Goal: Information Seeking & Learning: Check status

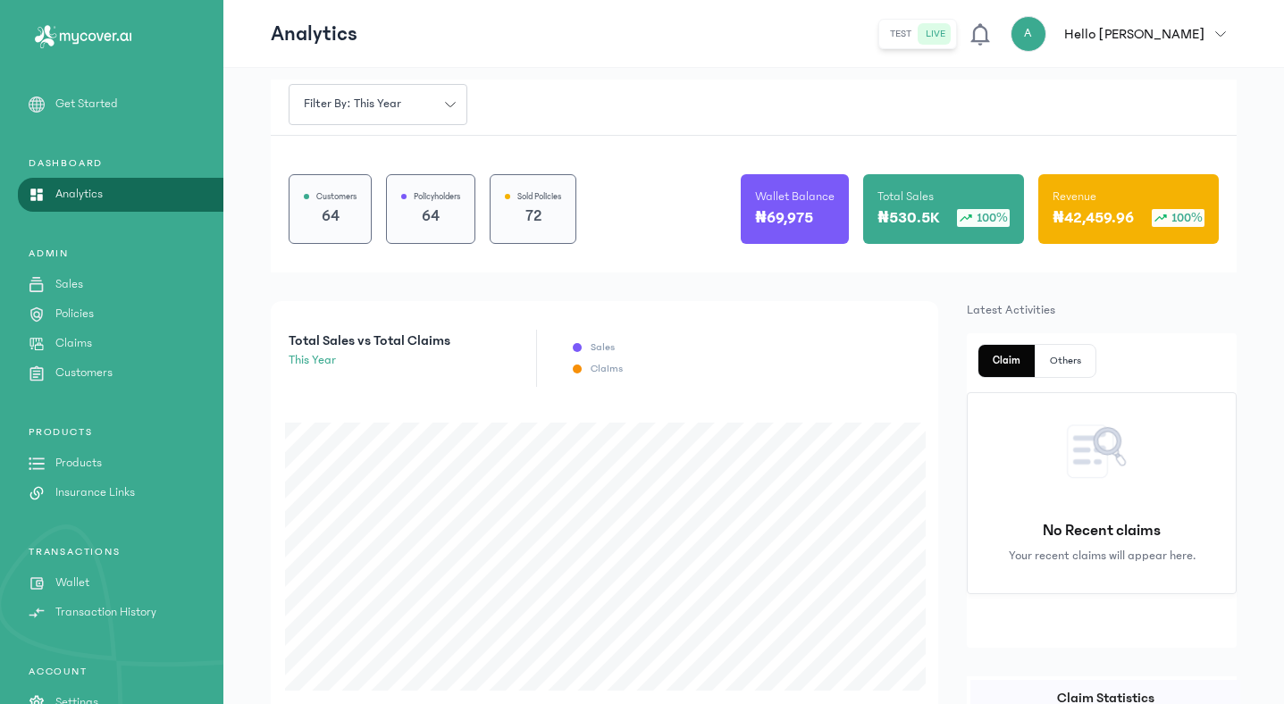
scroll to position [63, 0]
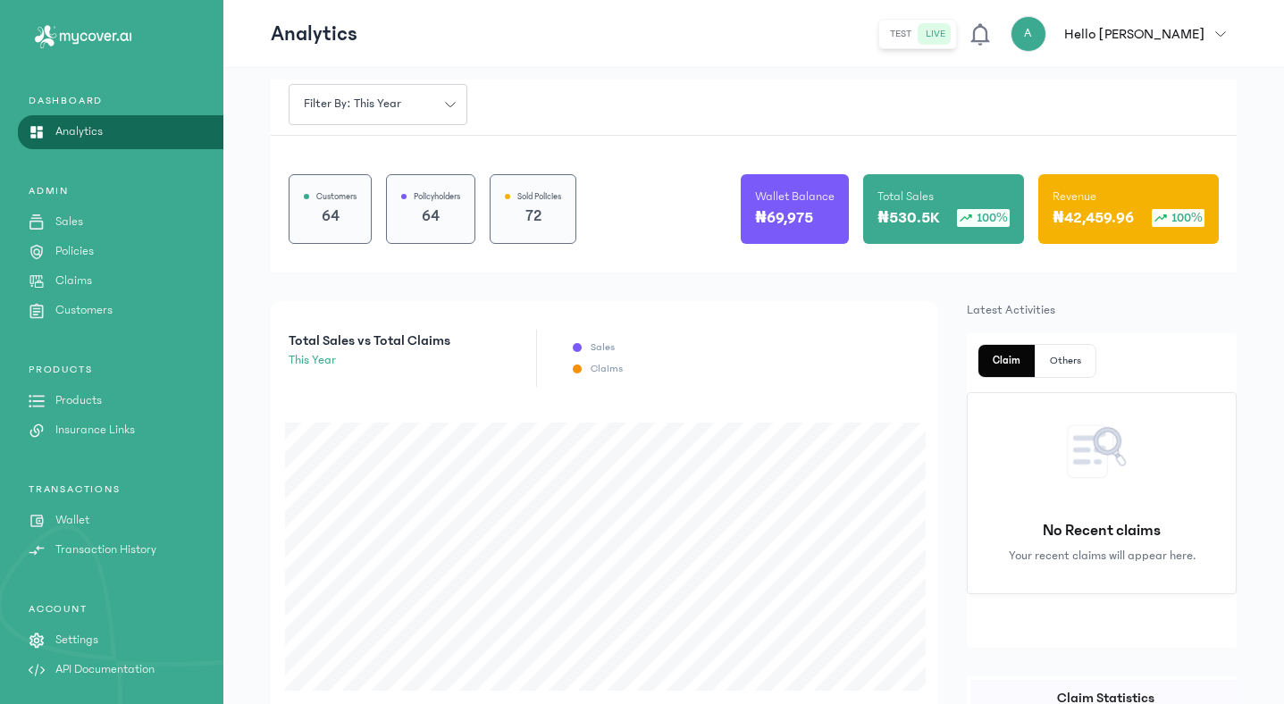
click at [72, 647] on p "Settings" at bounding box center [76, 640] width 43 height 19
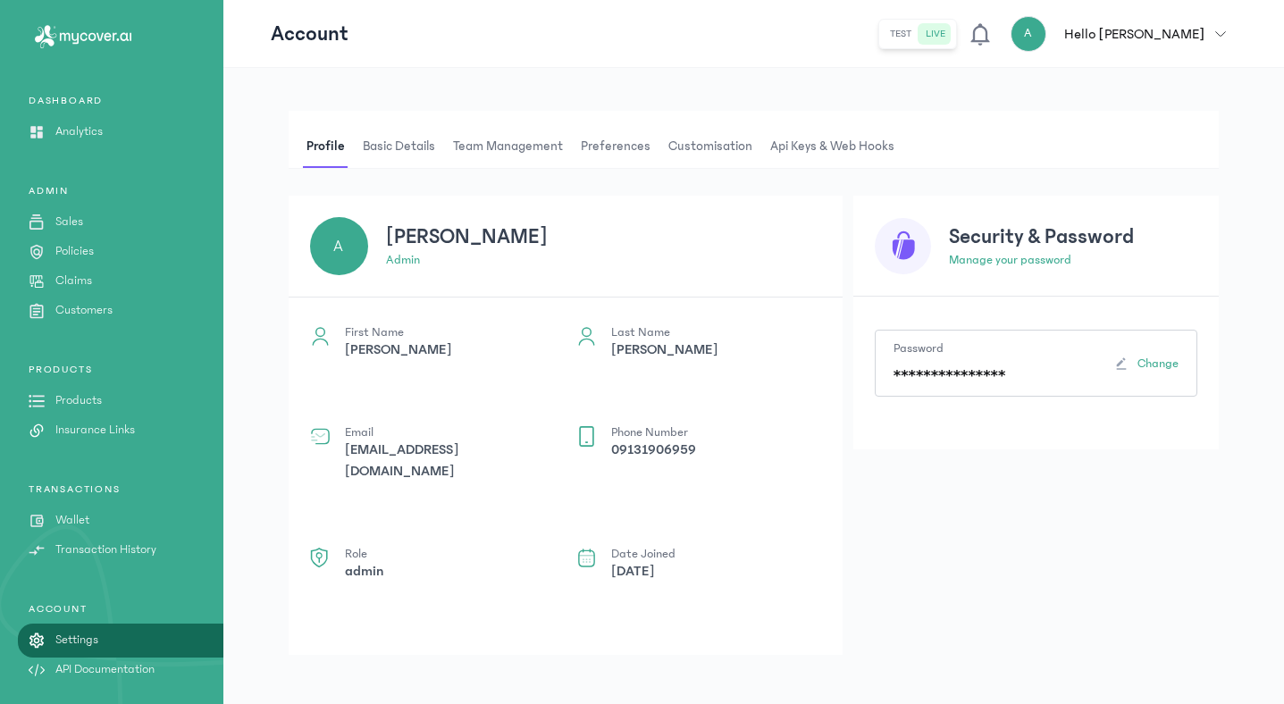
click at [409, 163] on span "Basic details" at bounding box center [399, 146] width 80 height 43
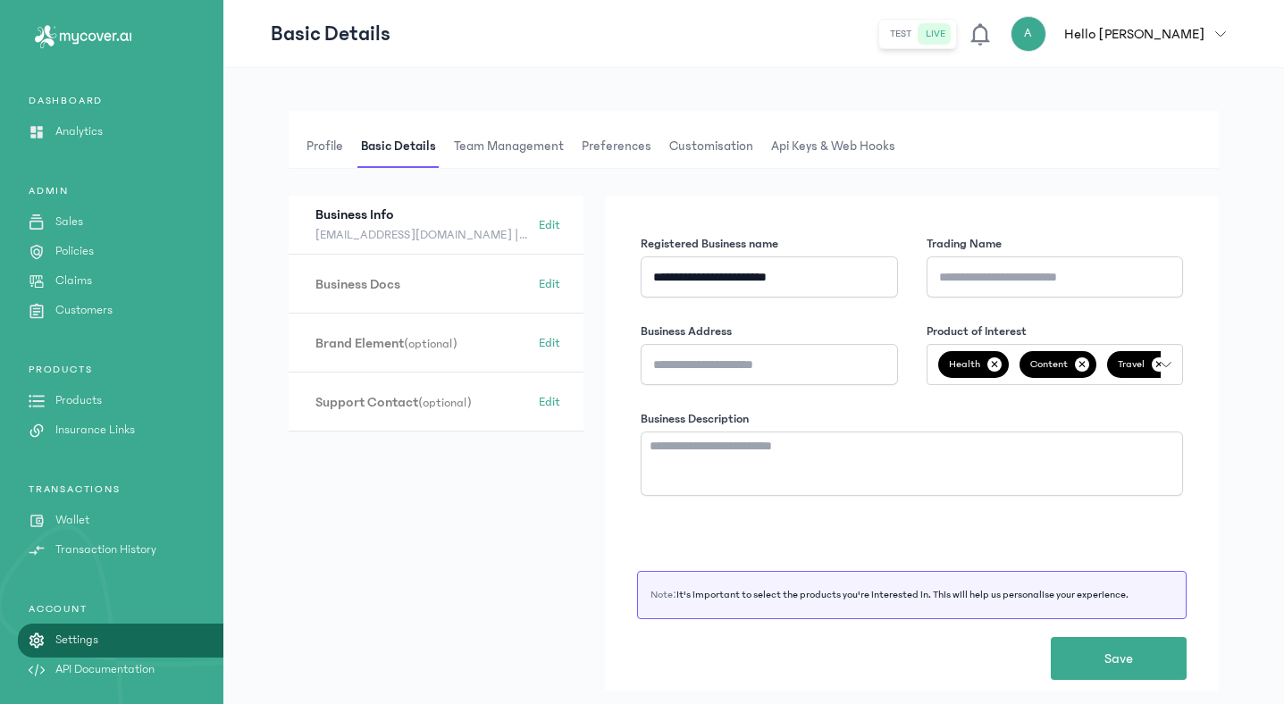
click at [480, 156] on span "Team Management" at bounding box center [509, 146] width 117 height 43
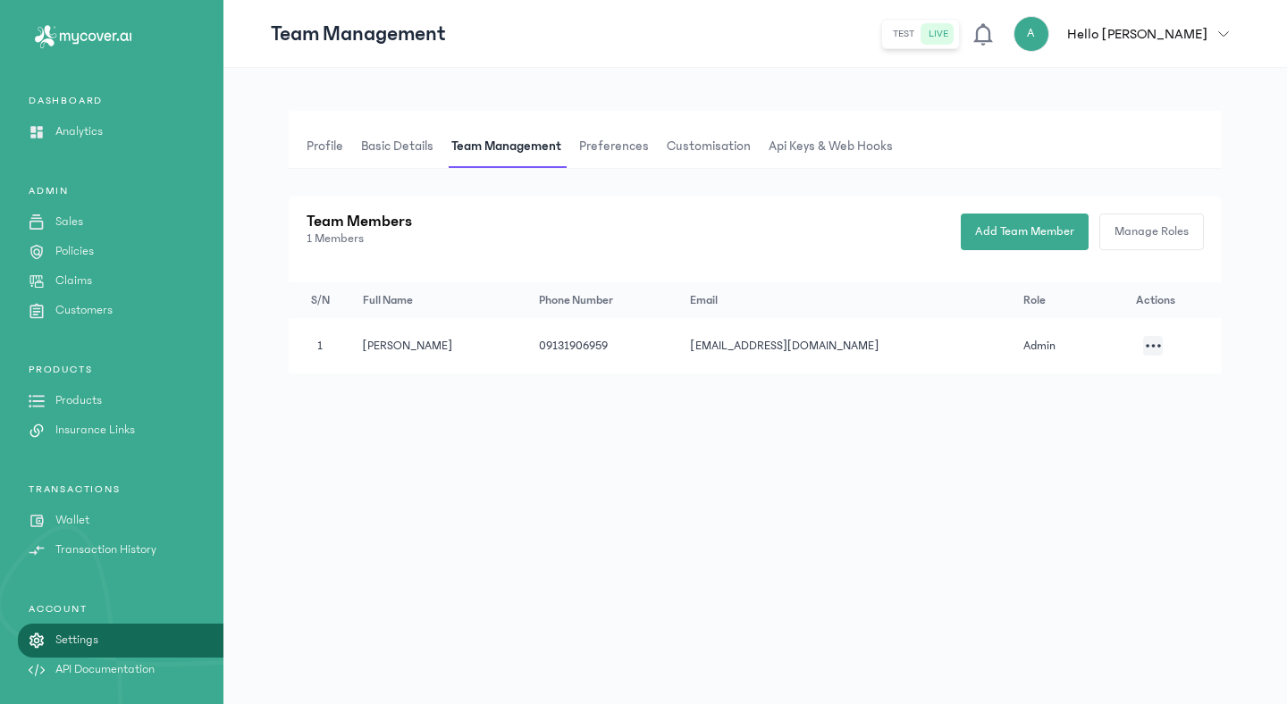
click at [627, 150] on span "Preferences" at bounding box center [614, 146] width 77 height 43
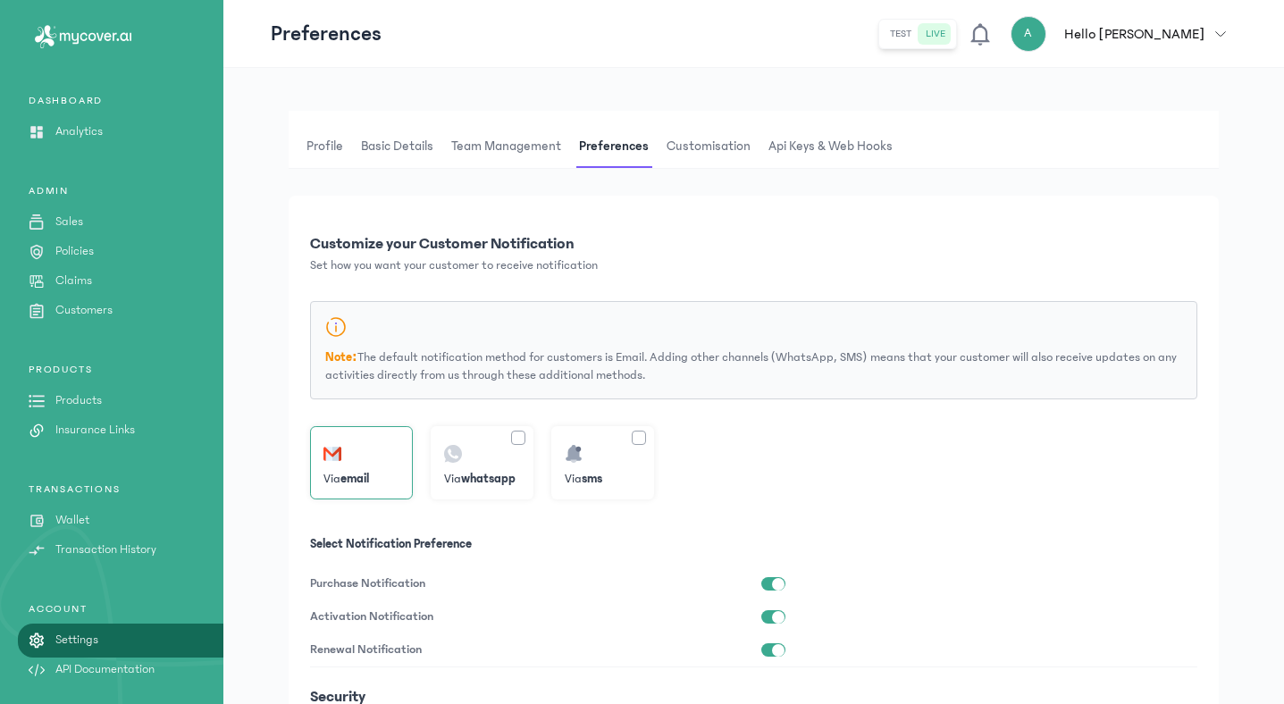
click at [706, 148] on span "Customisation" at bounding box center [708, 146] width 91 height 43
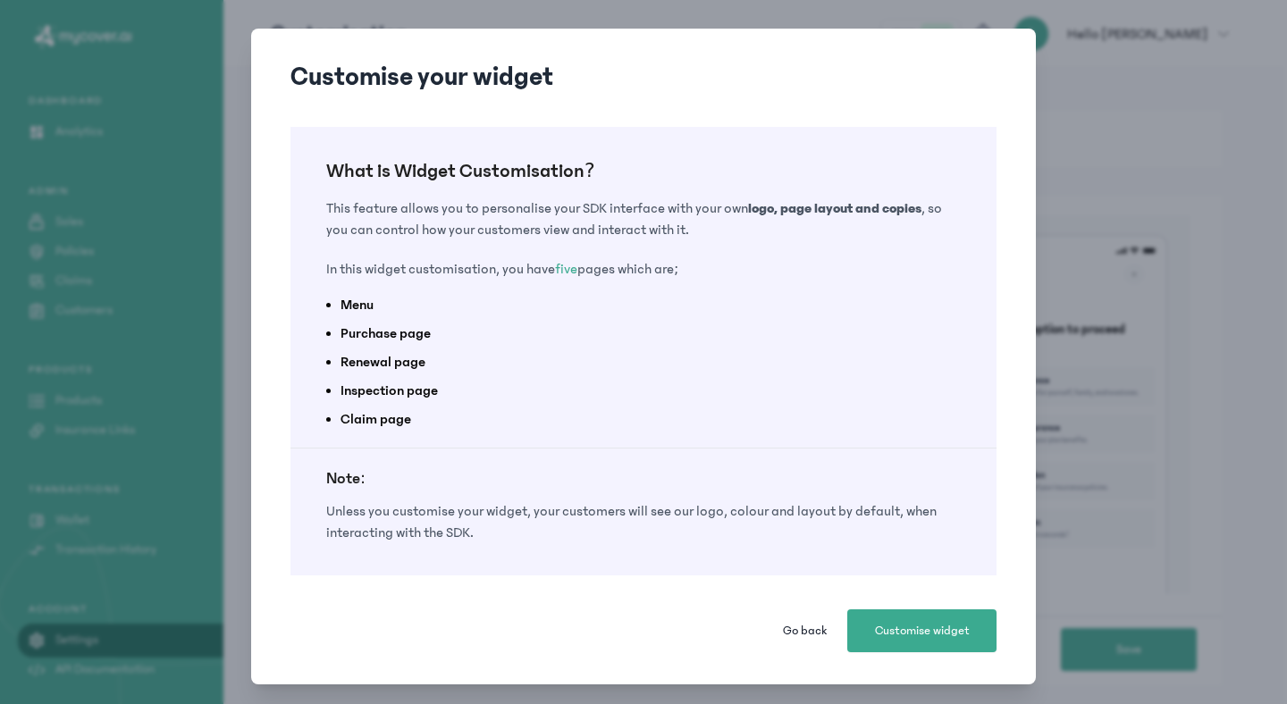
click at [815, 633] on span "Go back" at bounding box center [805, 631] width 44 height 18
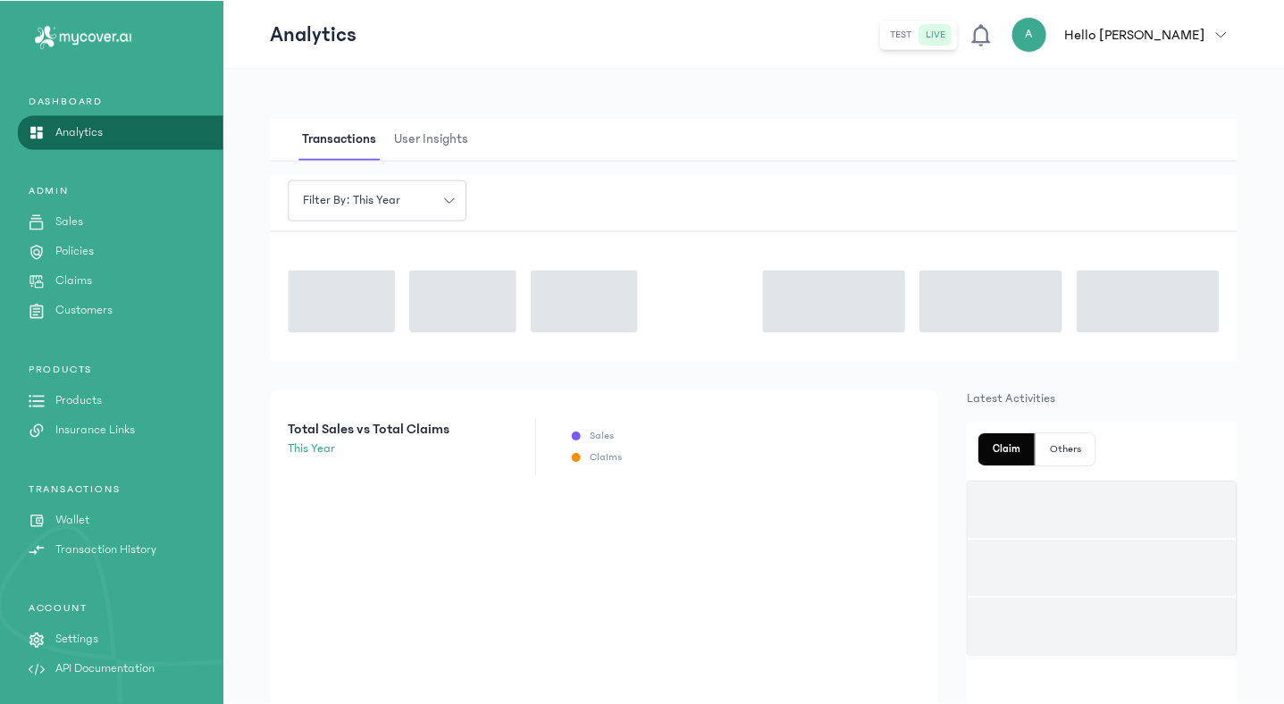
scroll to position [96, 0]
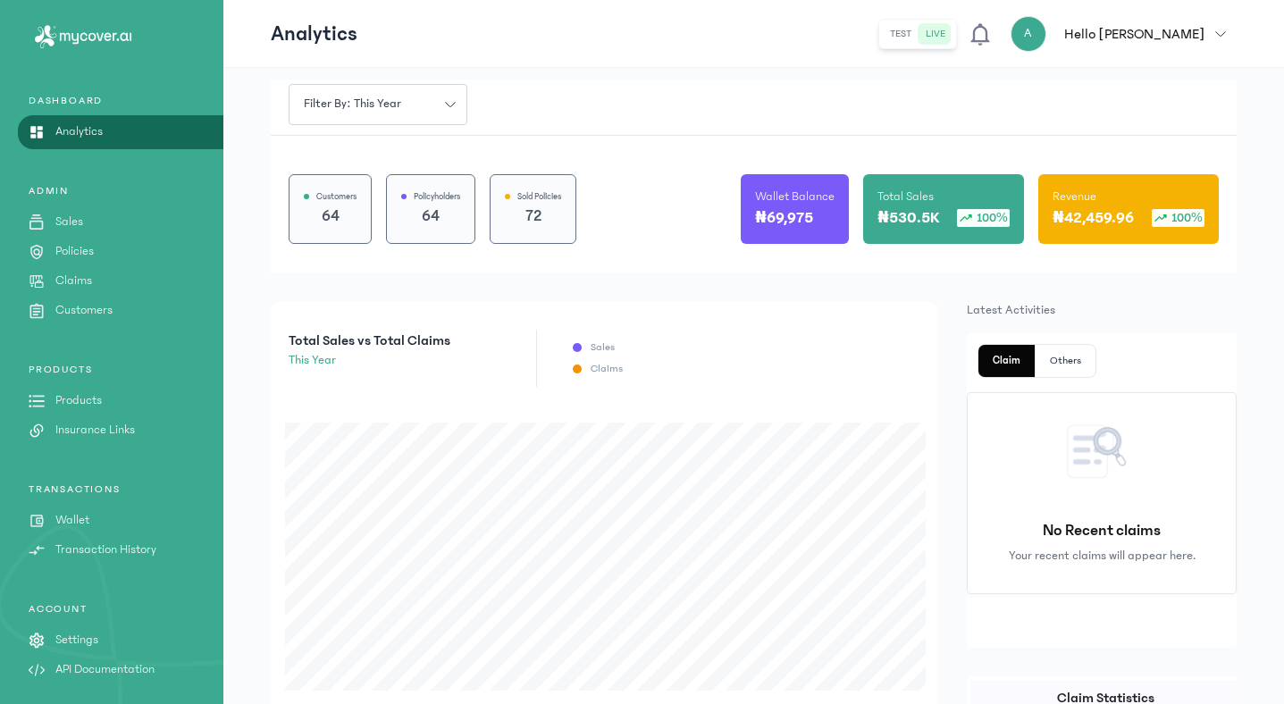
click at [72, 639] on p "Settings" at bounding box center [76, 640] width 43 height 19
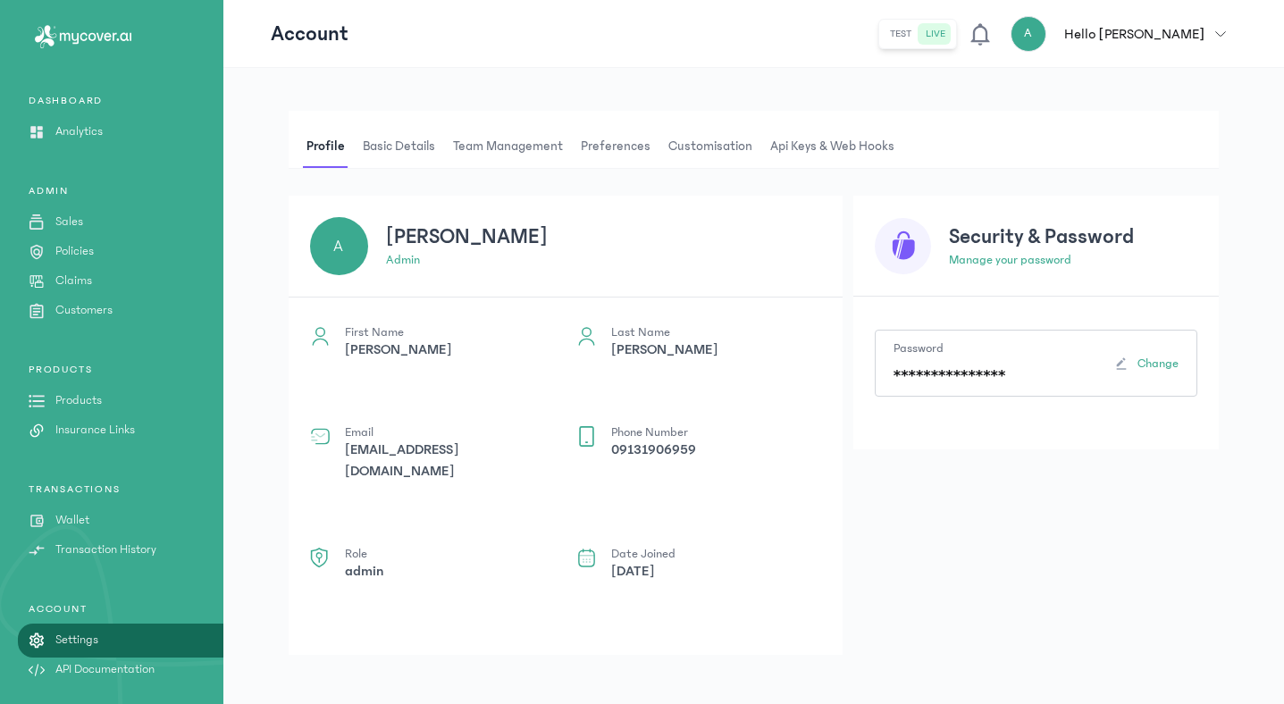
click at [399, 139] on span "Basic details" at bounding box center [399, 146] width 80 height 43
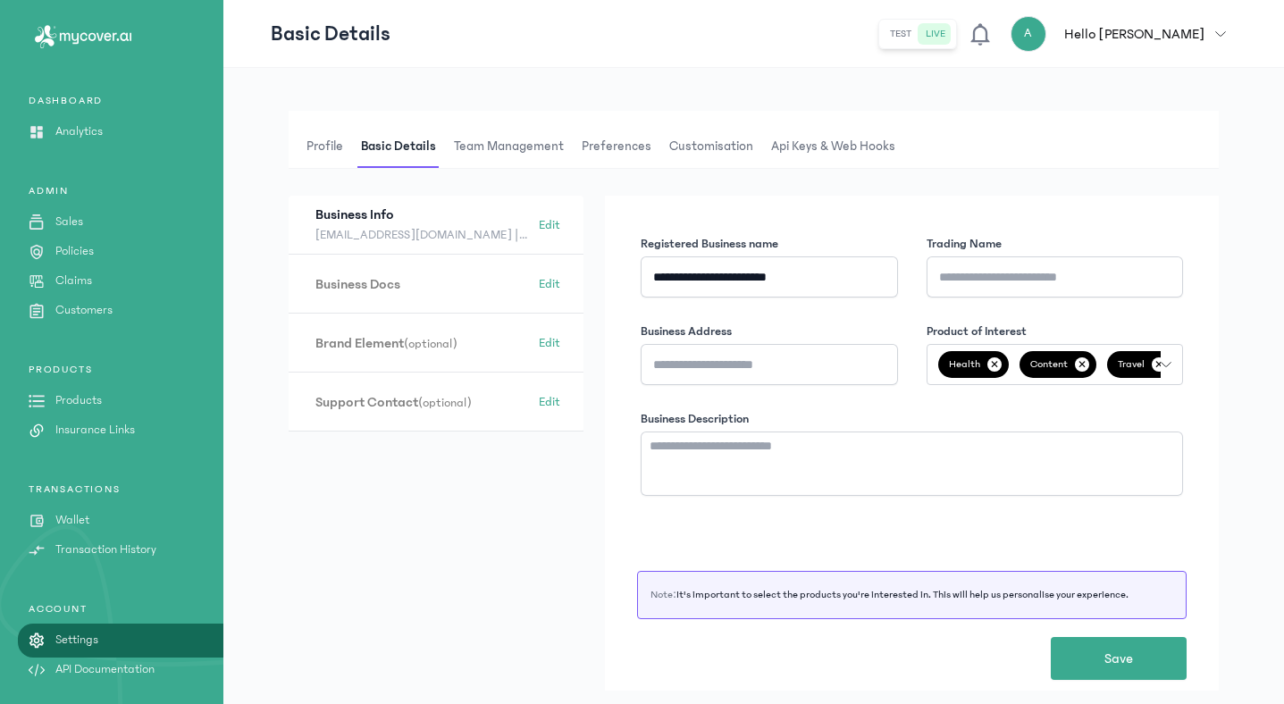
click at [501, 152] on span "Team Management" at bounding box center [509, 146] width 117 height 43
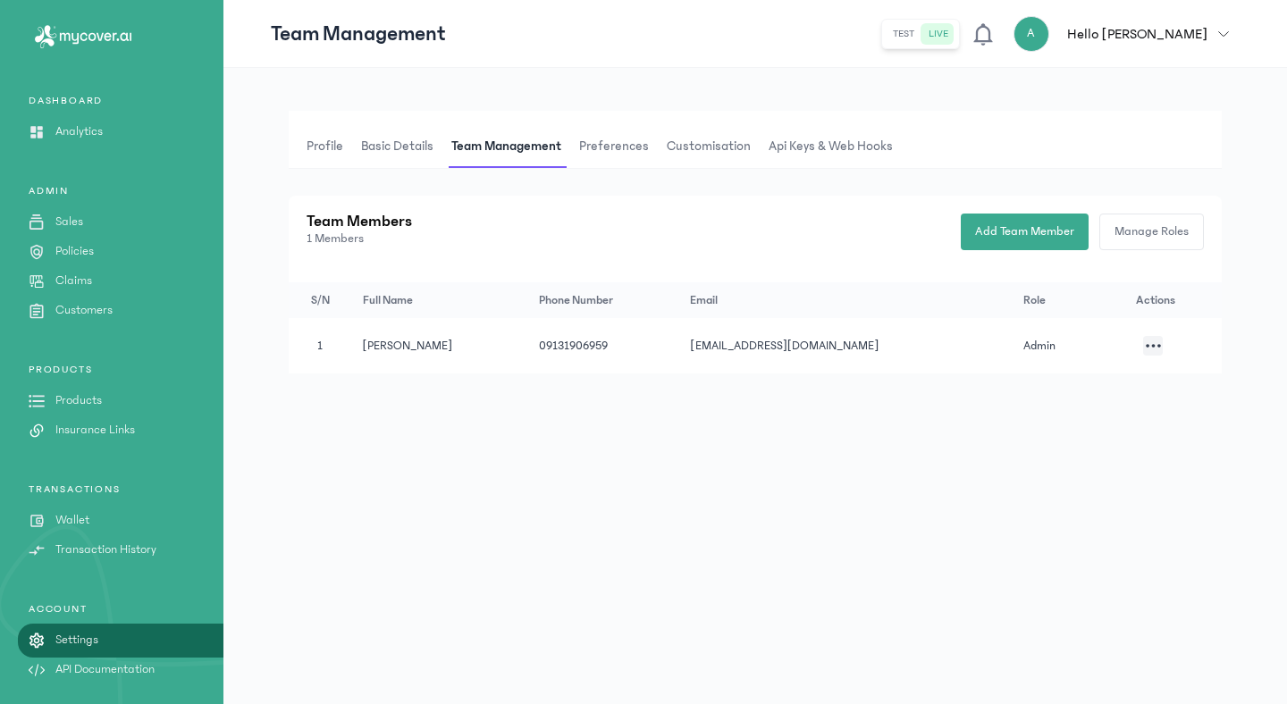
click at [598, 142] on span "Preferences" at bounding box center [614, 146] width 77 height 43
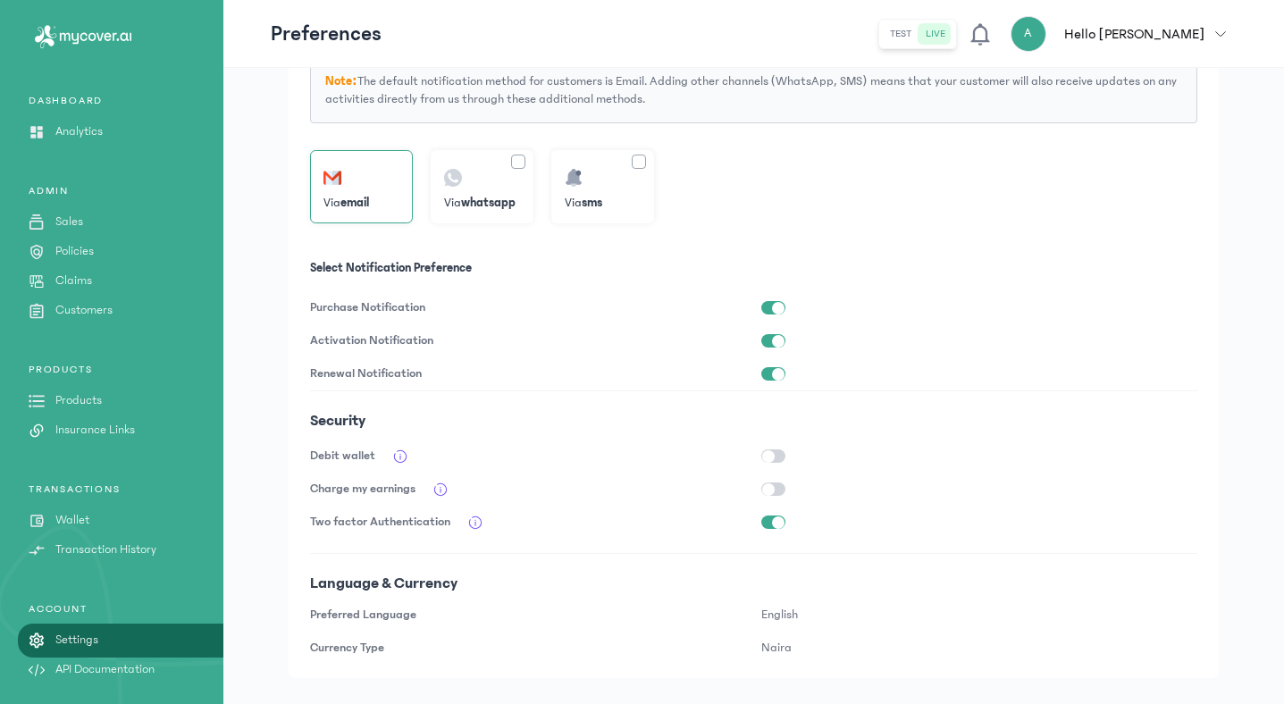
scroll to position [315, 0]
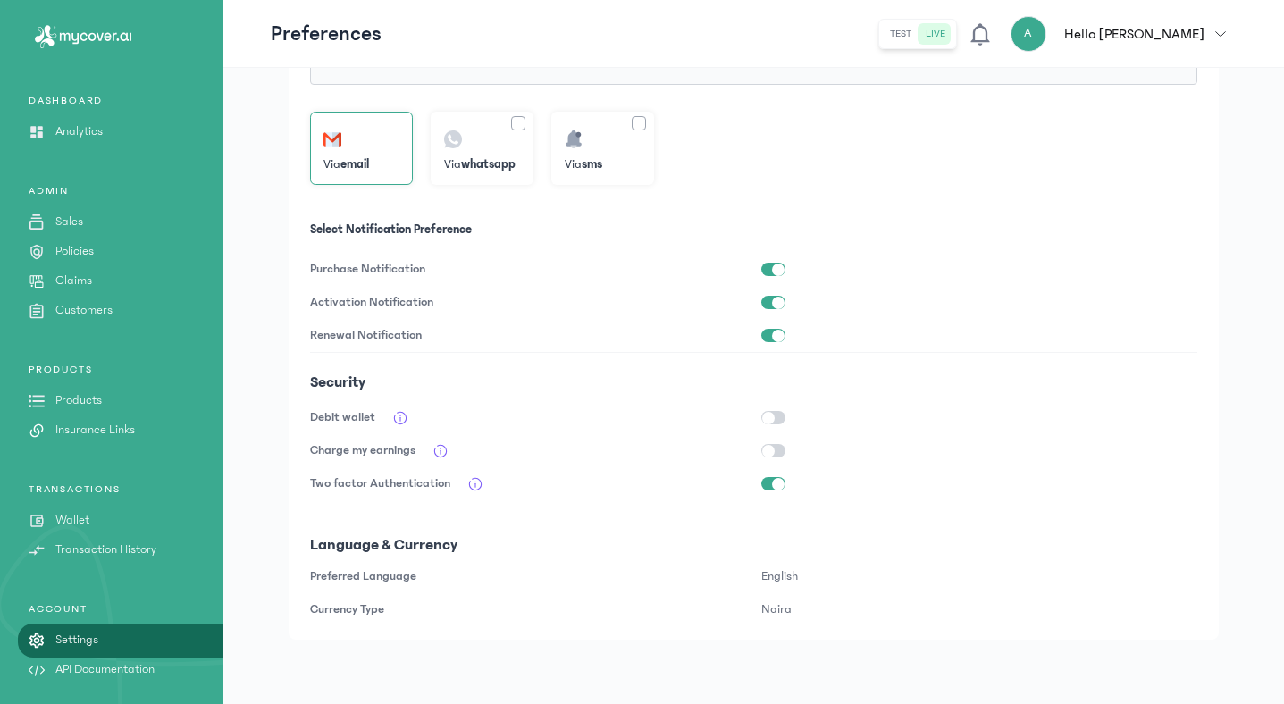
click at [768, 479] on button "button" at bounding box center [774, 483] width 24 height 13
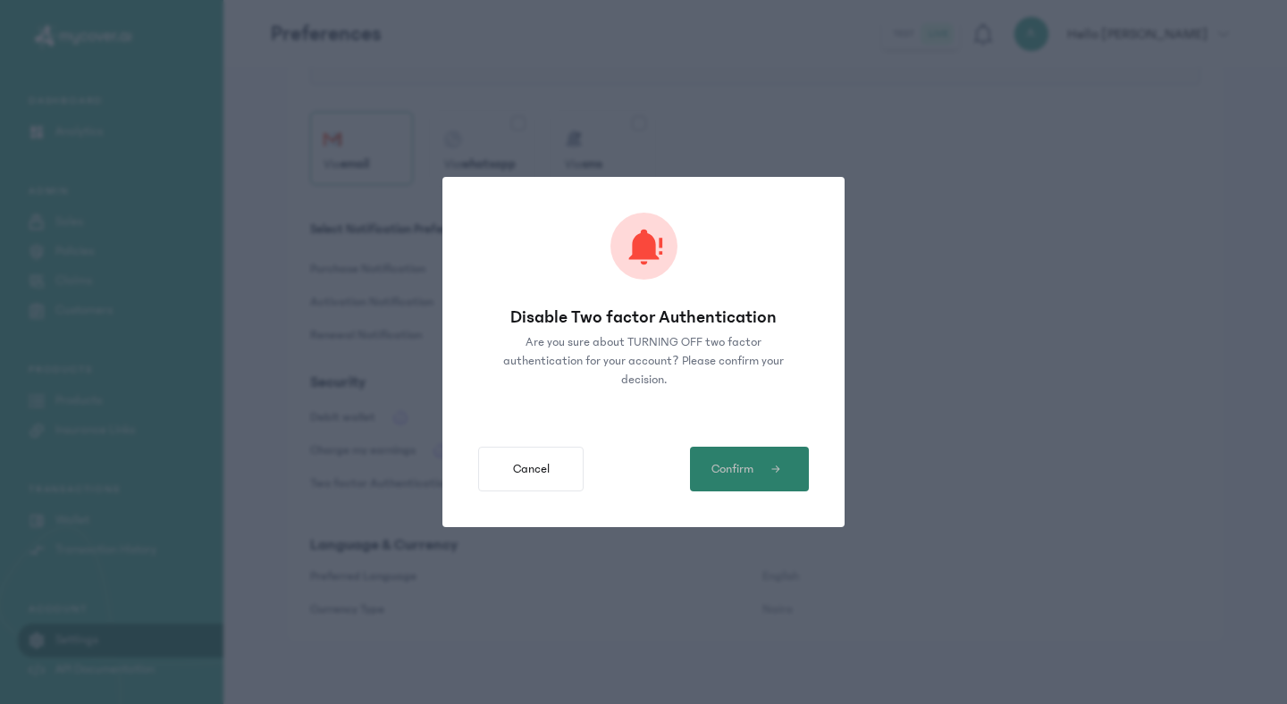
click at [765, 482] on button "Confirm" at bounding box center [749, 469] width 119 height 45
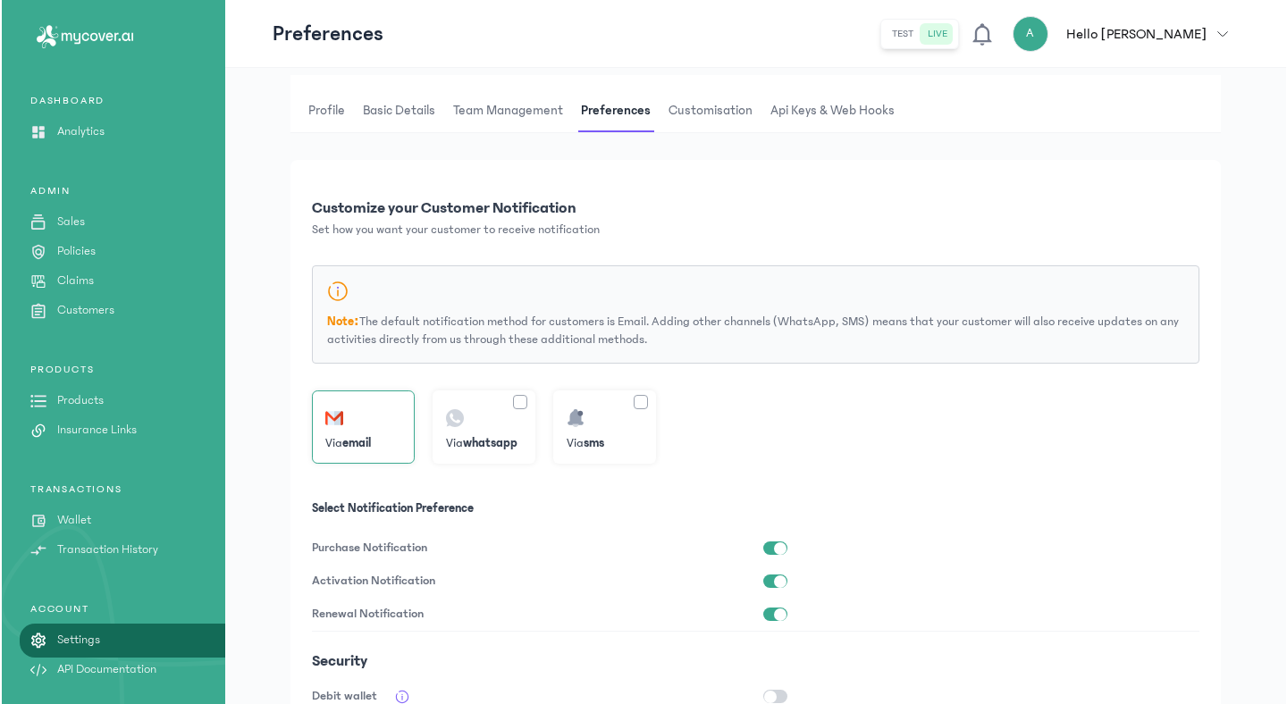
scroll to position [0, 0]
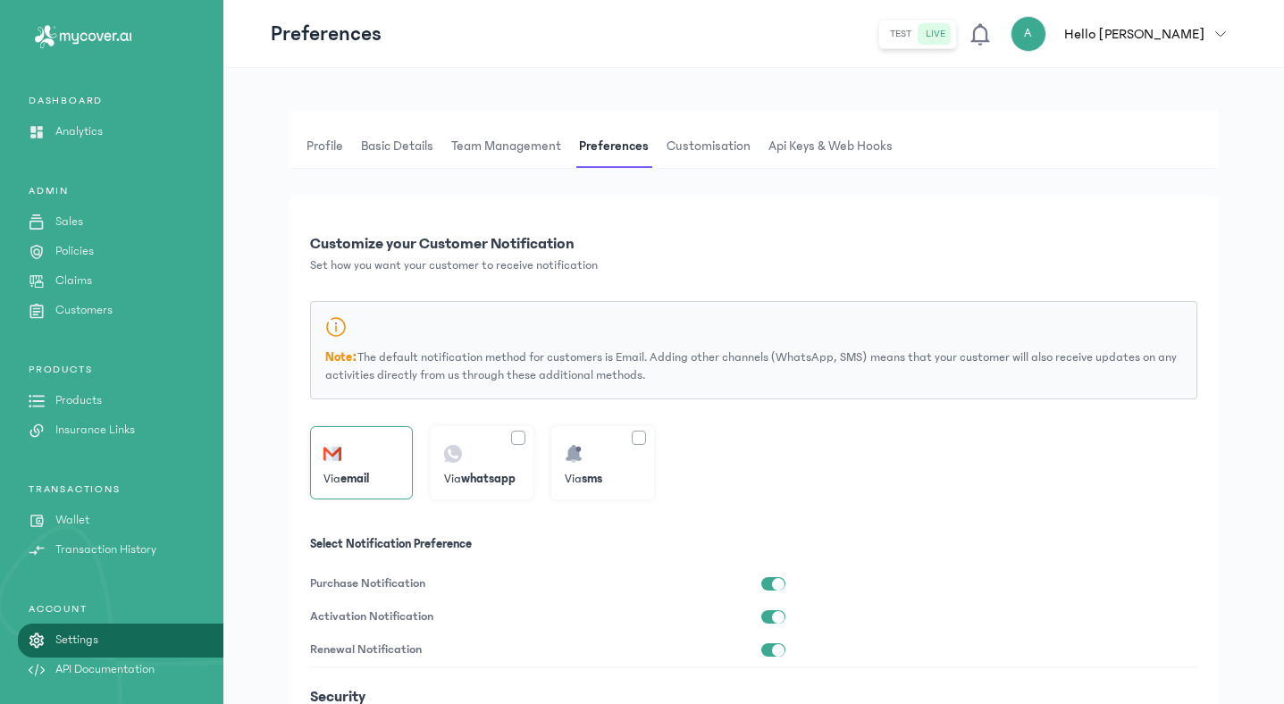
click at [714, 143] on span "Customisation" at bounding box center [708, 146] width 91 height 43
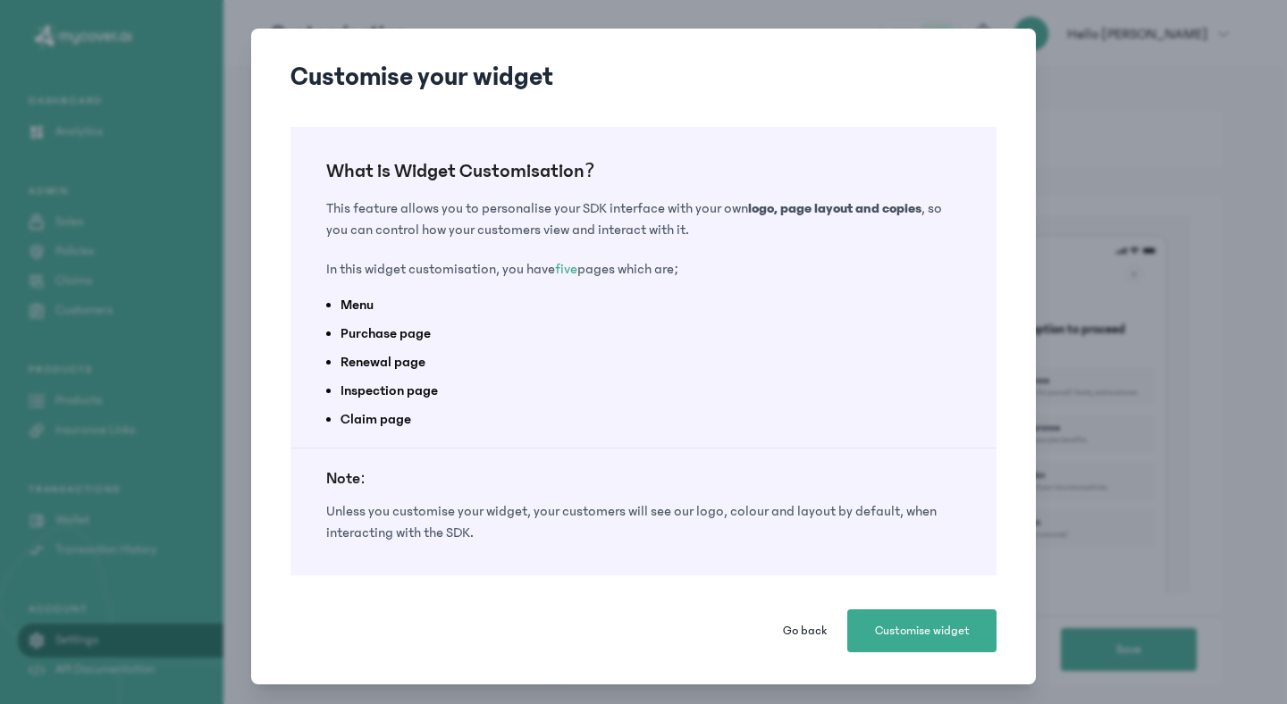
click at [802, 635] on span "Go back" at bounding box center [805, 631] width 44 height 18
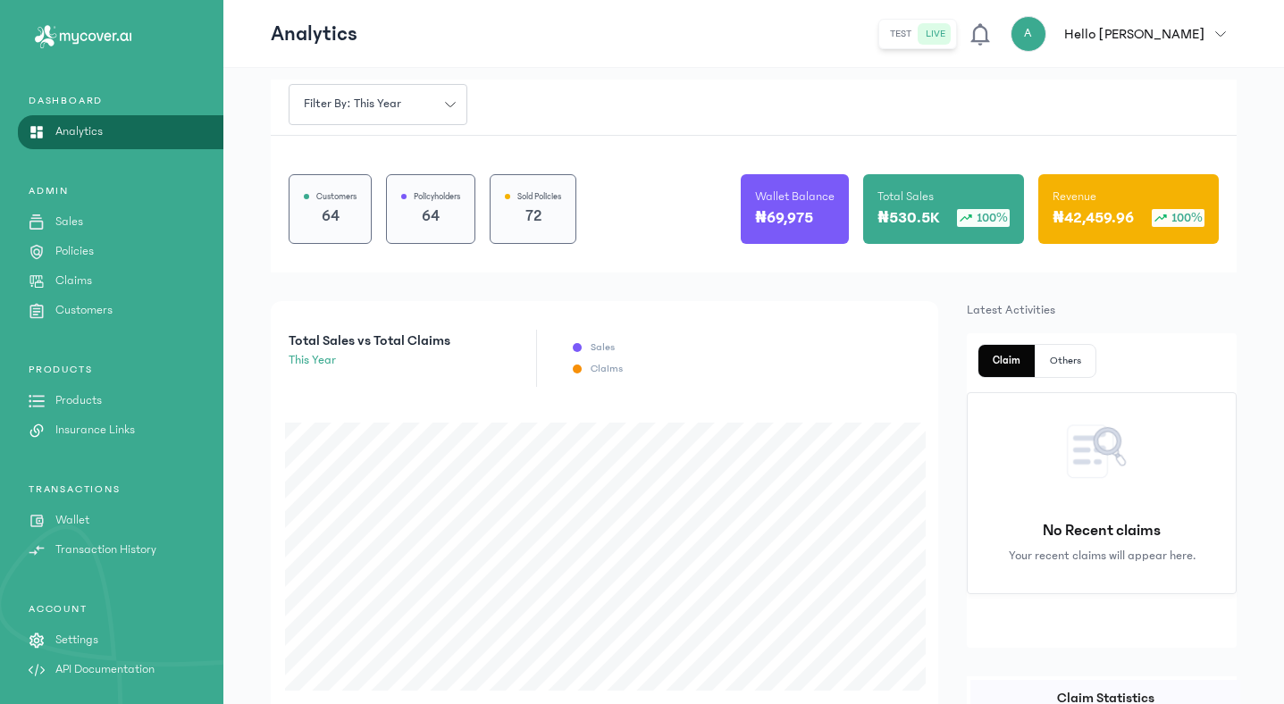
click at [70, 639] on p "Settings" at bounding box center [76, 640] width 43 height 19
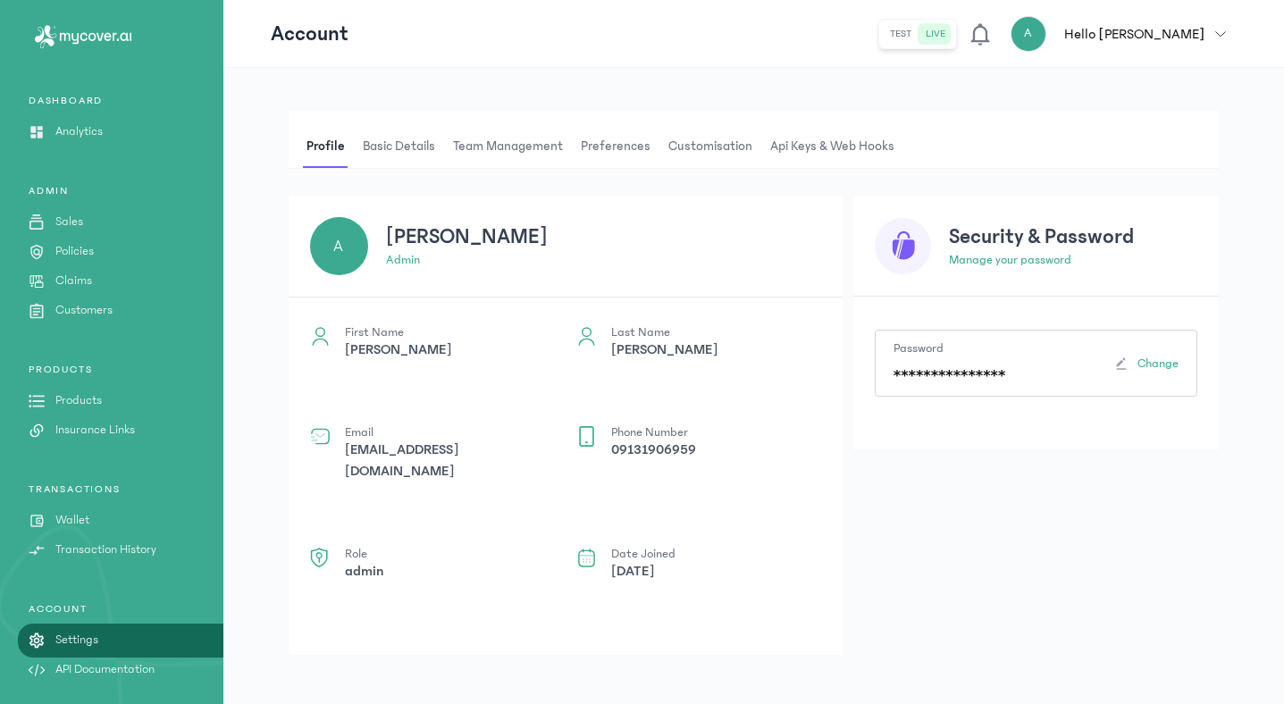
click at [481, 138] on span "Team Management" at bounding box center [508, 146] width 117 height 43
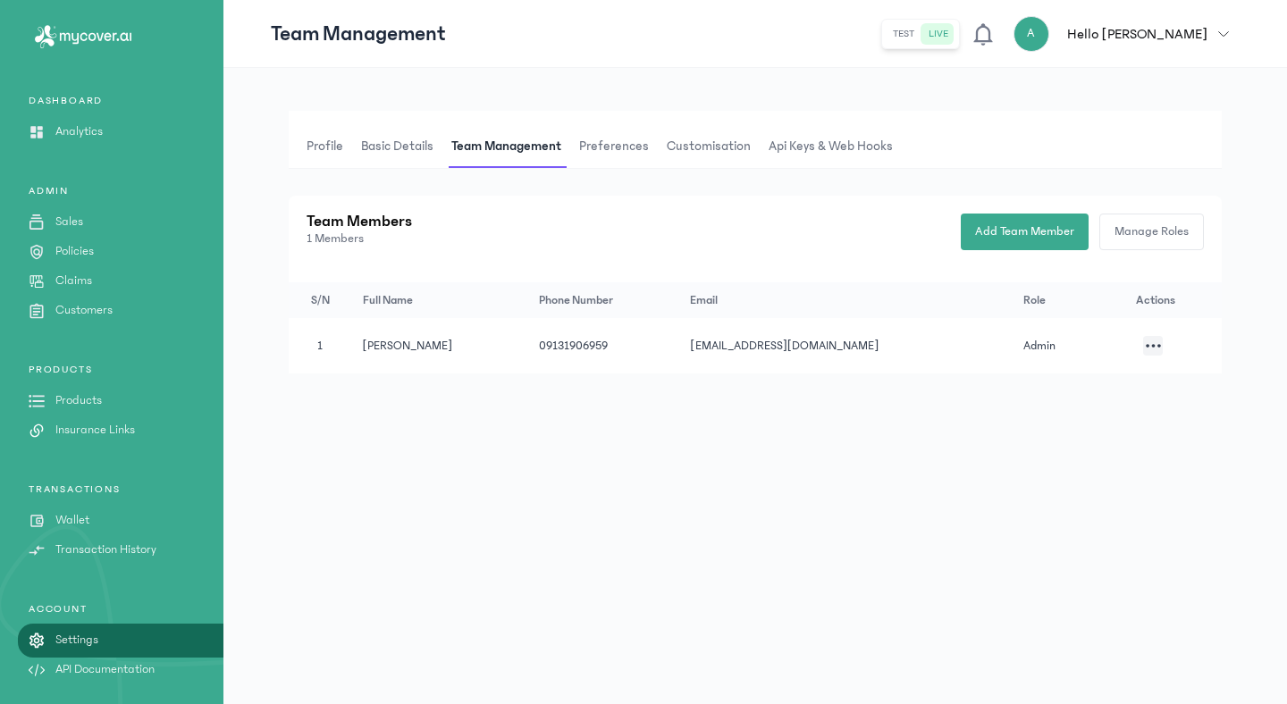
click at [419, 146] on span "Basic details" at bounding box center [398, 146] width 80 height 43
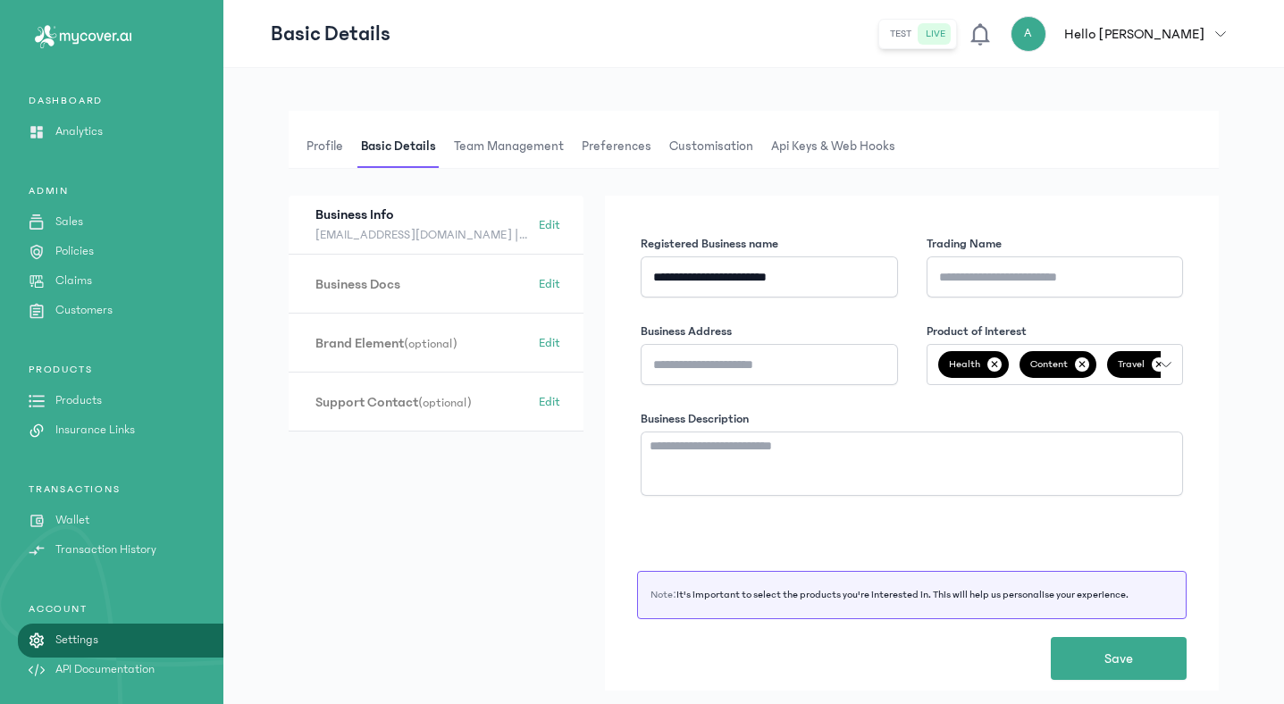
click at [605, 142] on span "Preferences" at bounding box center [616, 146] width 77 height 43
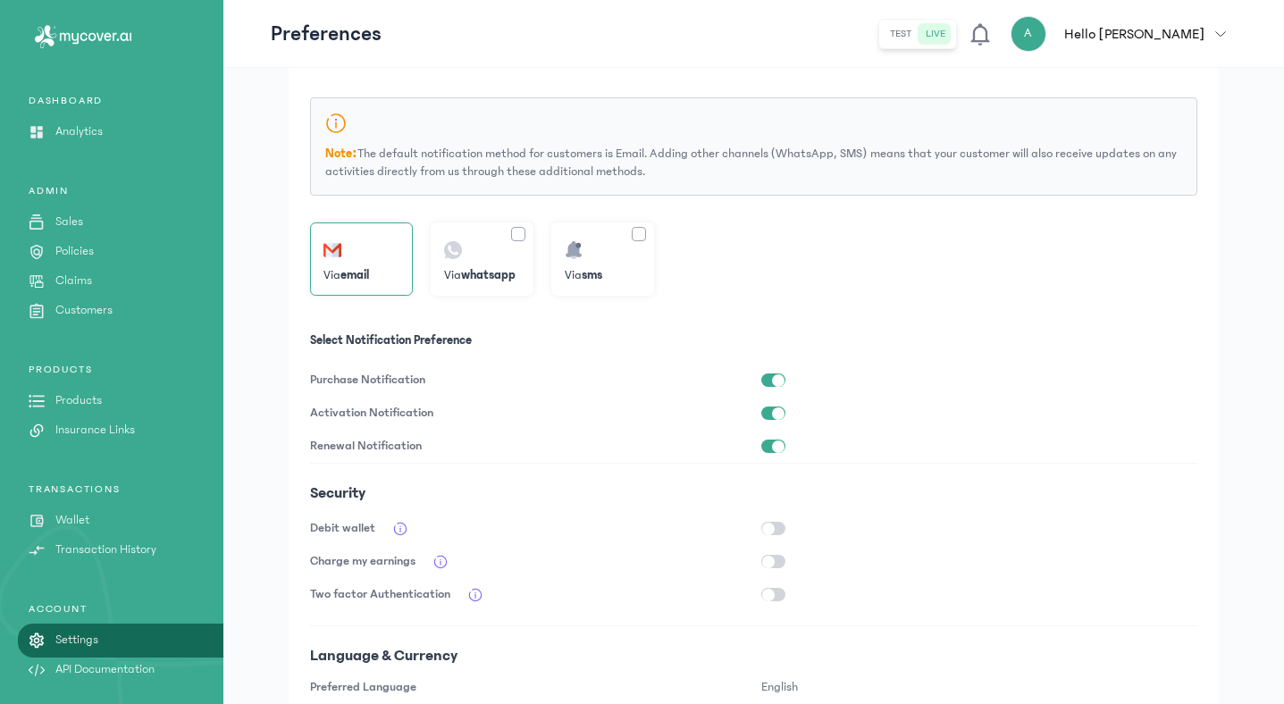
scroll to position [205, 0]
click at [85, 519] on p "Wallet" at bounding box center [72, 520] width 34 height 19
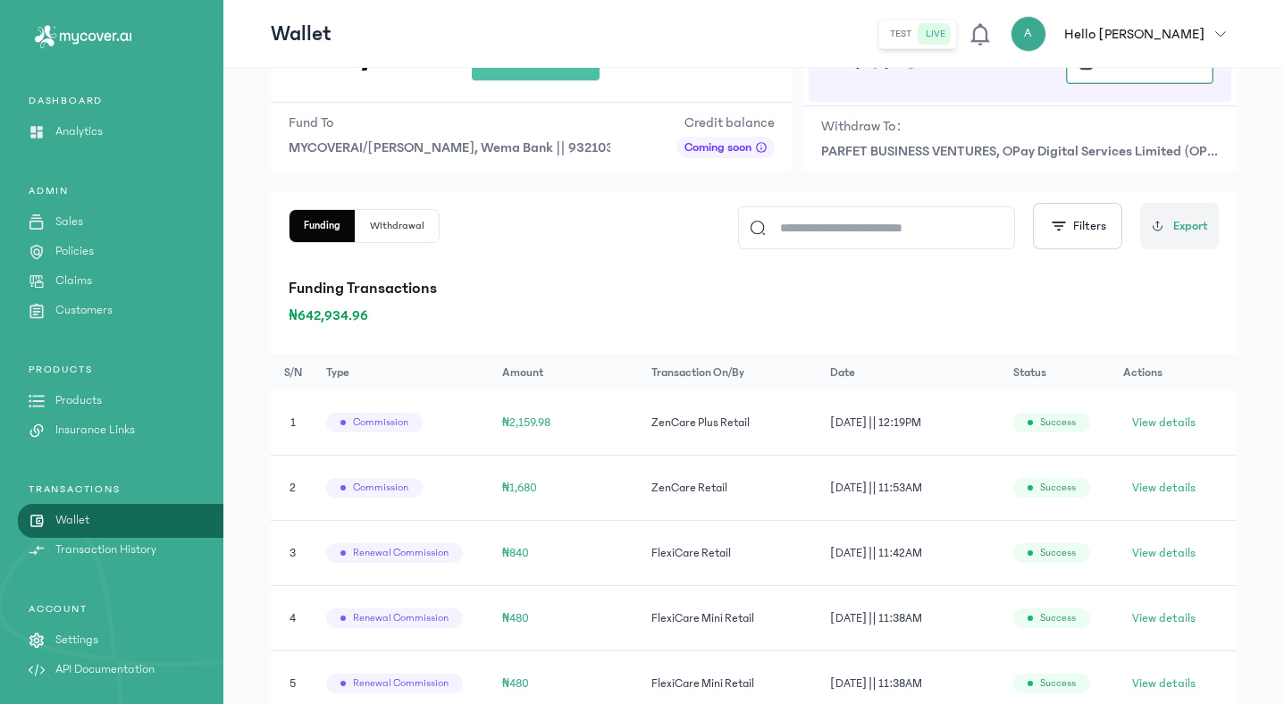
scroll to position [137, 0]
click at [73, 250] on p "Policies" at bounding box center [74, 251] width 38 height 19
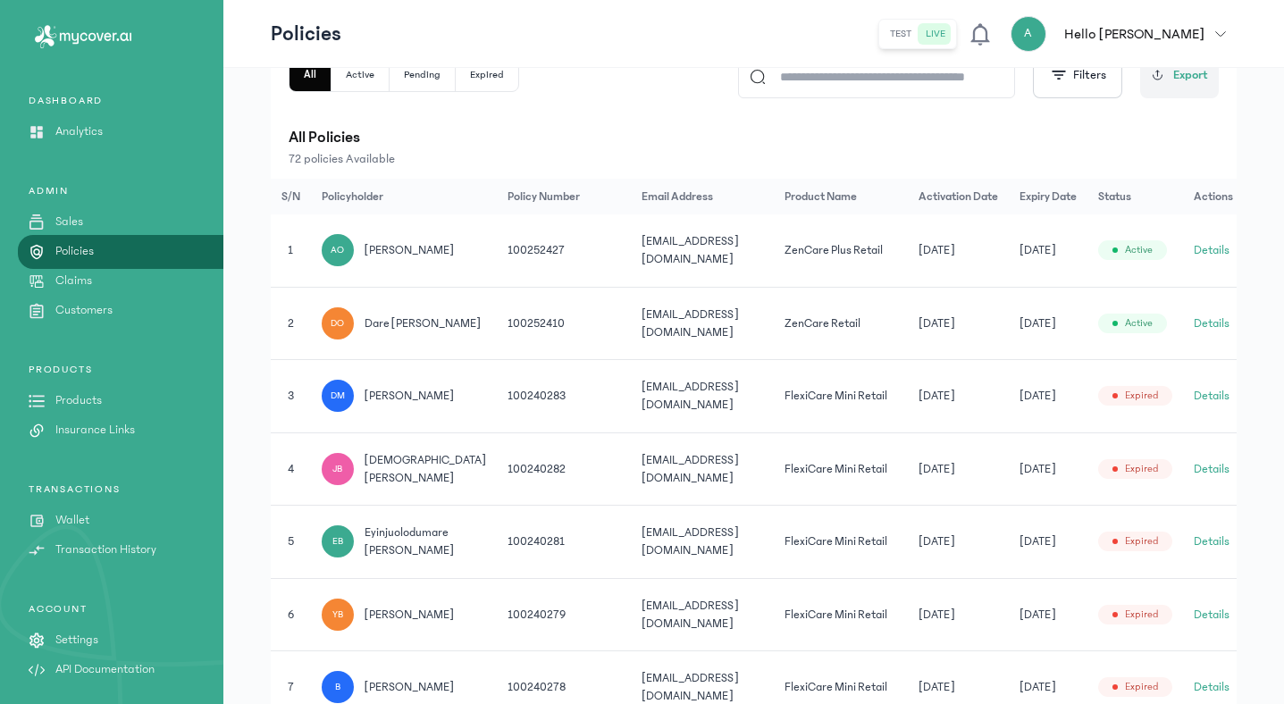
scroll to position [315, 0]
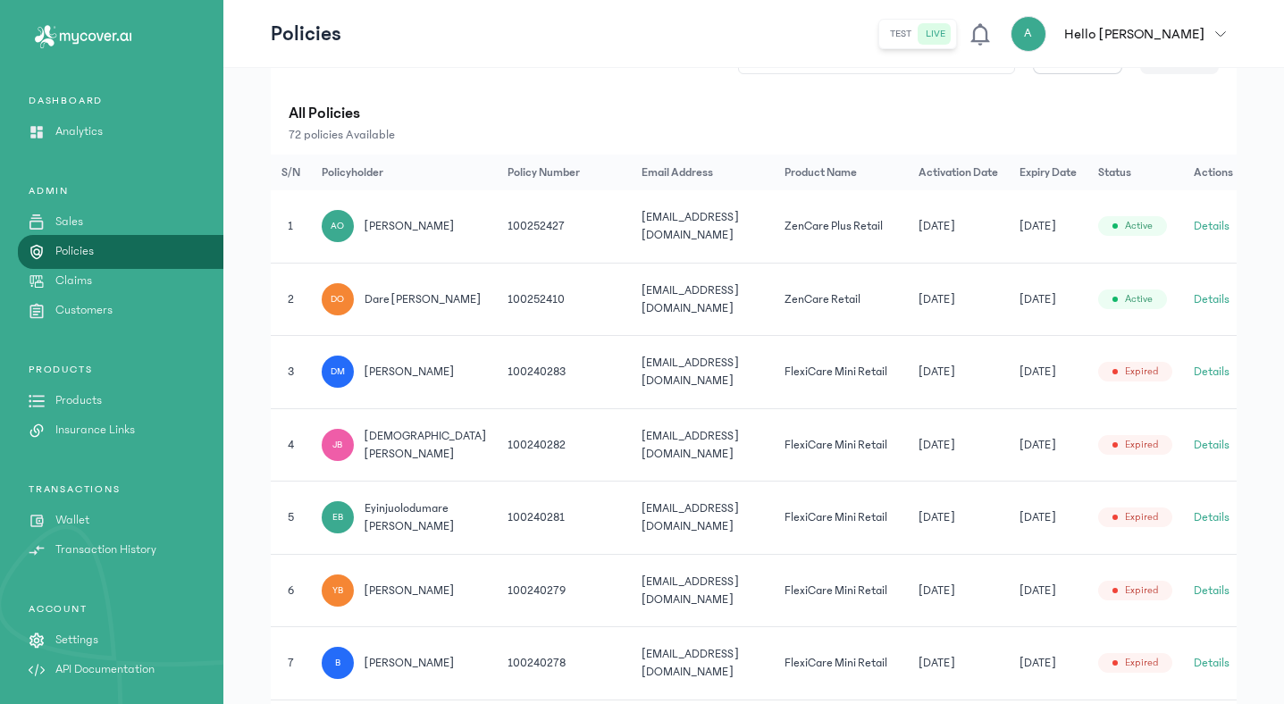
click at [75, 221] on p "Sales" at bounding box center [69, 222] width 28 height 19
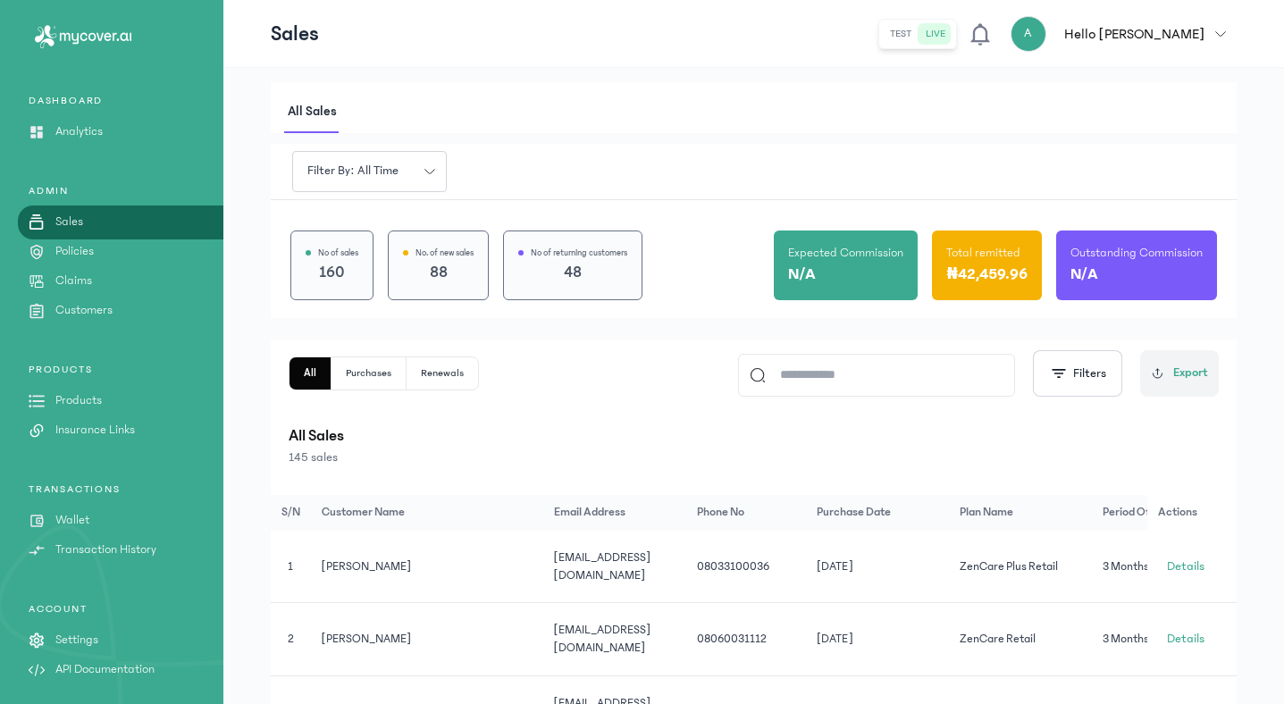
click at [73, 259] on p "Policies" at bounding box center [74, 251] width 38 height 19
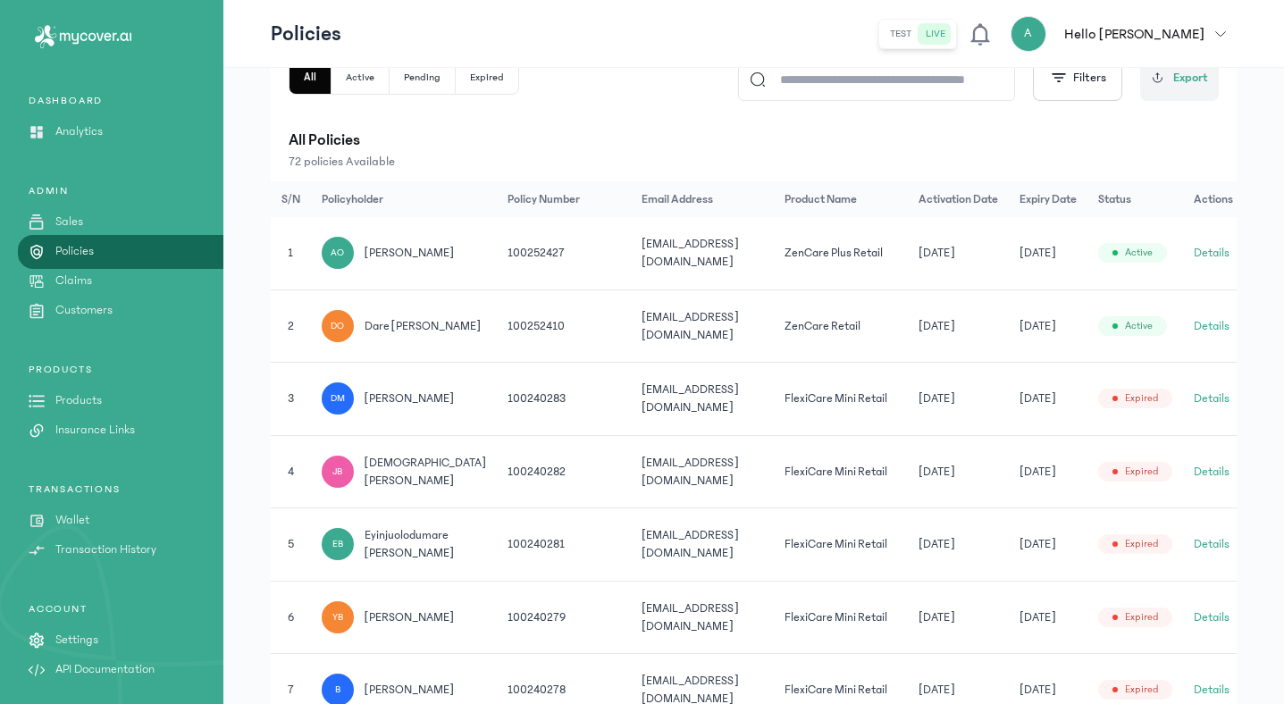
scroll to position [290, 0]
click at [78, 515] on p "Wallet" at bounding box center [72, 520] width 34 height 19
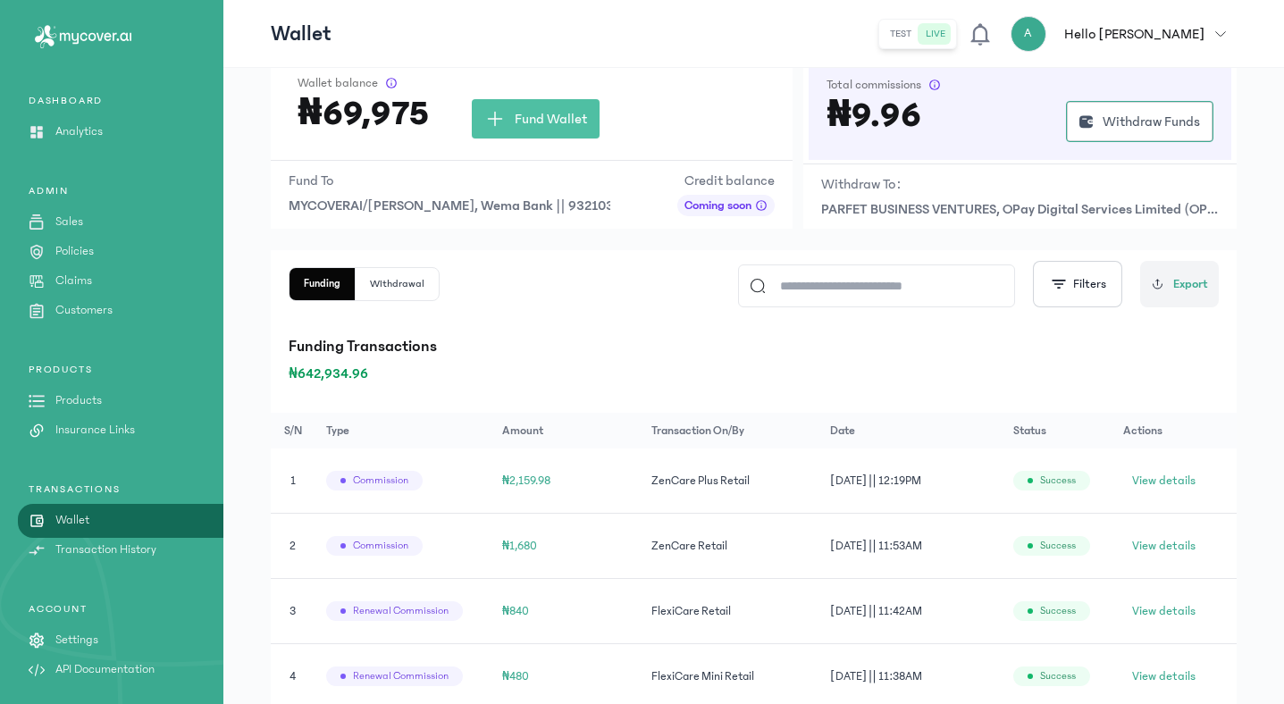
scroll to position [81, 0]
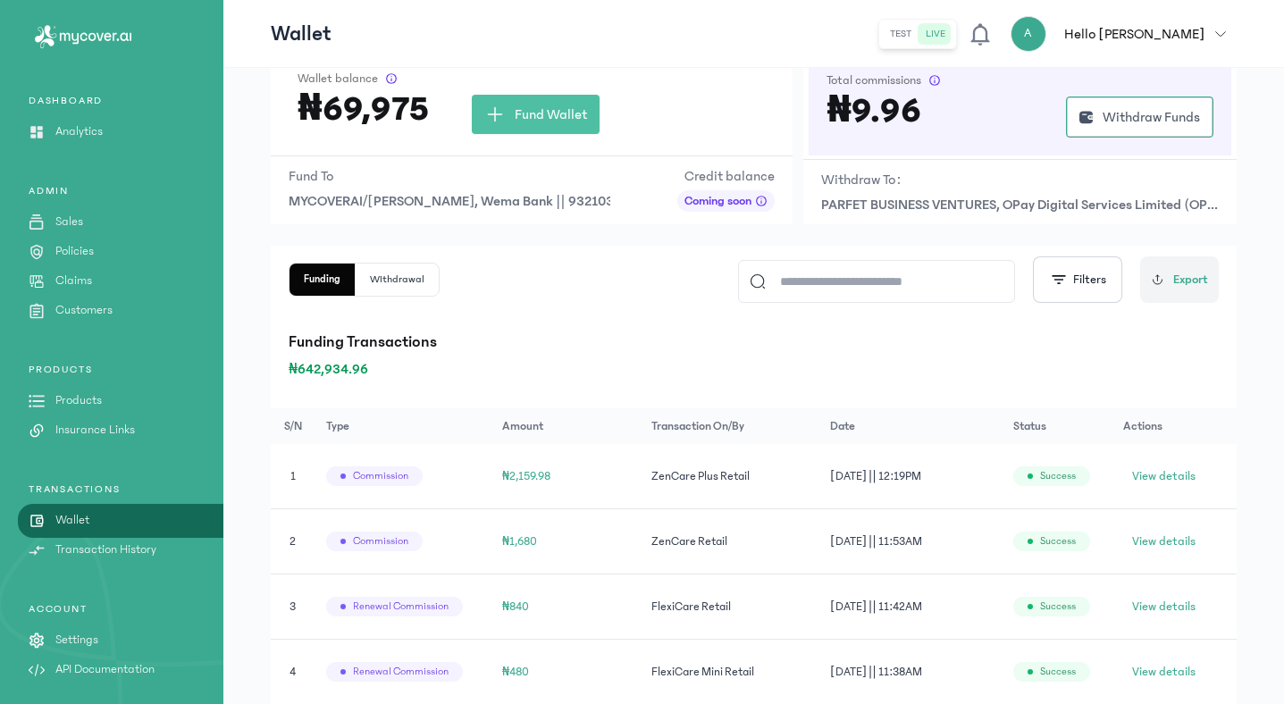
click at [68, 132] on p "Analytics" at bounding box center [78, 131] width 47 height 19
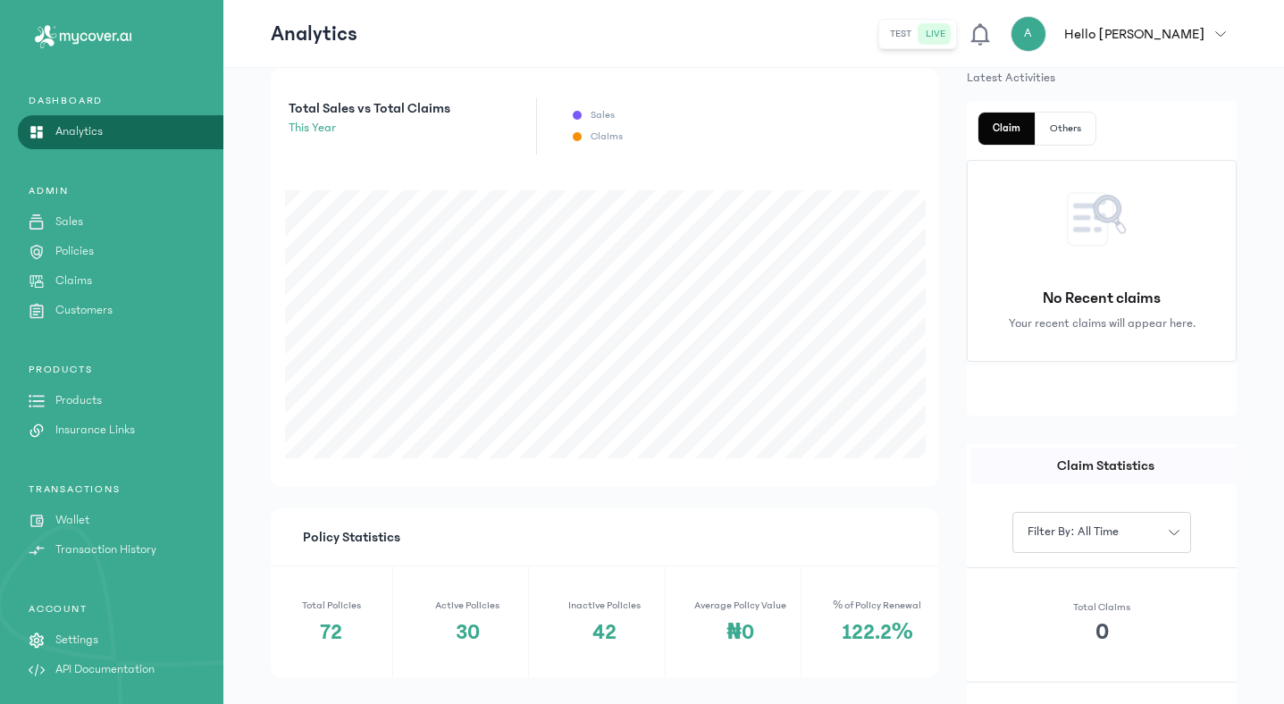
scroll to position [331, 0]
click at [72, 253] on p "Policies" at bounding box center [74, 251] width 38 height 19
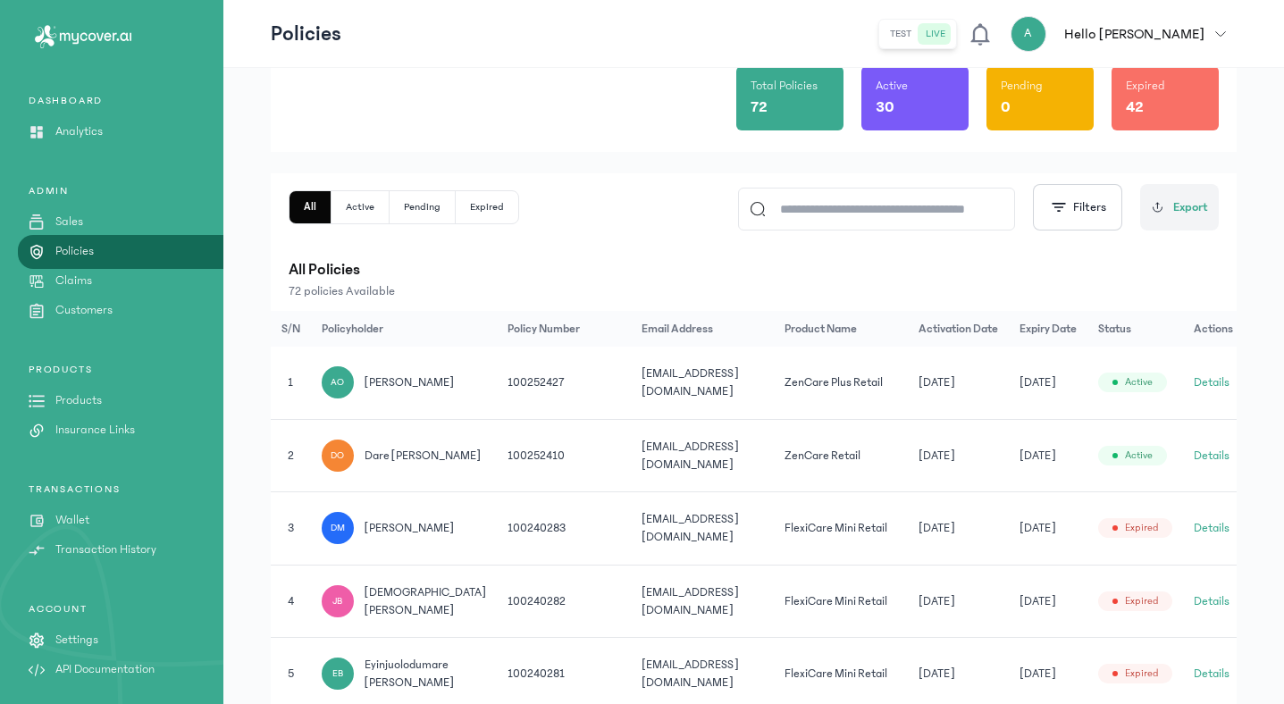
scroll to position [191, 0]
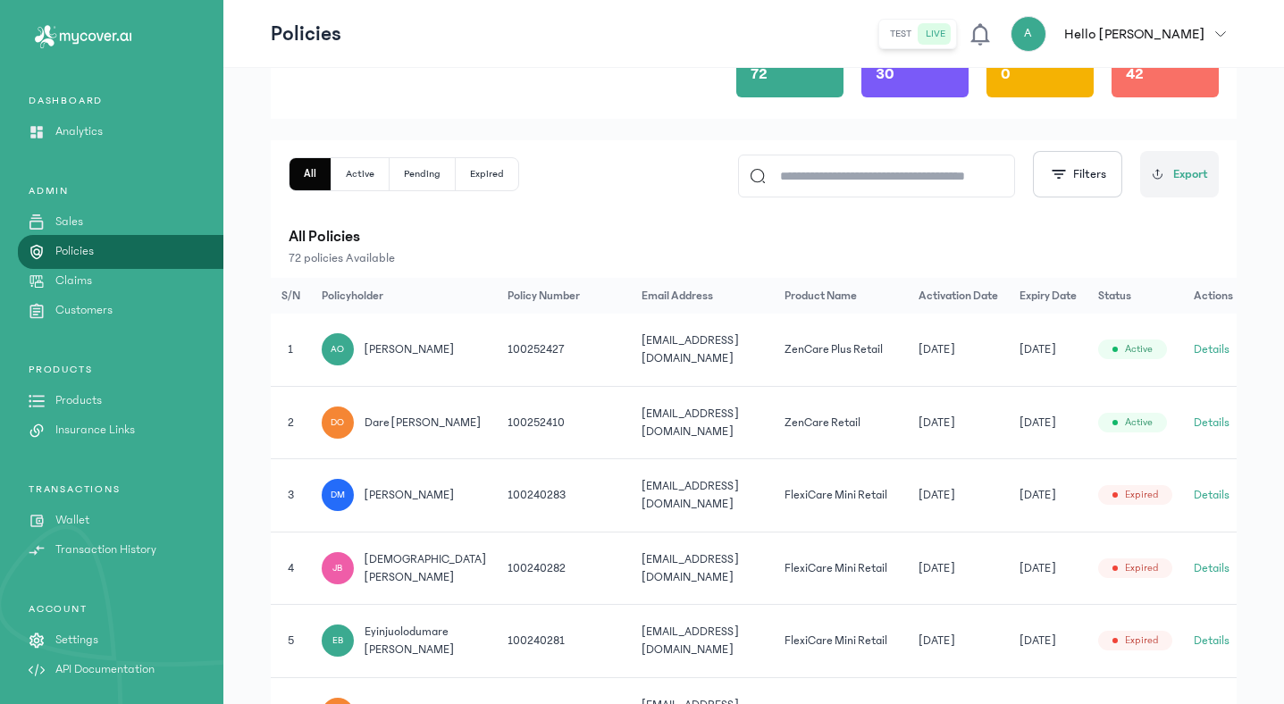
click at [858, 188] on input at bounding box center [885, 176] width 238 height 41
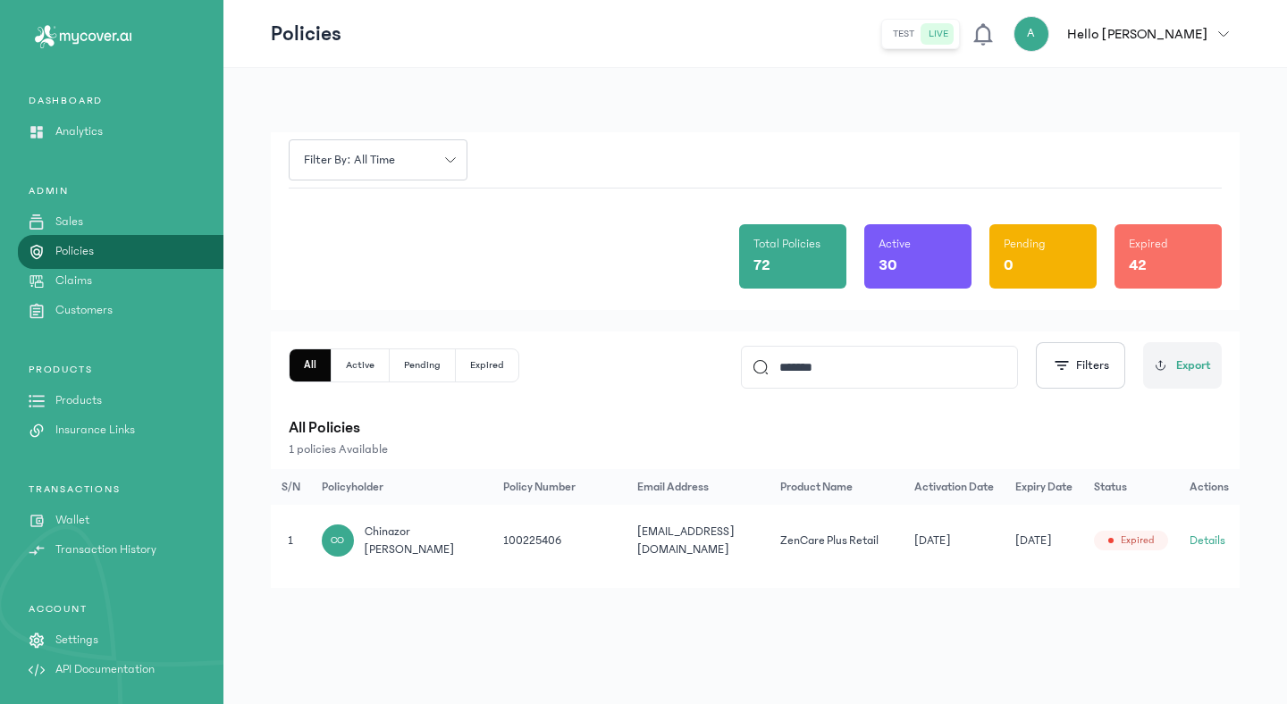
type input "*******"
click at [1209, 542] on button "Details" at bounding box center [1208, 541] width 36 height 18
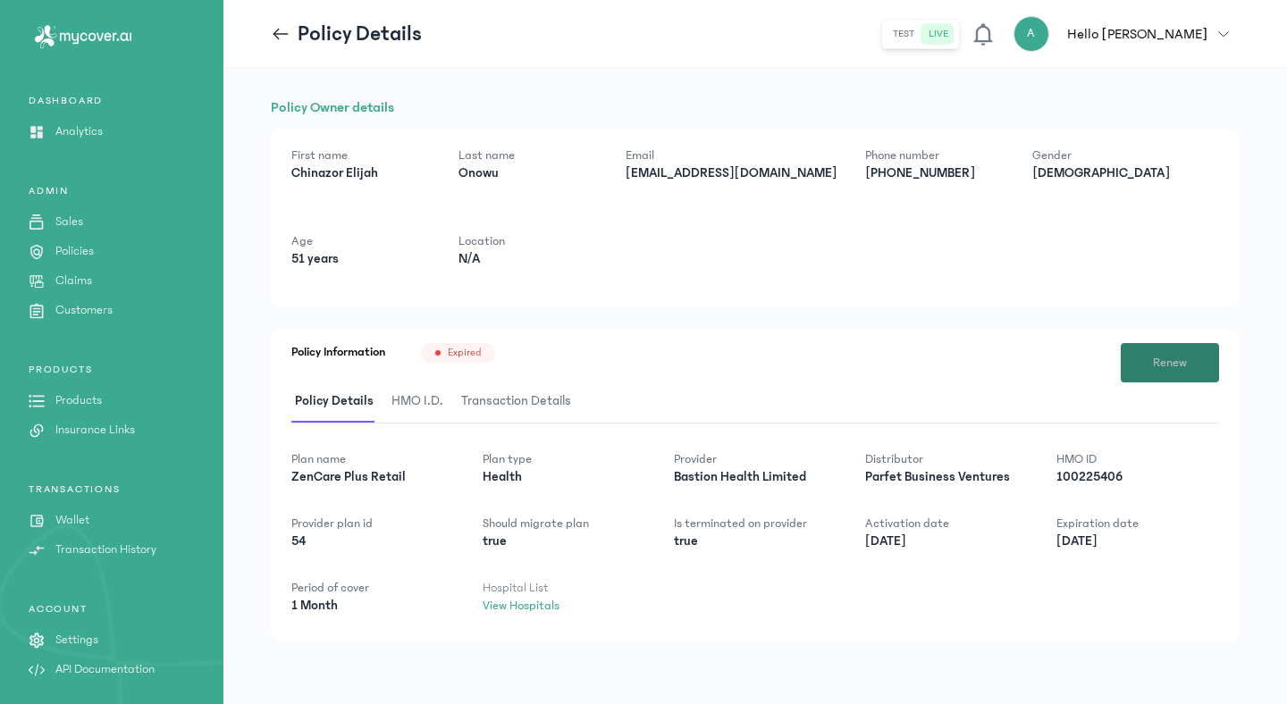
click at [1163, 362] on span "Renew" at bounding box center [1170, 363] width 34 height 19
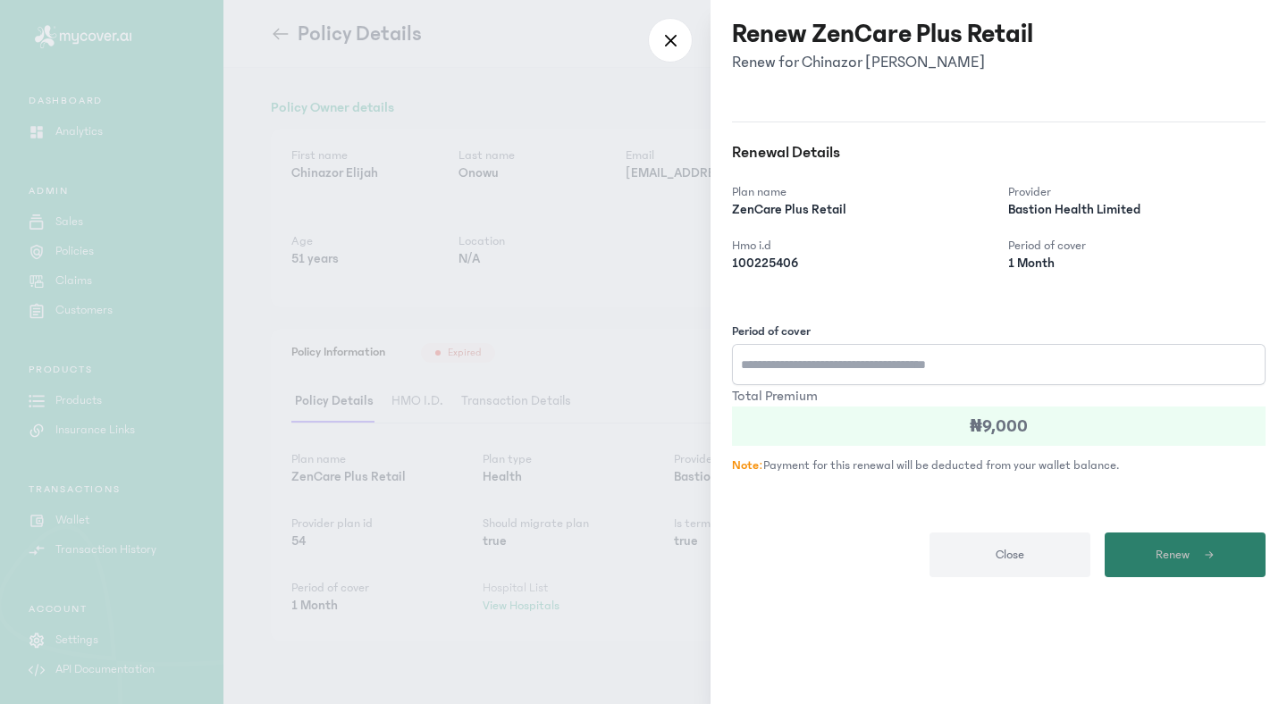
type input "*"
click at [1146, 545] on button "Renew" at bounding box center [1185, 555] width 161 height 45
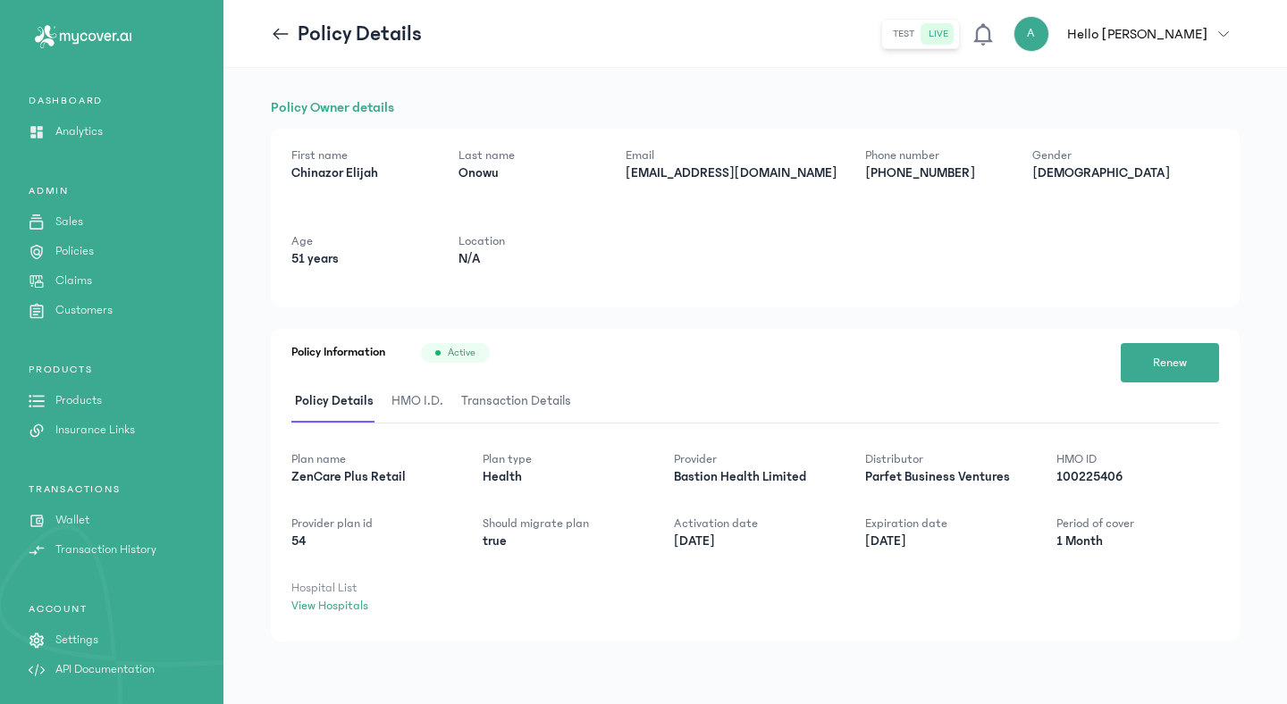
click at [1221, 27] on button "A Hello [PERSON_NAME]" at bounding box center [1127, 34] width 226 height 36
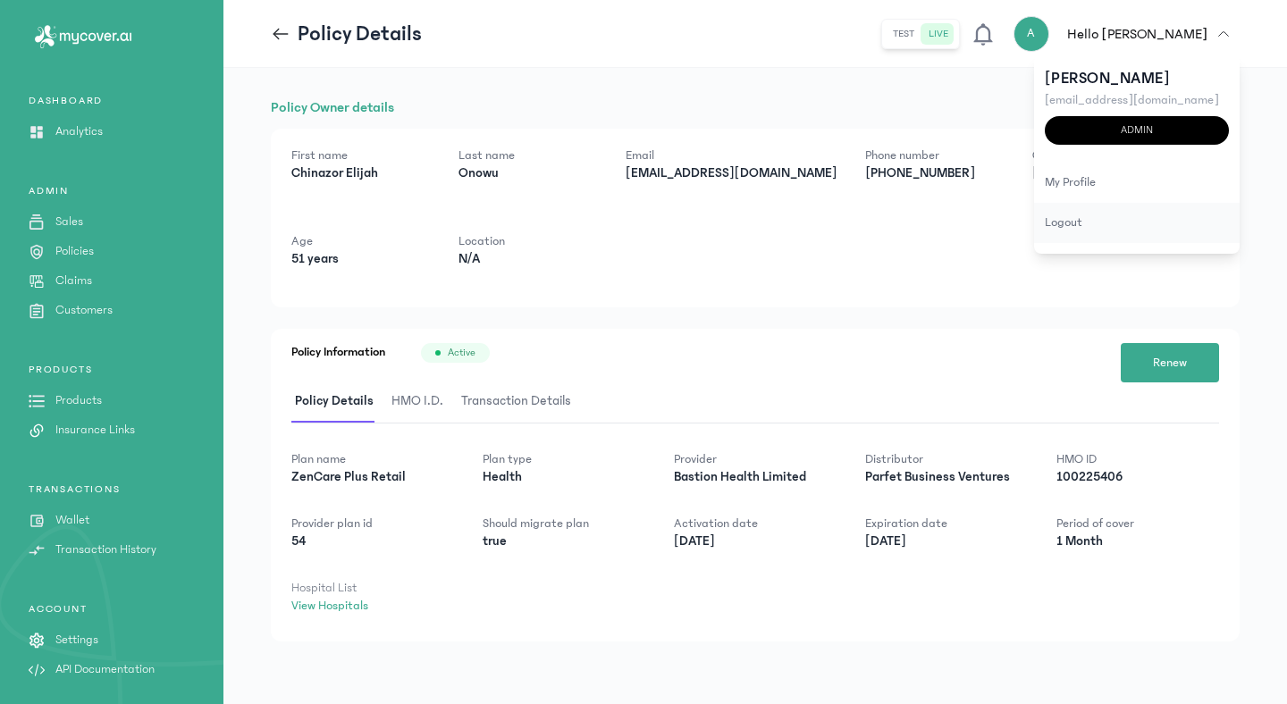
click at [1060, 225] on div "logout" at bounding box center [1137, 223] width 206 height 40
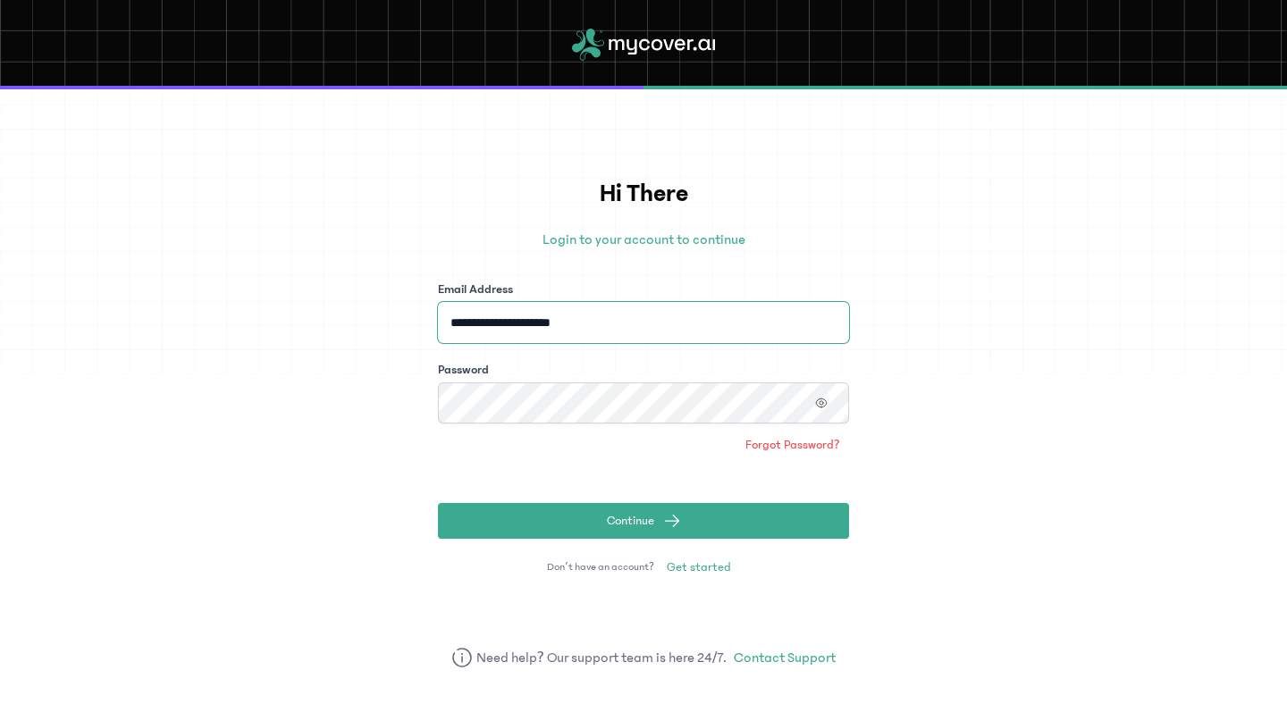
click at [714, 314] on input "**********" at bounding box center [643, 322] width 411 height 41
type input "**********"
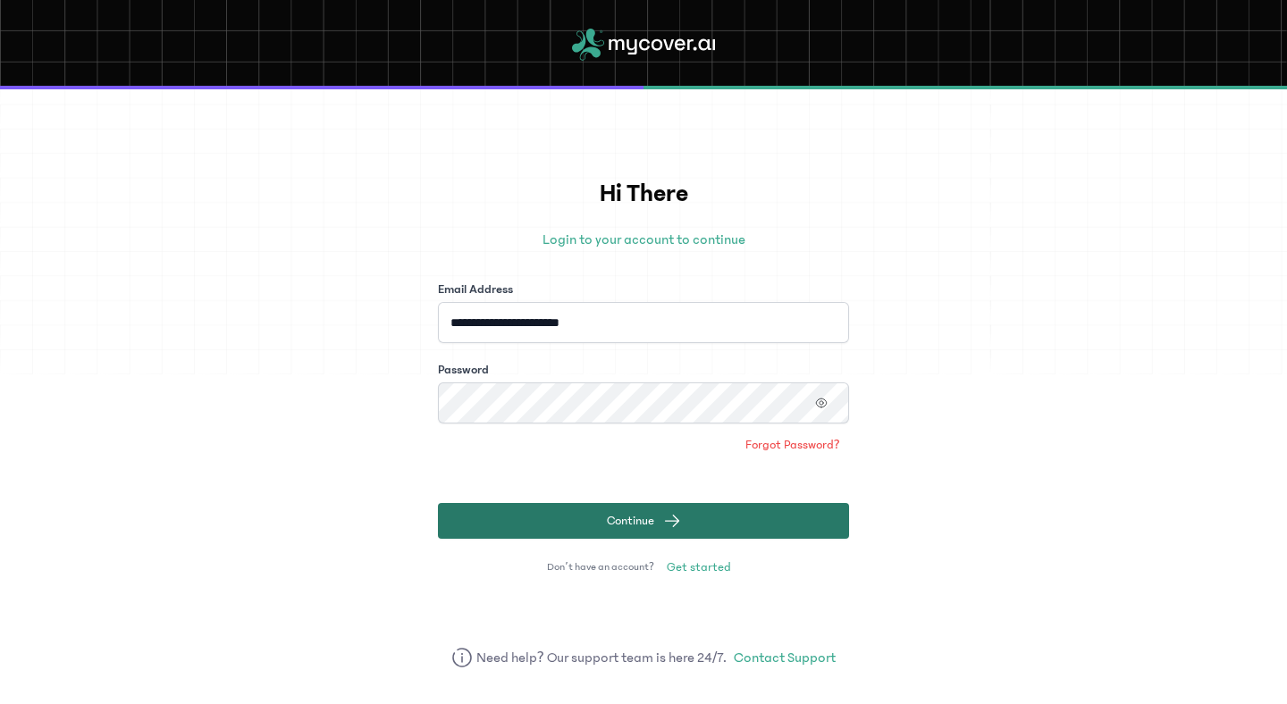
click at [613, 533] on button "Continue" at bounding box center [643, 521] width 411 height 36
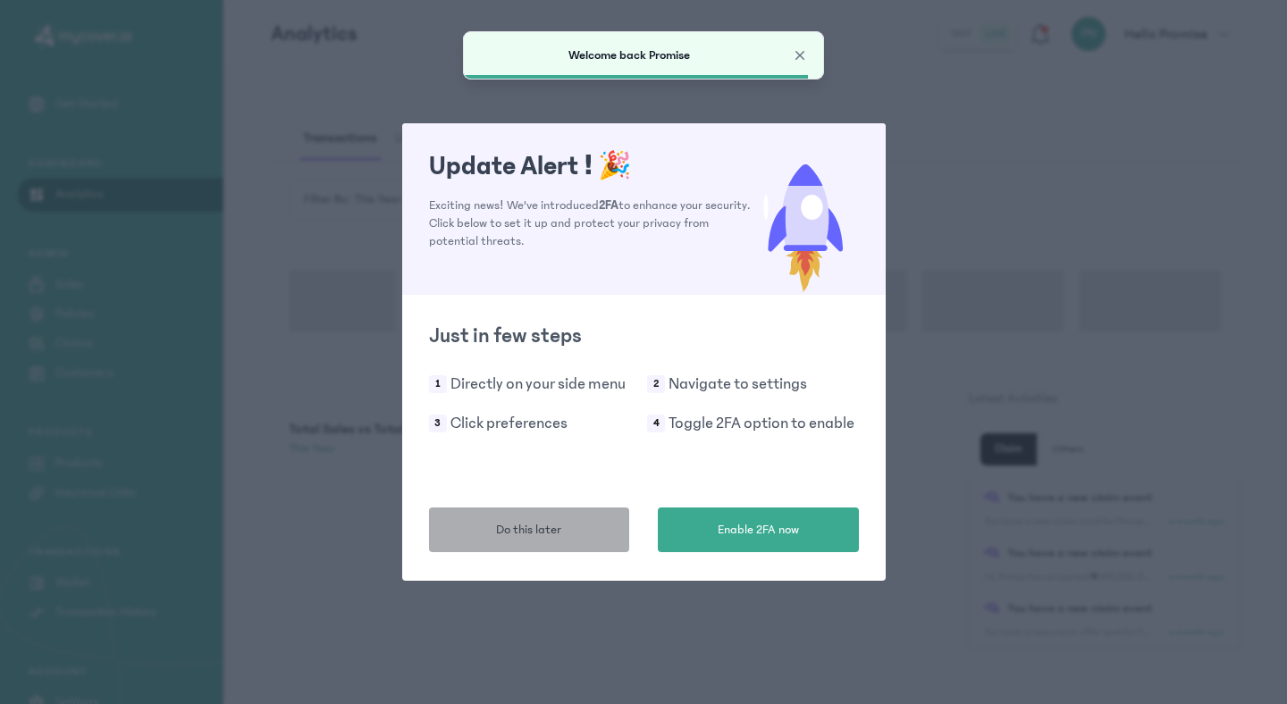
click at [573, 525] on button "Do this later" at bounding box center [529, 530] width 201 height 45
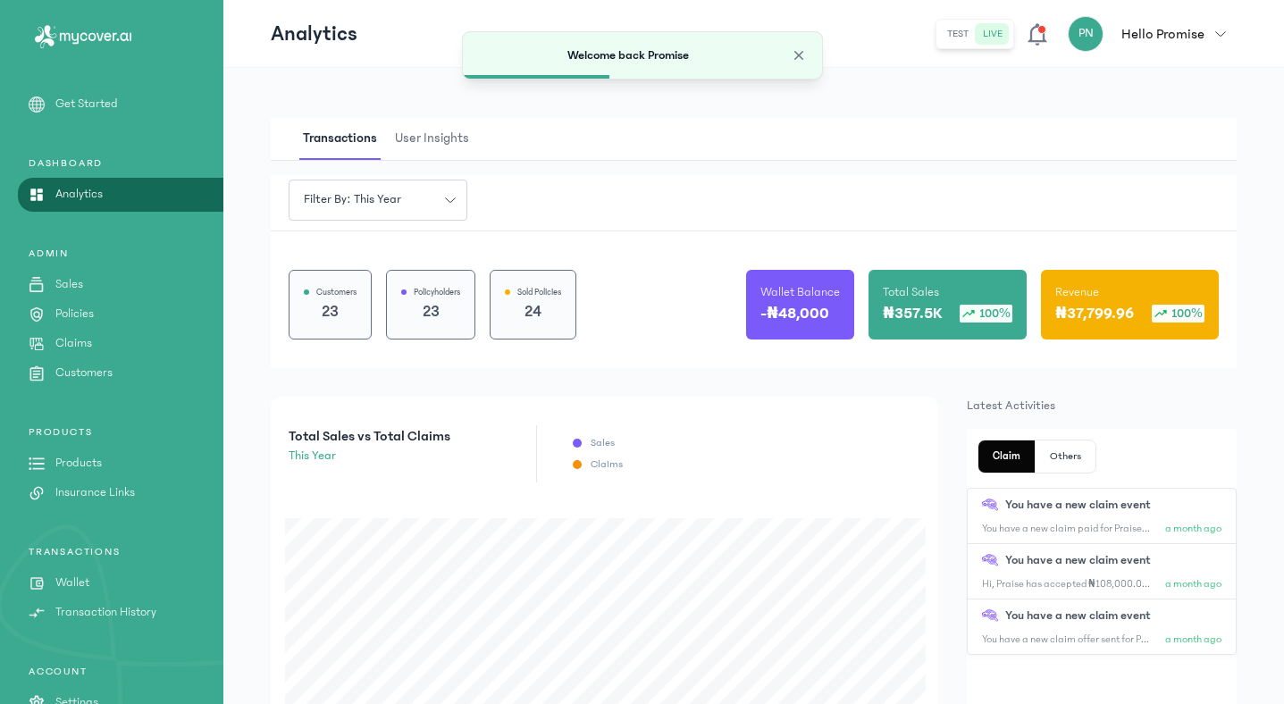
click at [81, 316] on p "Policies" at bounding box center [74, 314] width 38 height 19
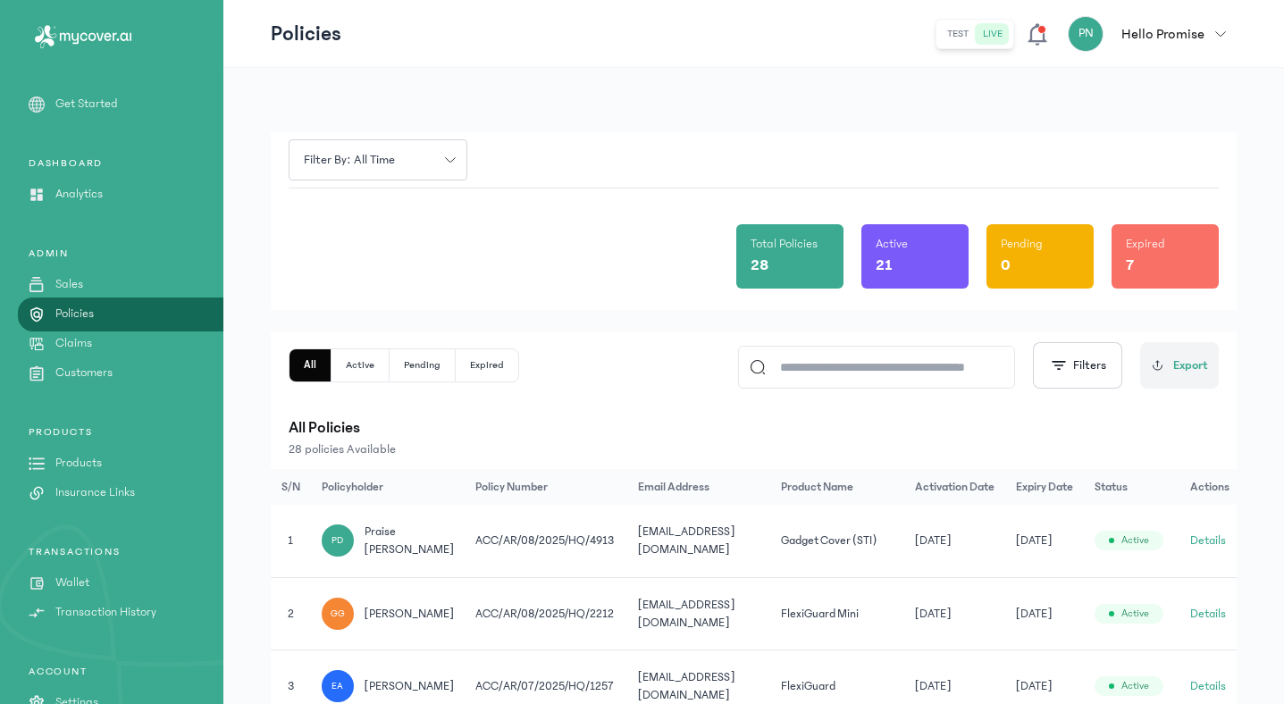
drag, startPoint x: 912, startPoint y: 371, endPoint x: 887, endPoint y: 369, distance: 25.1
click at [912, 379] on input at bounding box center [885, 367] width 238 height 41
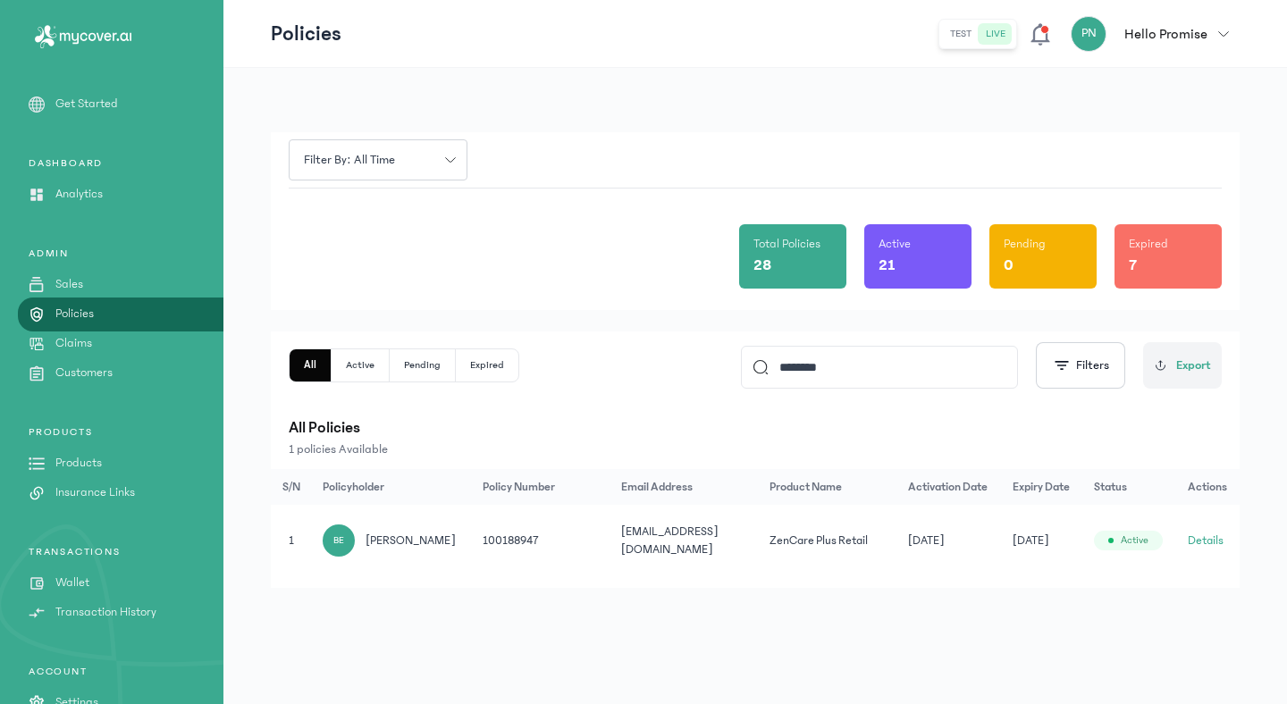
type input "********"
click at [1200, 533] on button "Details" at bounding box center [1206, 541] width 36 height 18
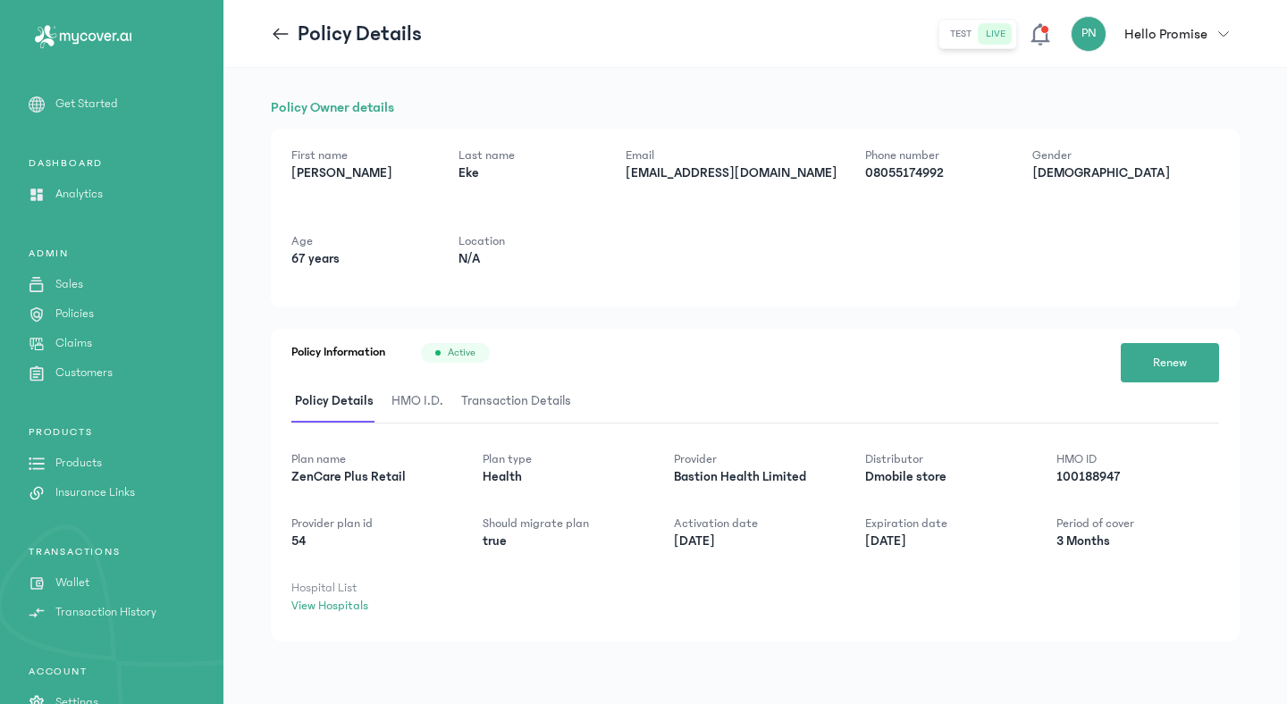
click at [405, 404] on span "HMO I.D." at bounding box center [417, 402] width 59 height 42
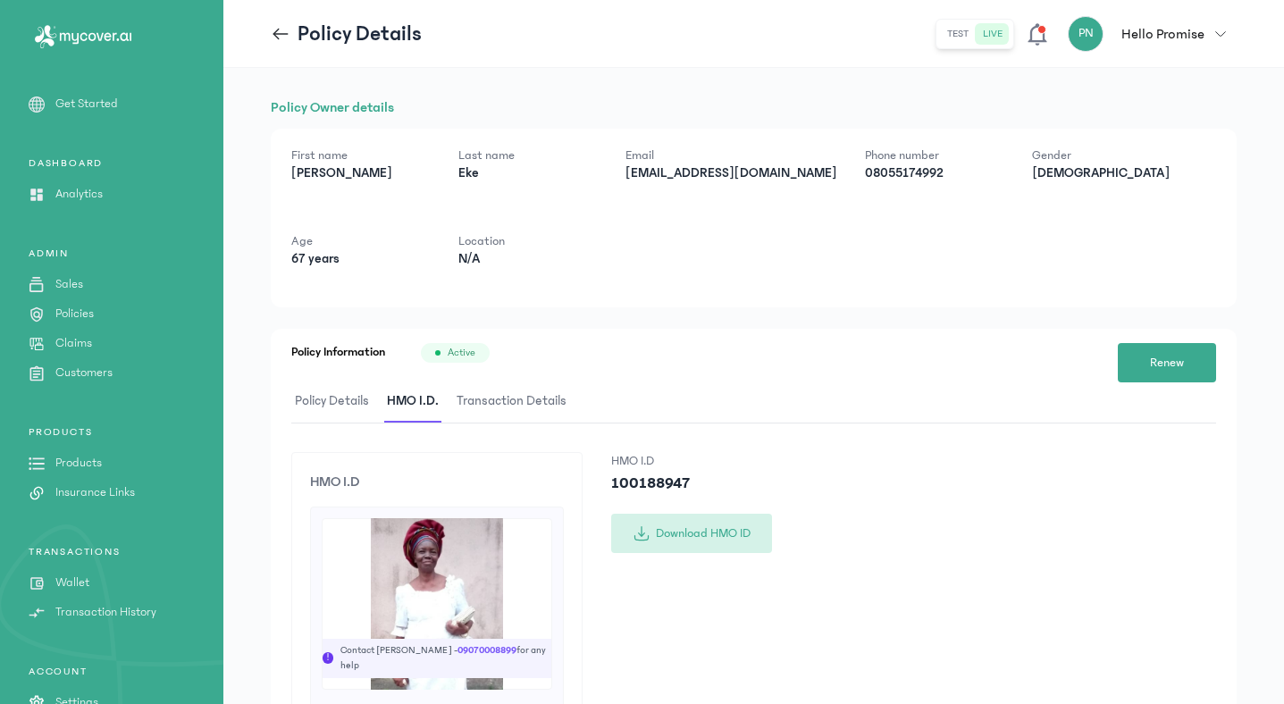
click at [712, 535] on button "Download HMO ID" at bounding box center [691, 533] width 161 height 39
click at [1225, 33] on icon "button" at bounding box center [1221, 34] width 11 height 11
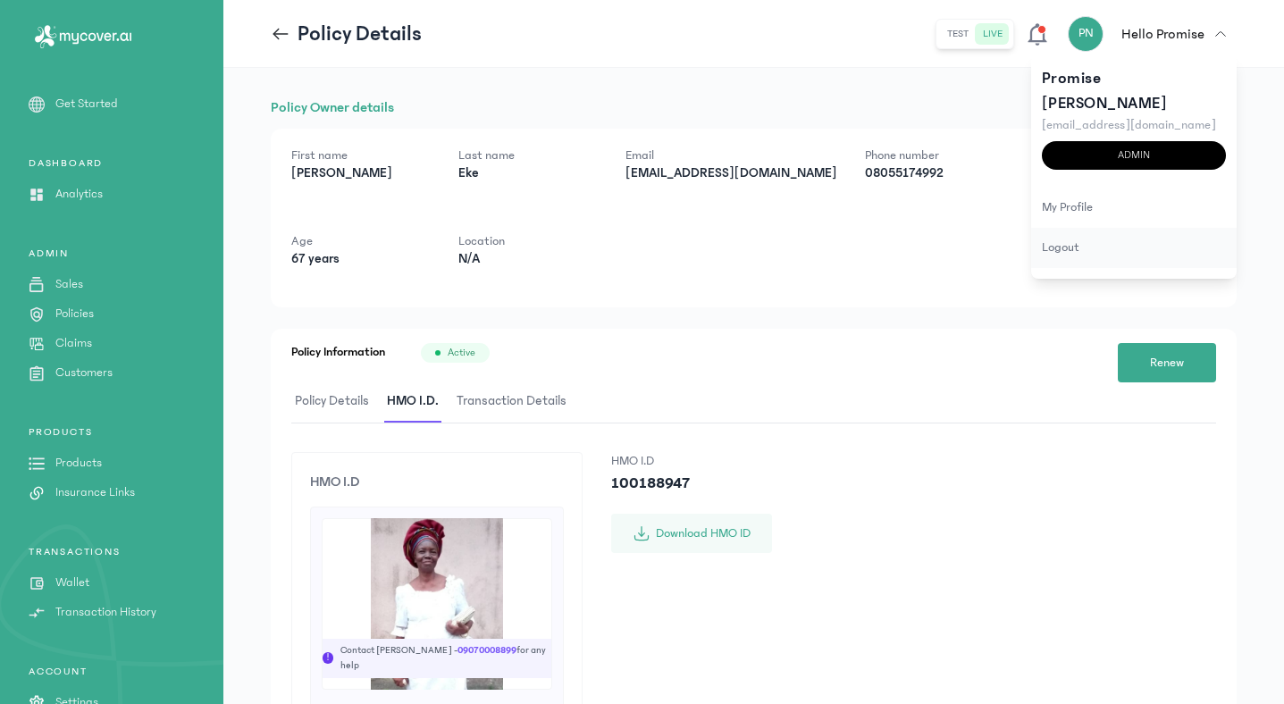
click at [1082, 228] on div "logout" at bounding box center [1135, 248] width 206 height 40
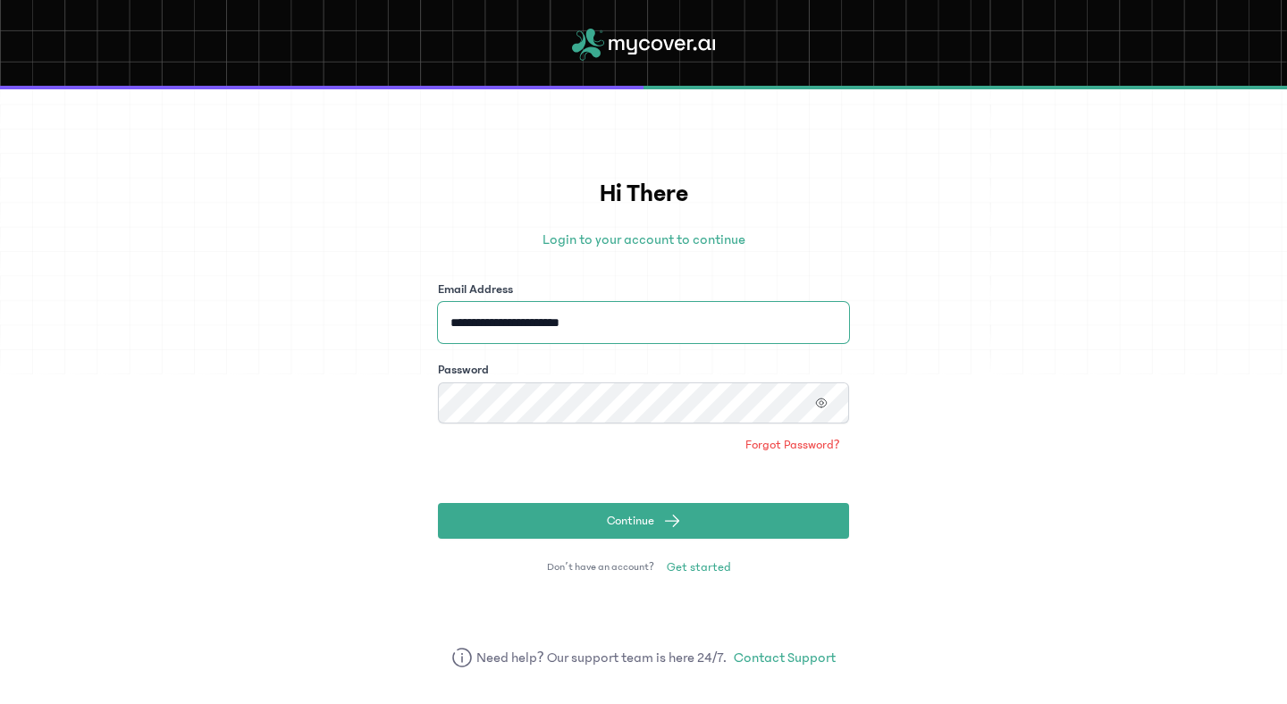
click at [607, 321] on input "**********" at bounding box center [643, 322] width 411 height 41
type input "**********"
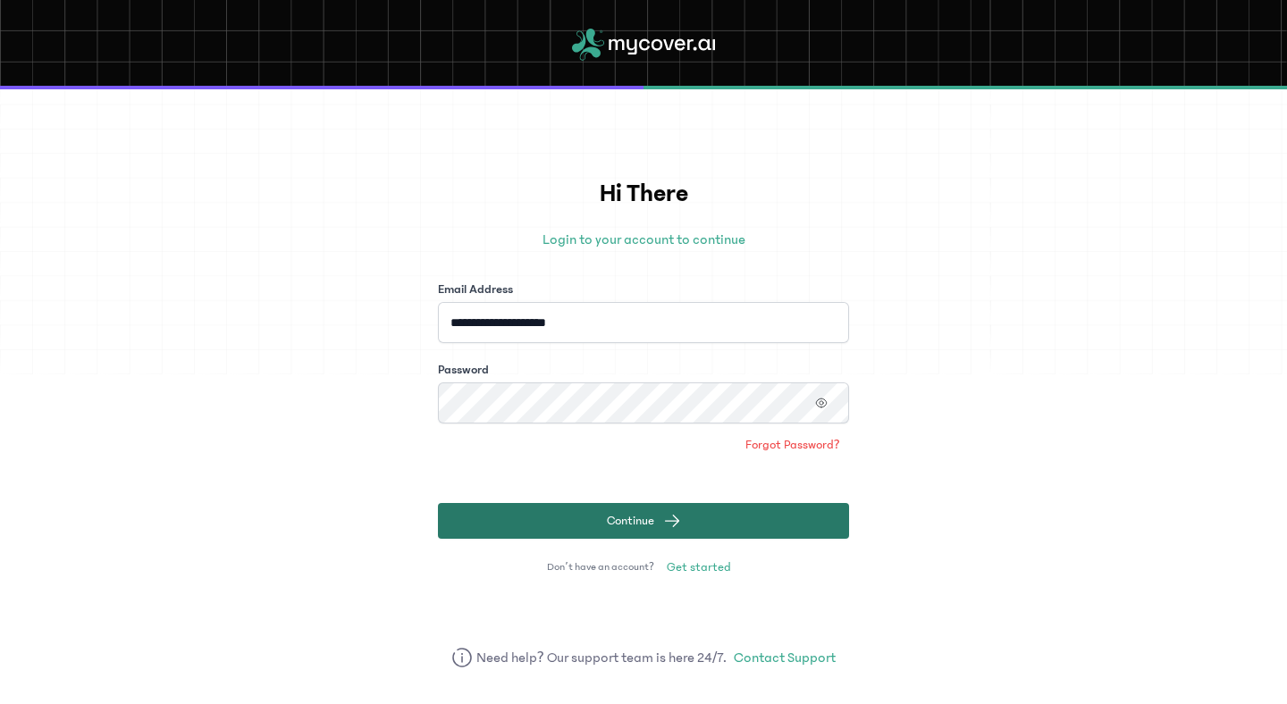
click at [627, 524] on span "Continue" at bounding box center [630, 521] width 47 height 18
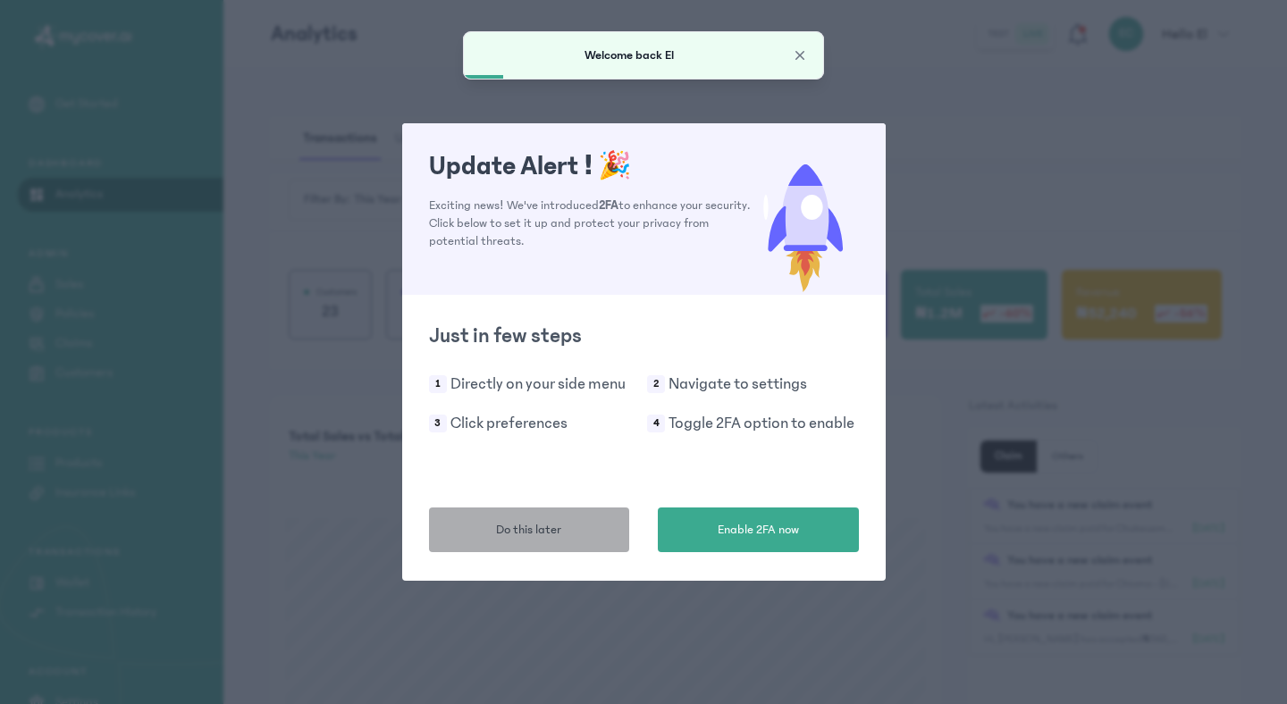
click at [567, 526] on button "Do this later" at bounding box center [529, 530] width 201 height 45
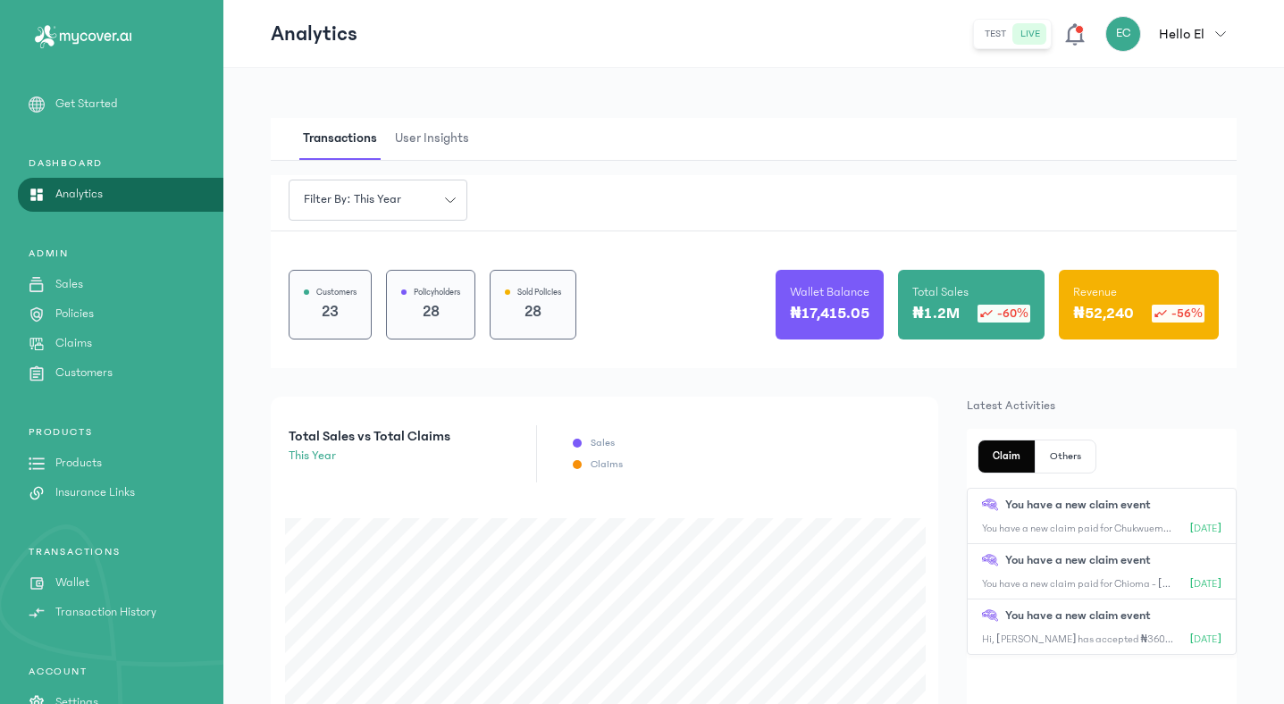
click at [69, 312] on p "Policies" at bounding box center [74, 314] width 38 height 19
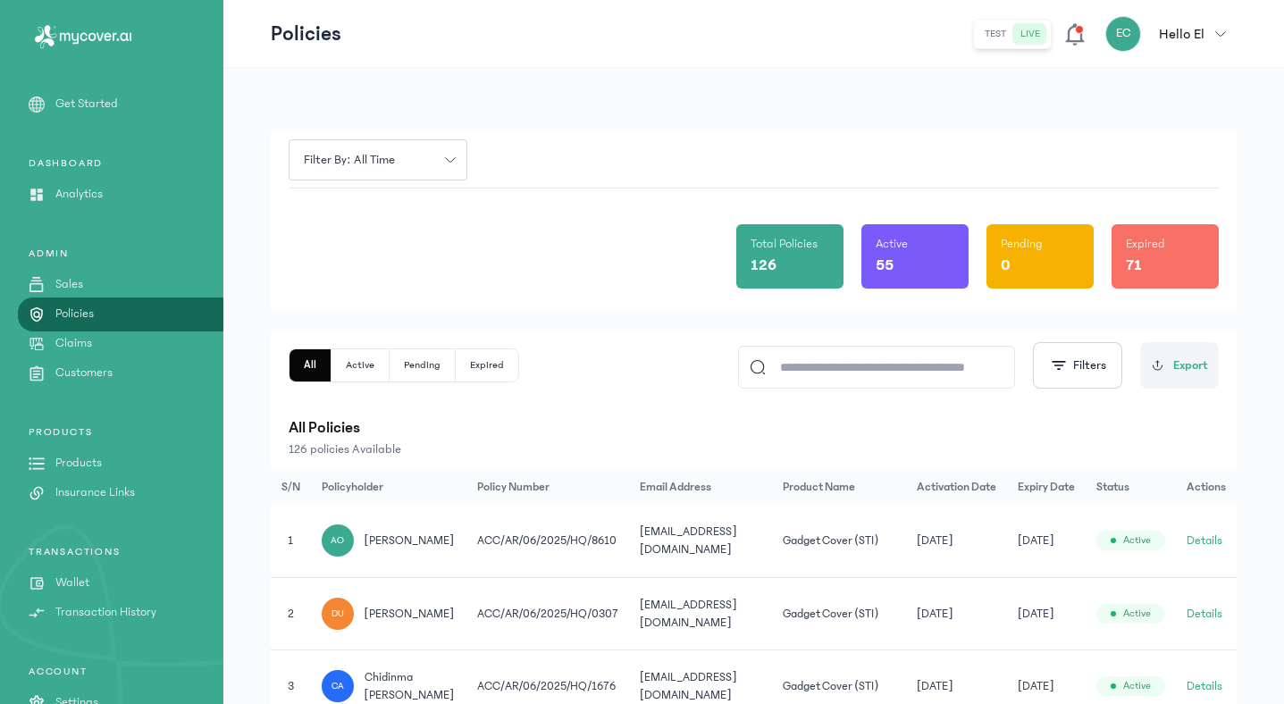
click at [874, 376] on input at bounding box center [885, 367] width 238 height 41
click at [821, 364] on input at bounding box center [885, 367] width 238 height 41
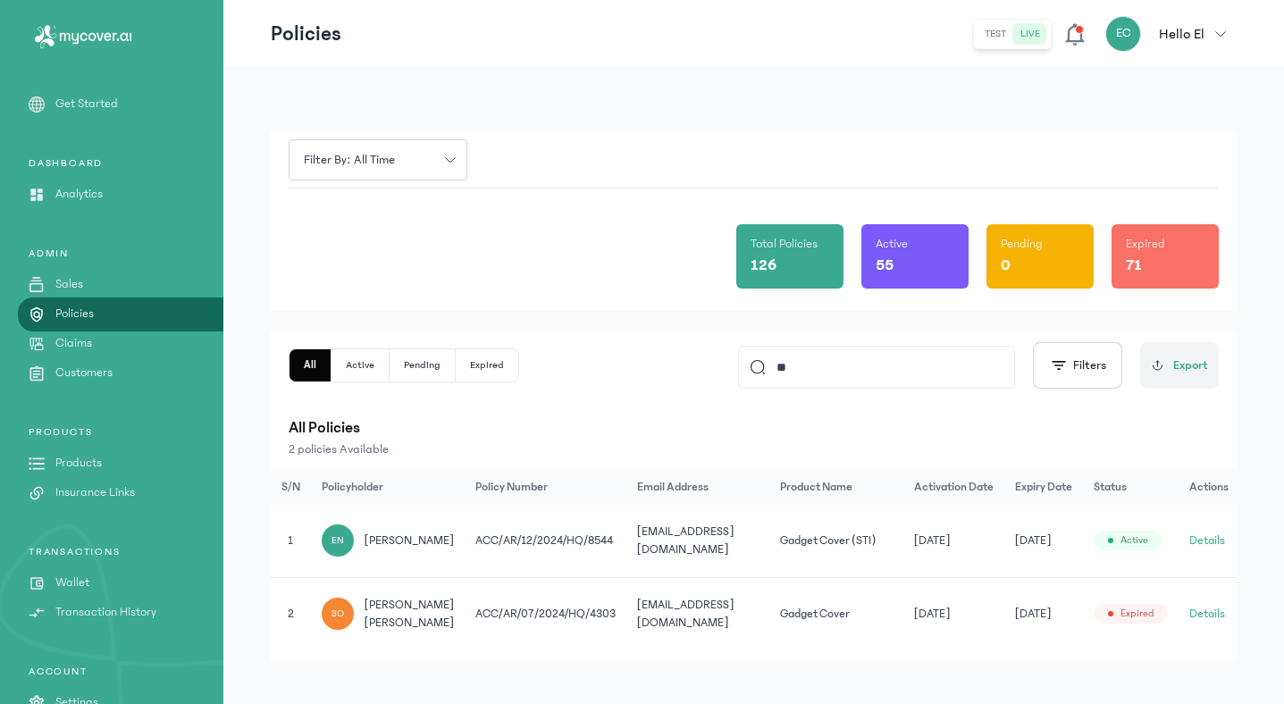
type input "*"
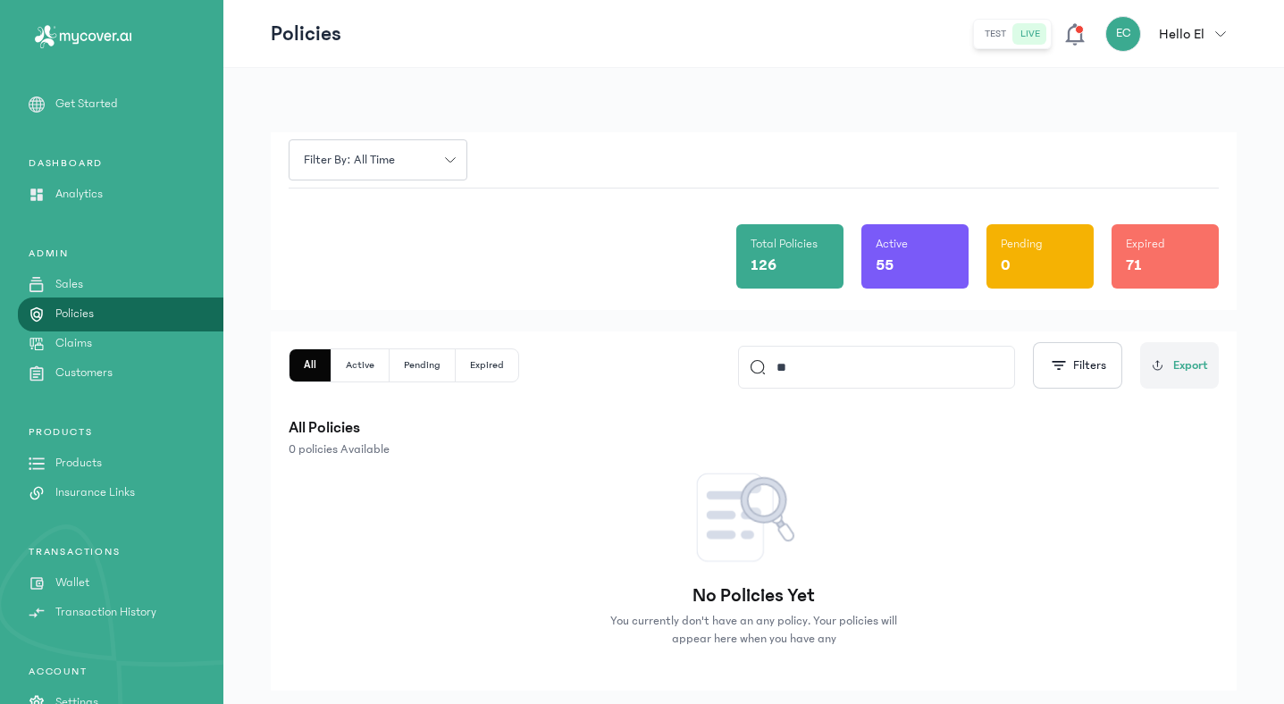
type input "*"
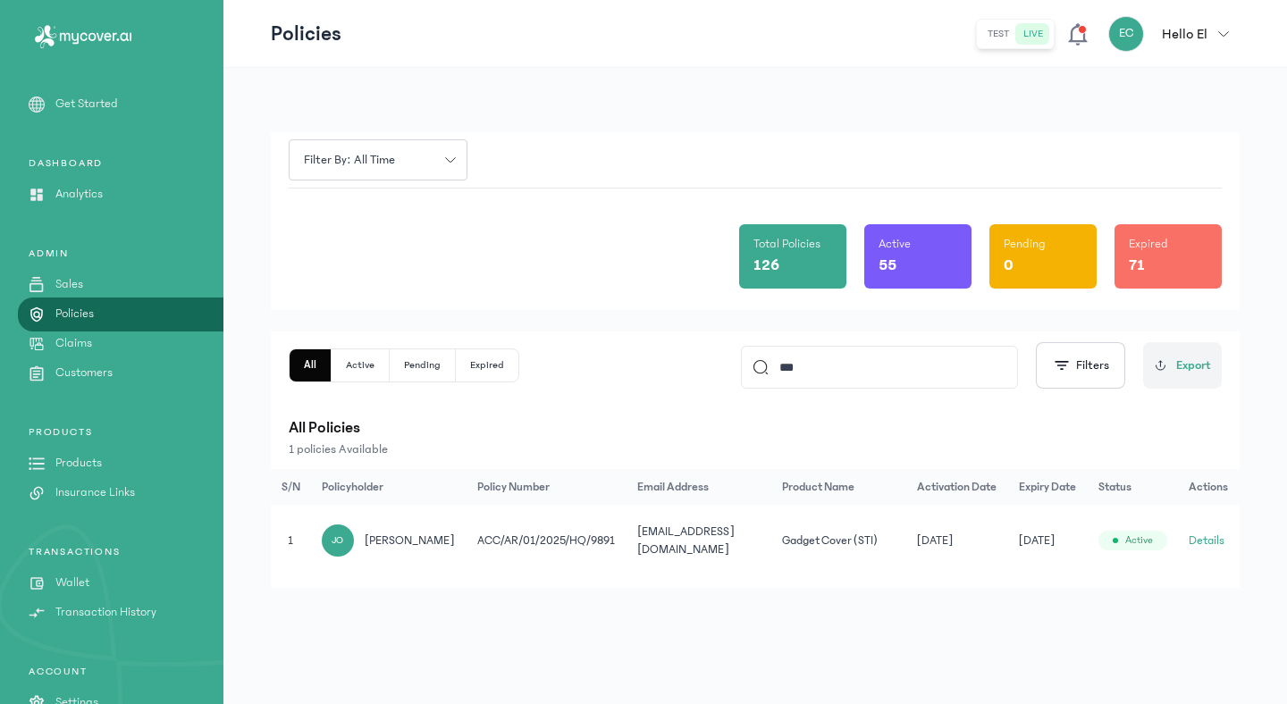
type input "***"
click at [1215, 543] on button "Details" at bounding box center [1207, 541] width 36 height 18
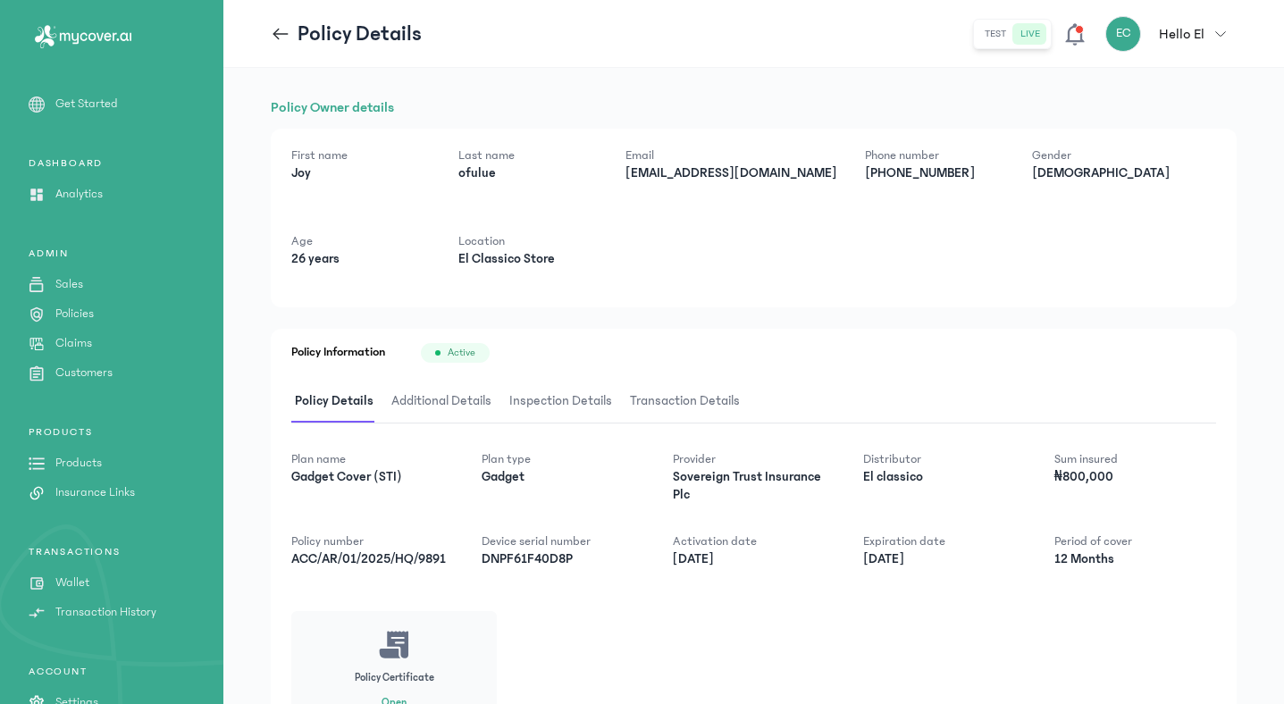
click at [442, 400] on span "Additional Details" at bounding box center [441, 402] width 107 height 42
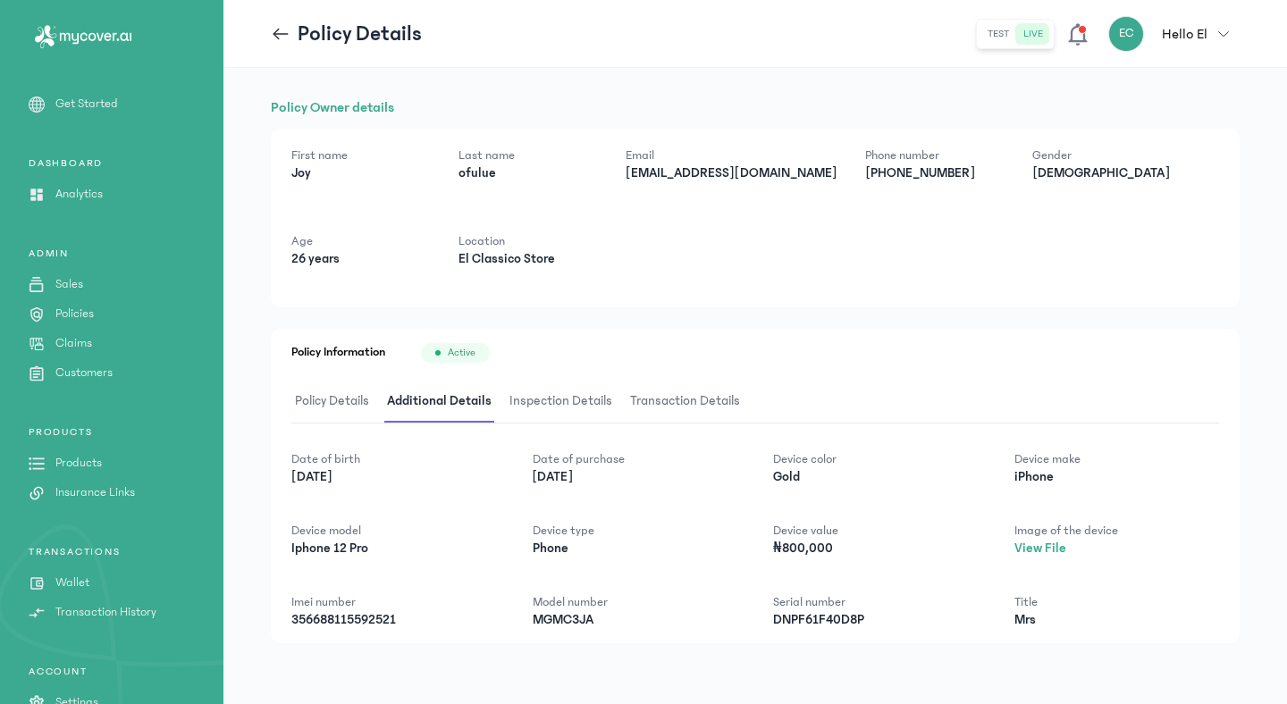
click at [280, 33] on icon at bounding box center [281, 33] width 15 height 1
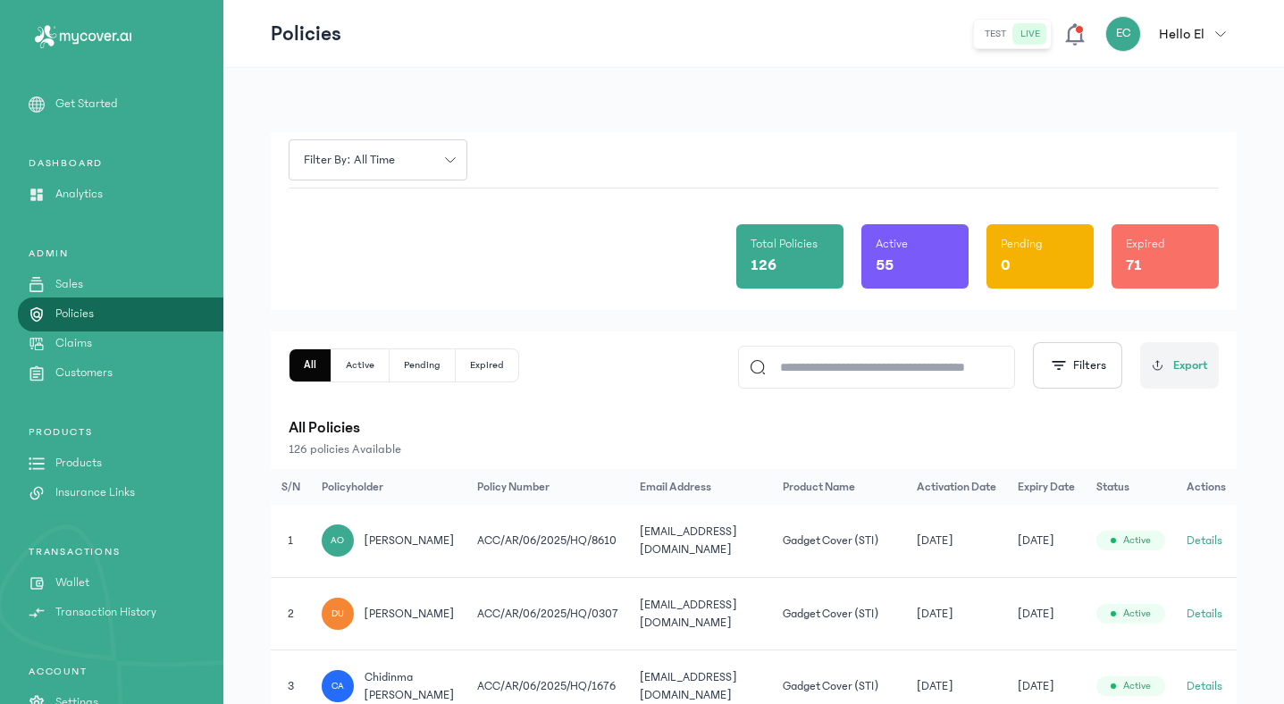
click at [803, 374] on input at bounding box center [885, 367] width 238 height 41
type input "********"
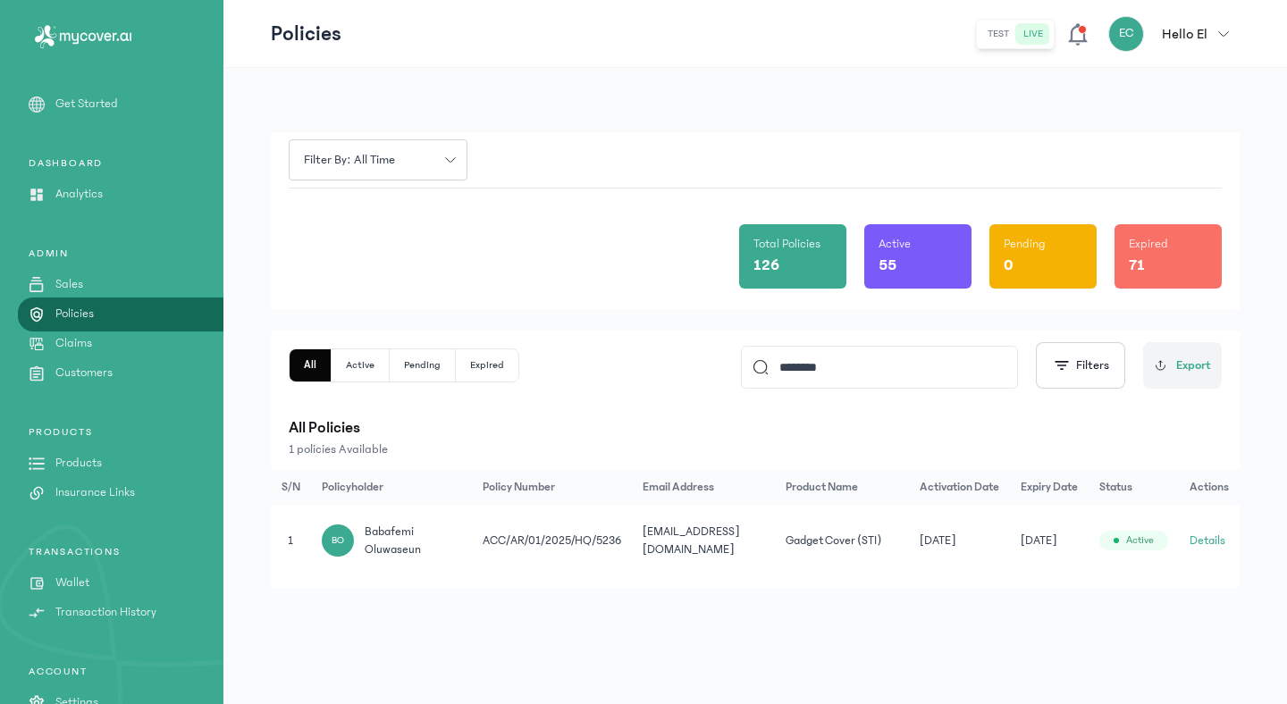
click at [1210, 537] on button "Details" at bounding box center [1208, 541] width 36 height 18
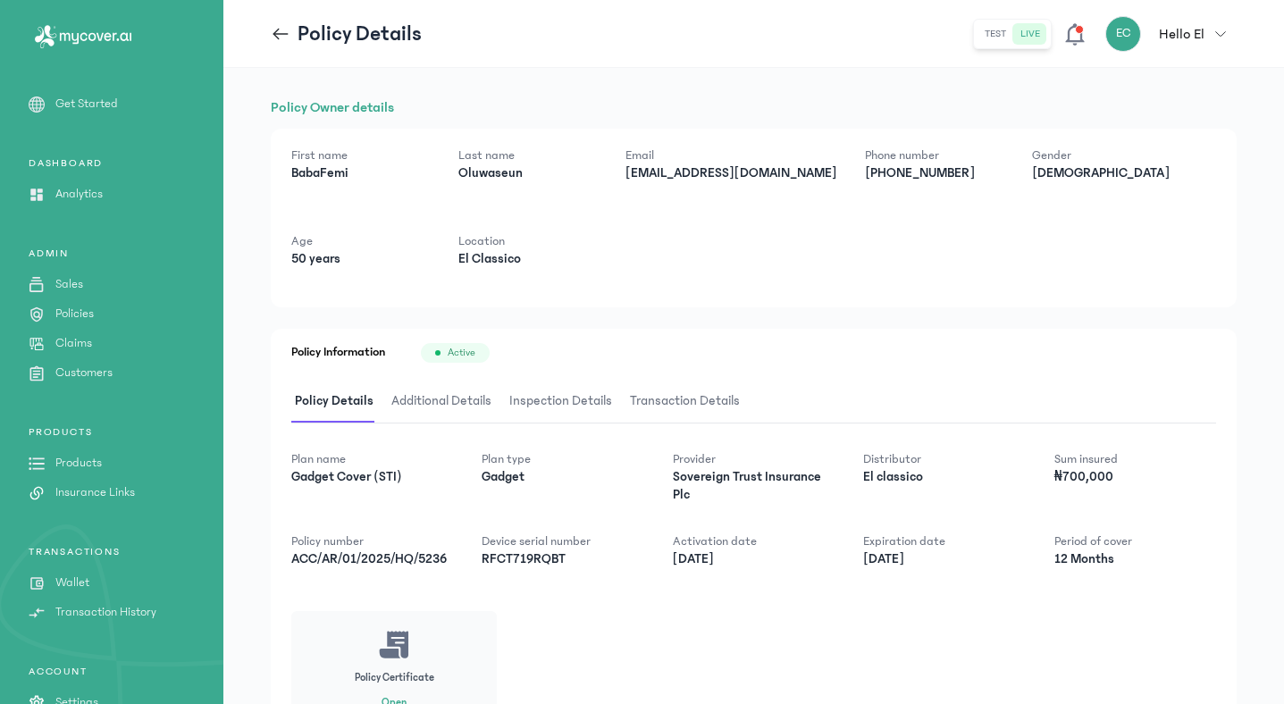
click at [430, 404] on span "Additional Details" at bounding box center [441, 402] width 107 height 42
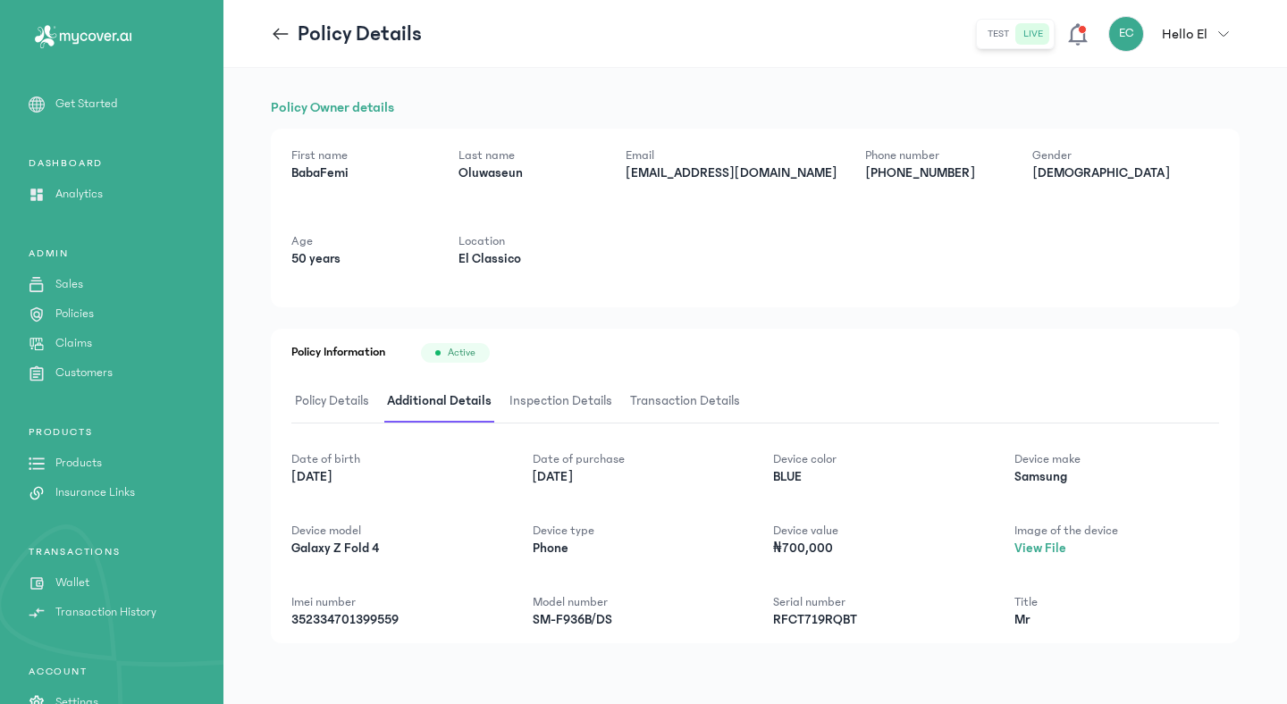
click at [351, 404] on span "Policy Details" at bounding box center [331, 402] width 81 height 42
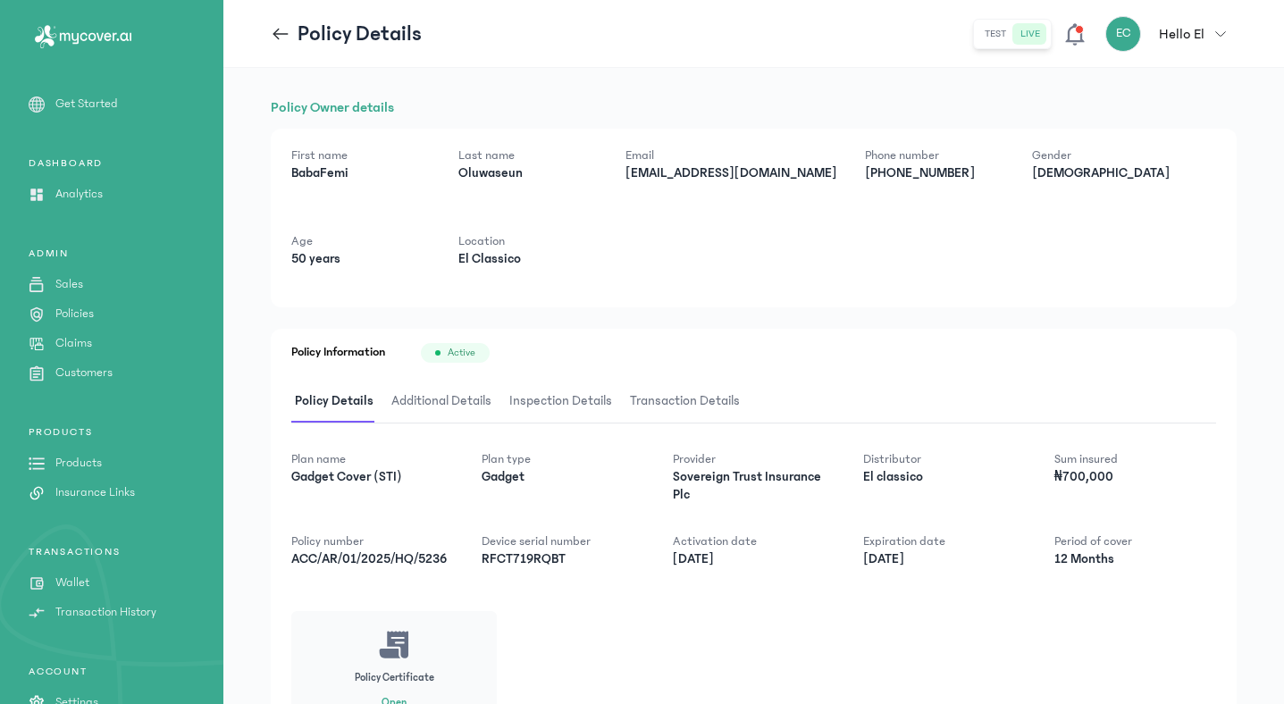
click at [426, 400] on span "Additional Details" at bounding box center [441, 402] width 107 height 42
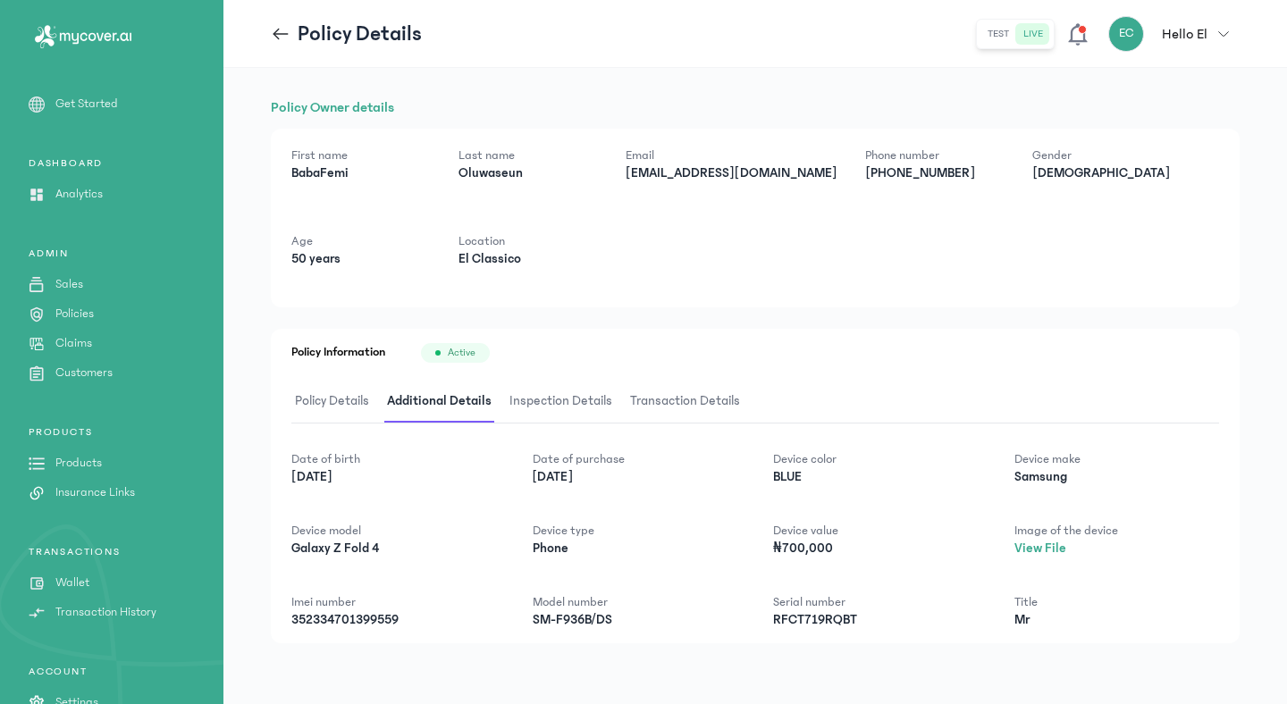
click at [1225, 37] on icon "button" at bounding box center [1223, 34] width 11 height 11
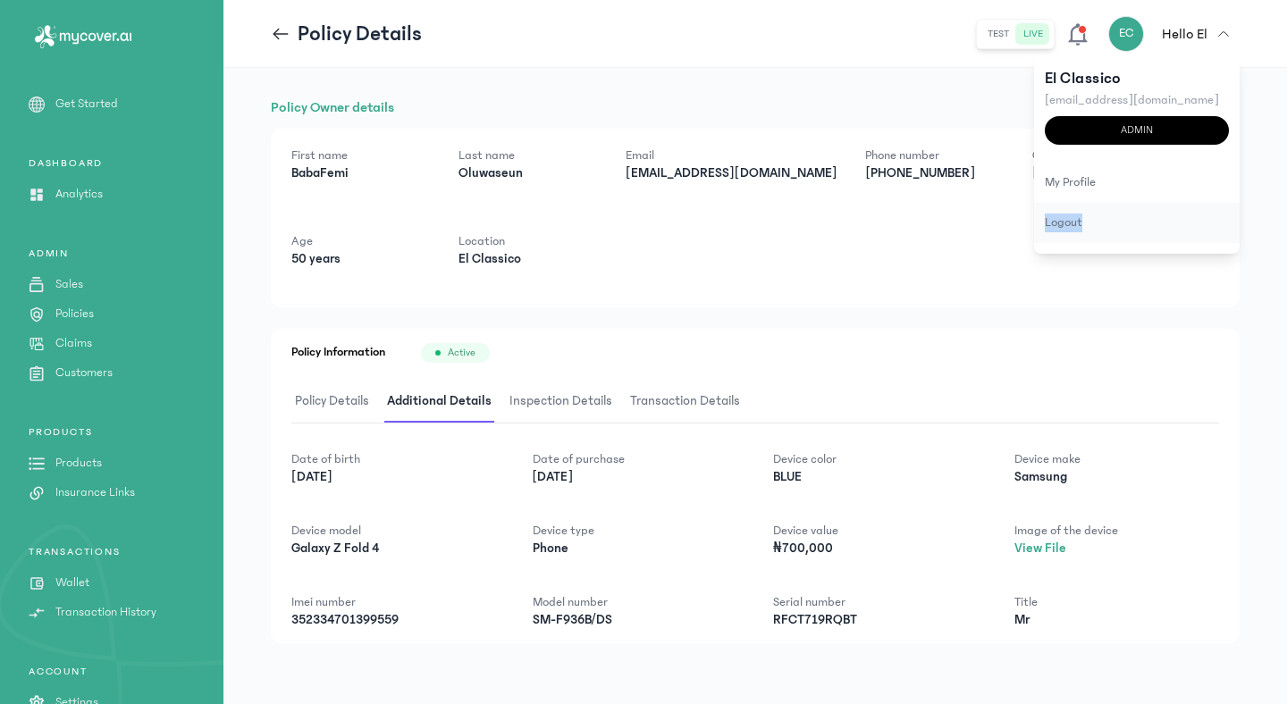
click at [1048, 232] on div "logout" at bounding box center [1137, 223] width 206 height 40
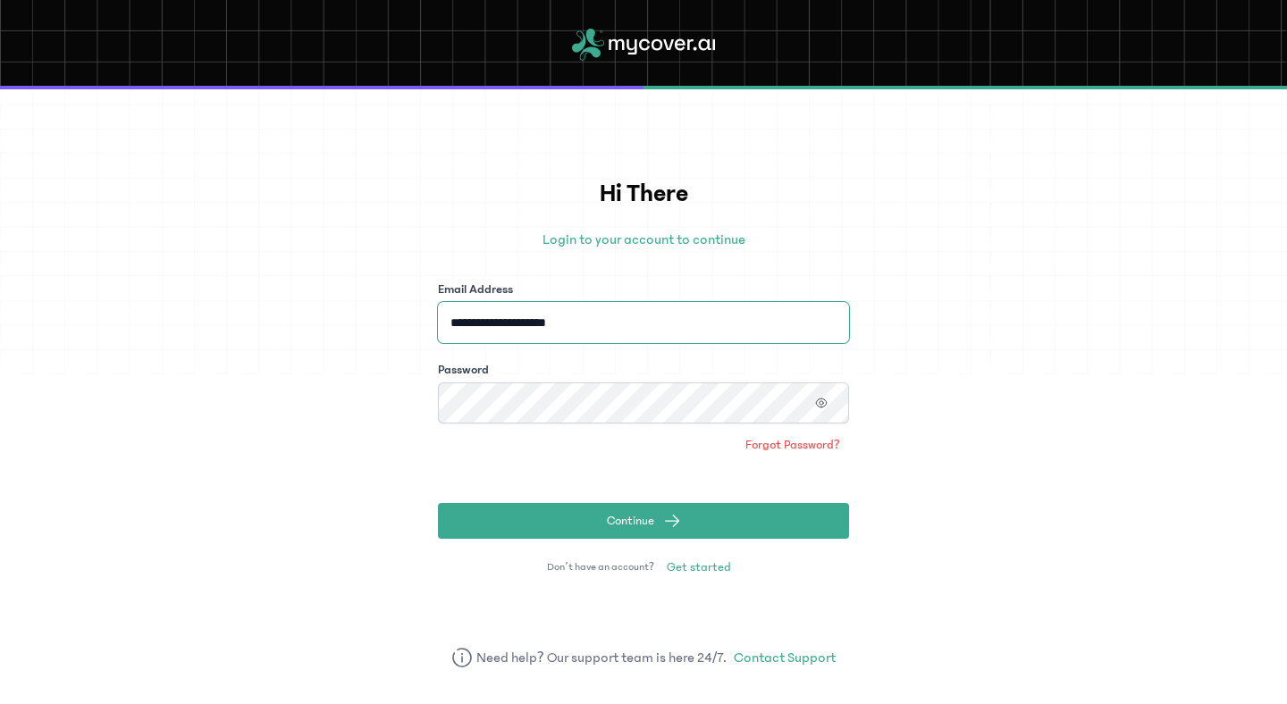
click at [643, 321] on input "**********" at bounding box center [643, 322] width 411 height 41
click at [604, 327] on input "**********" at bounding box center [643, 322] width 411 height 41
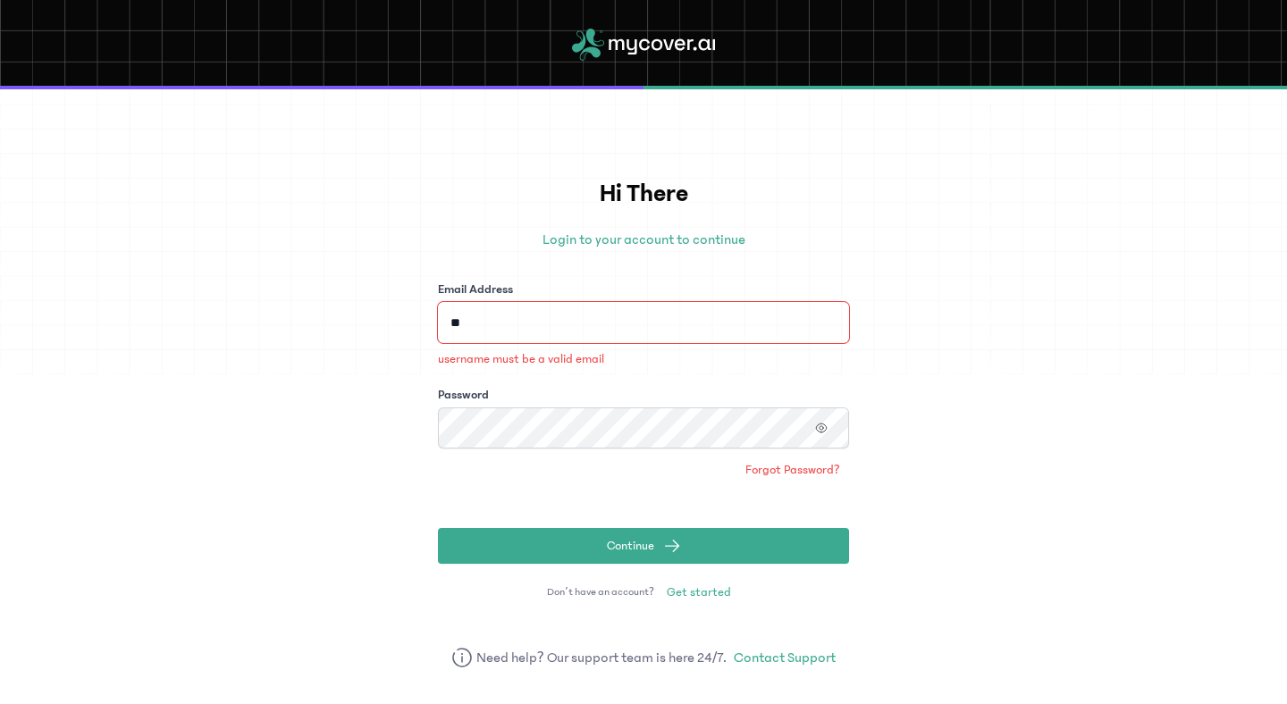
type input "*"
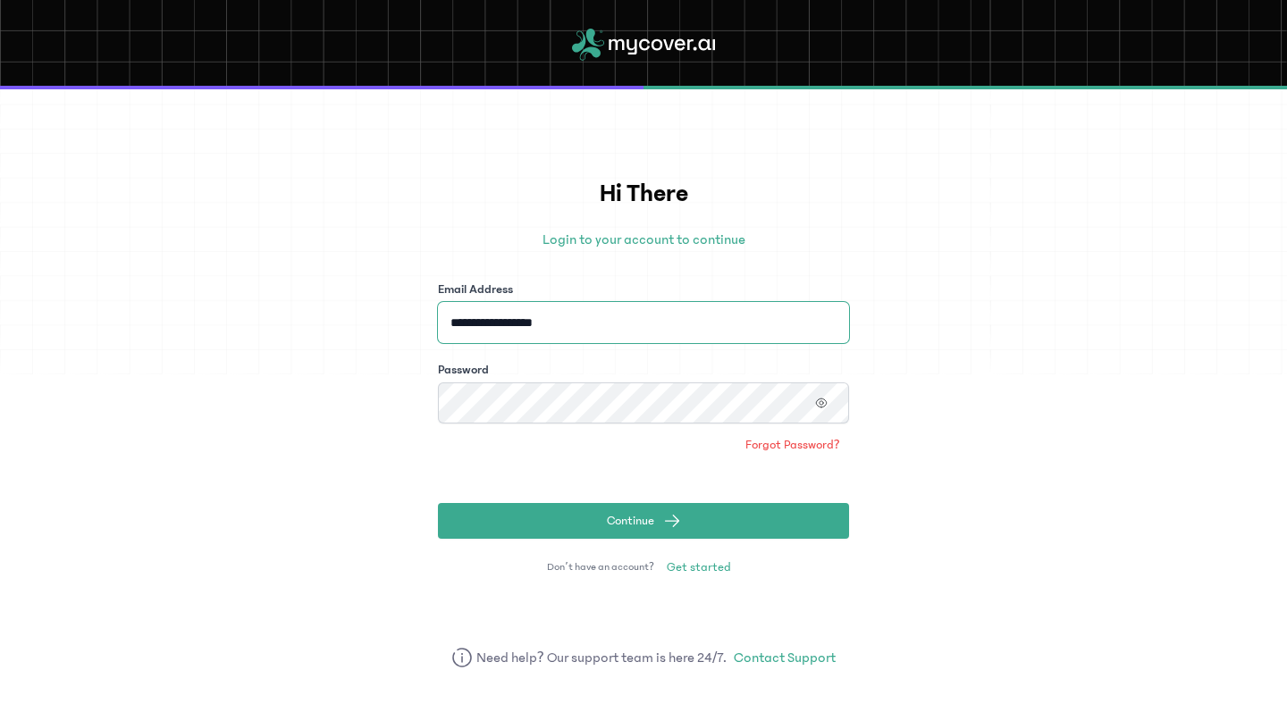
type input "**********"
click at [813, 405] on button "button" at bounding box center [821, 403] width 30 height 23
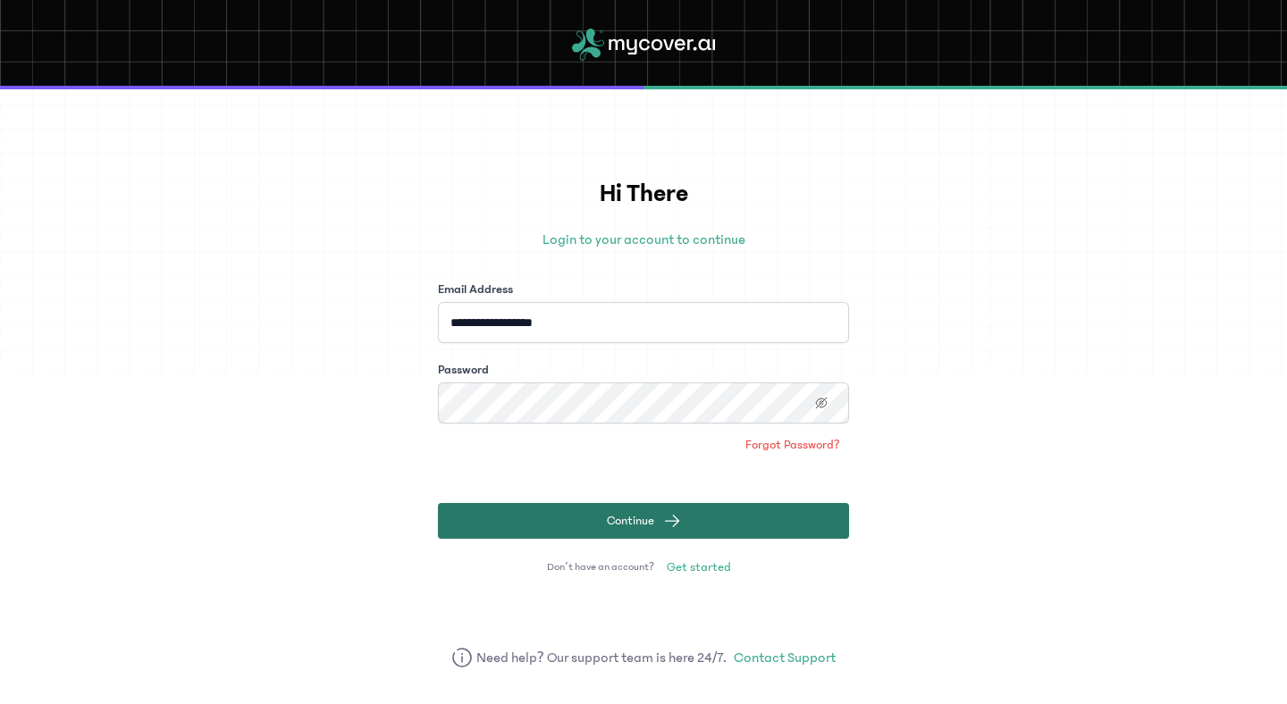
click at [759, 509] on button "Continue" at bounding box center [643, 521] width 411 height 36
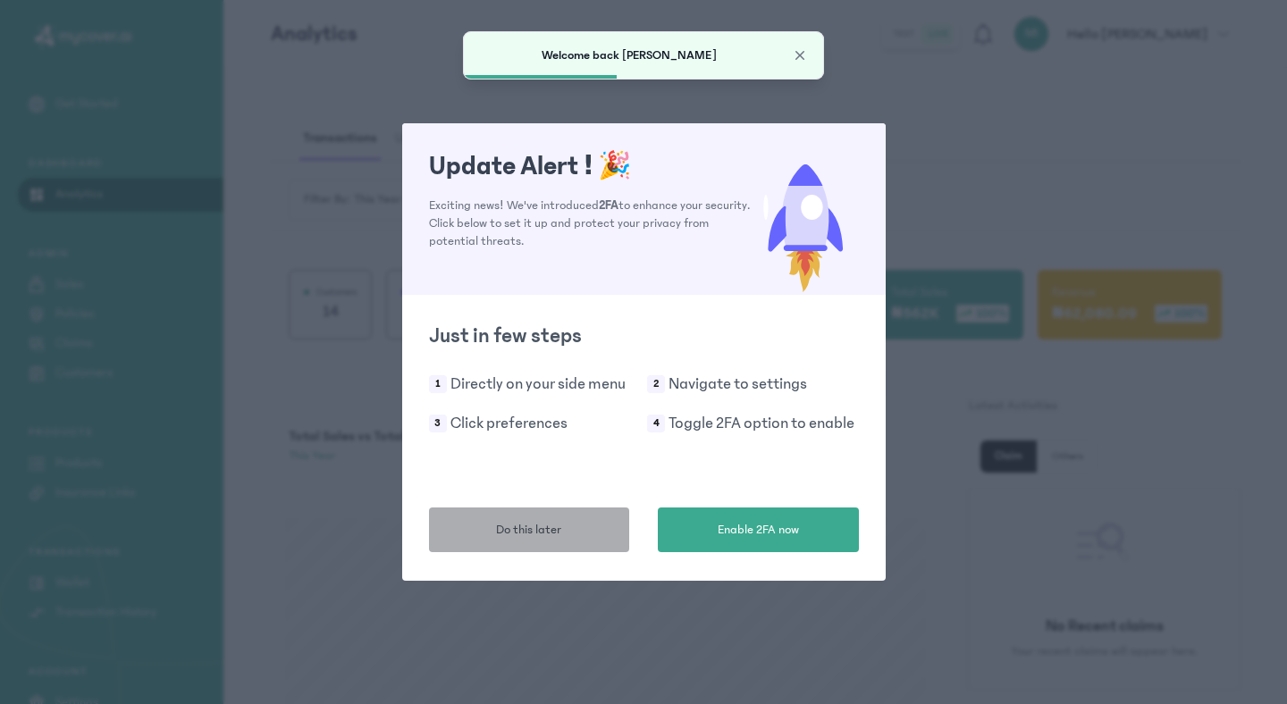
click at [465, 542] on button "Do this later" at bounding box center [529, 530] width 201 height 45
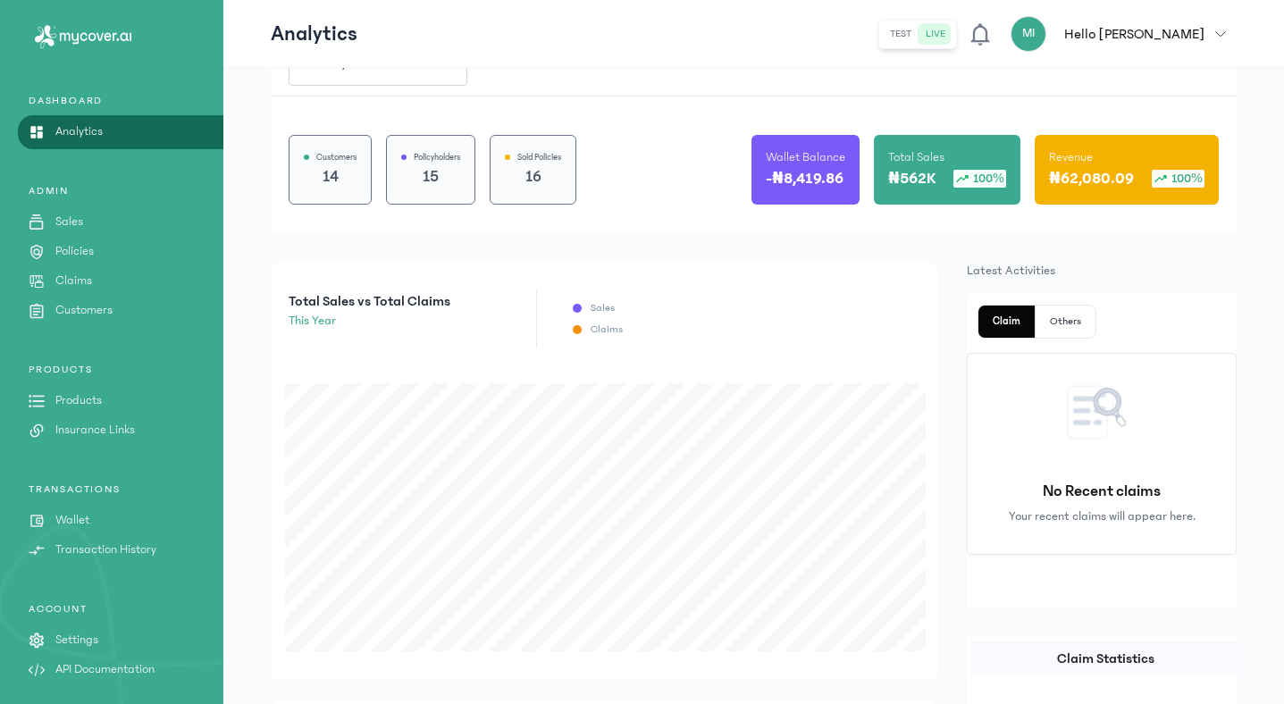
scroll to position [133, 0]
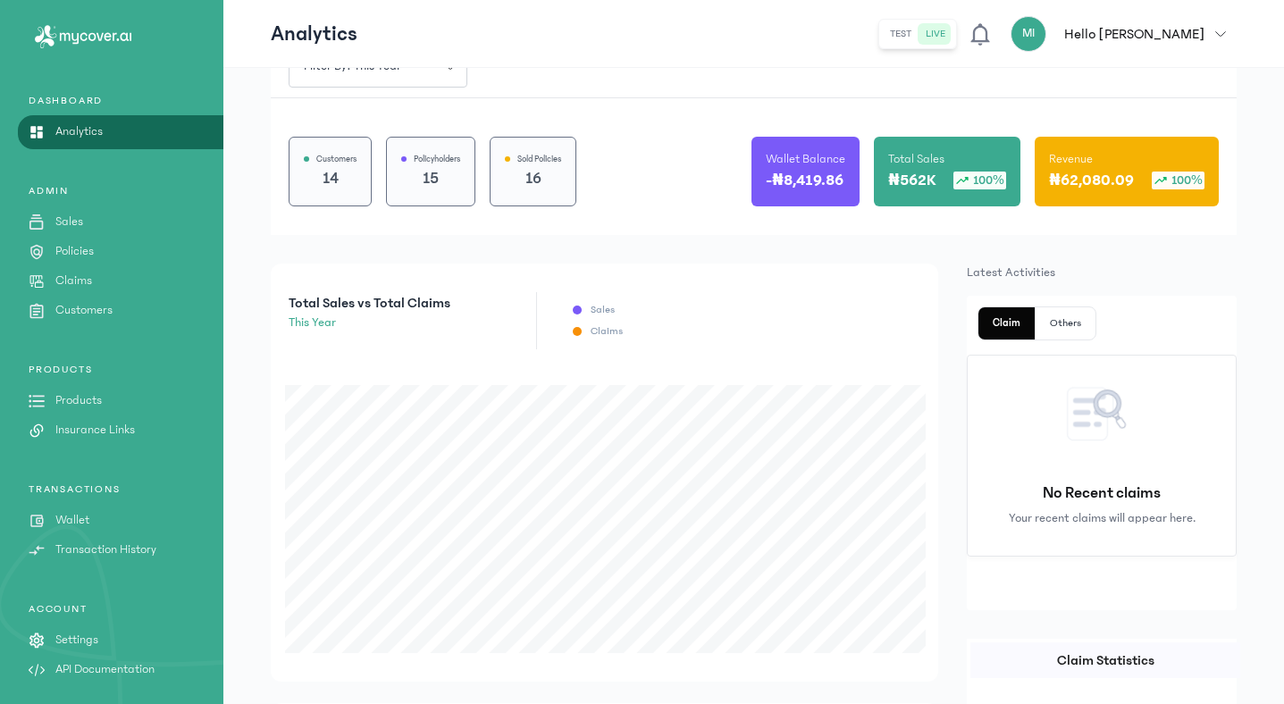
click at [79, 247] on p "Policies" at bounding box center [74, 251] width 38 height 19
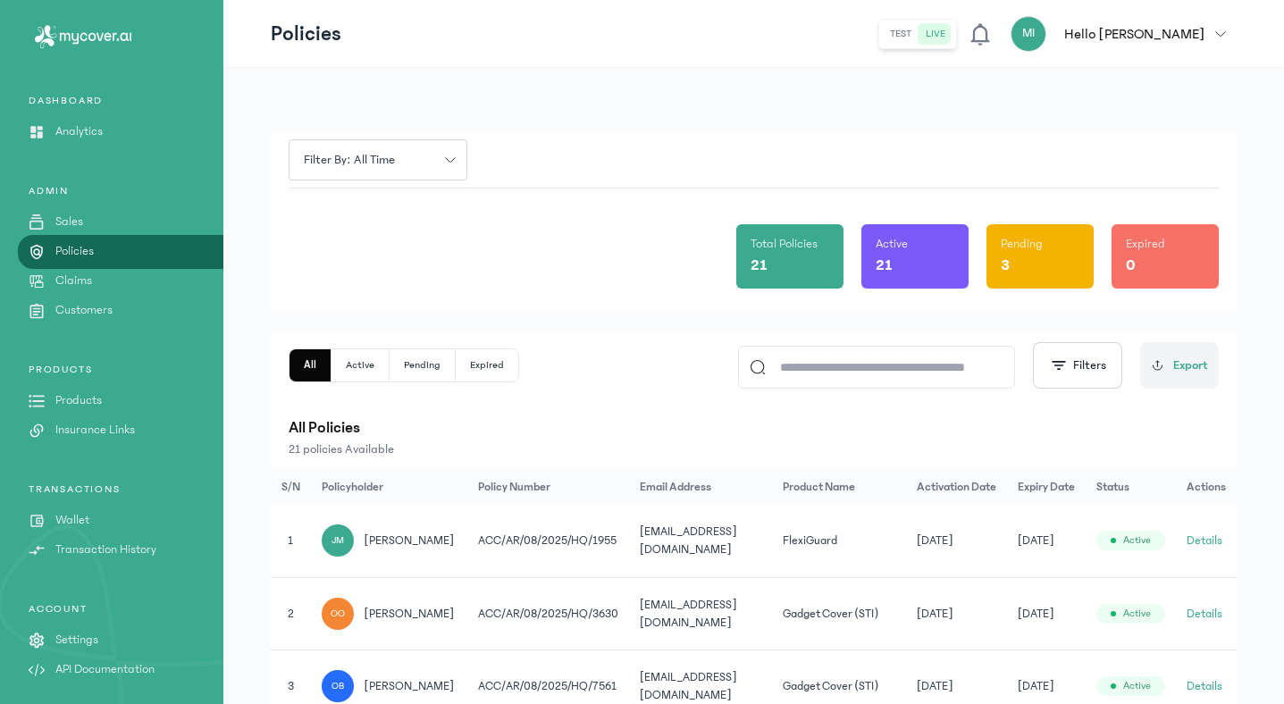
click at [884, 378] on input at bounding box center [885, 367] width 238 height 41
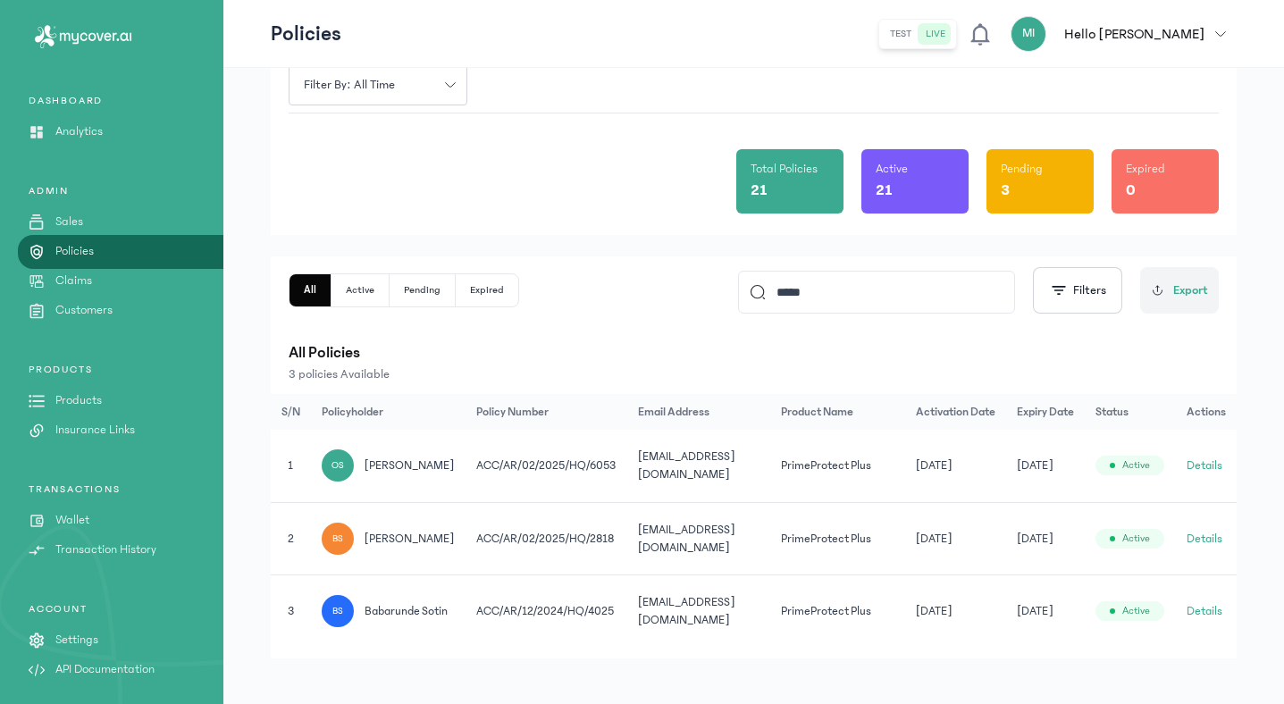
scroll to position [78, 0]
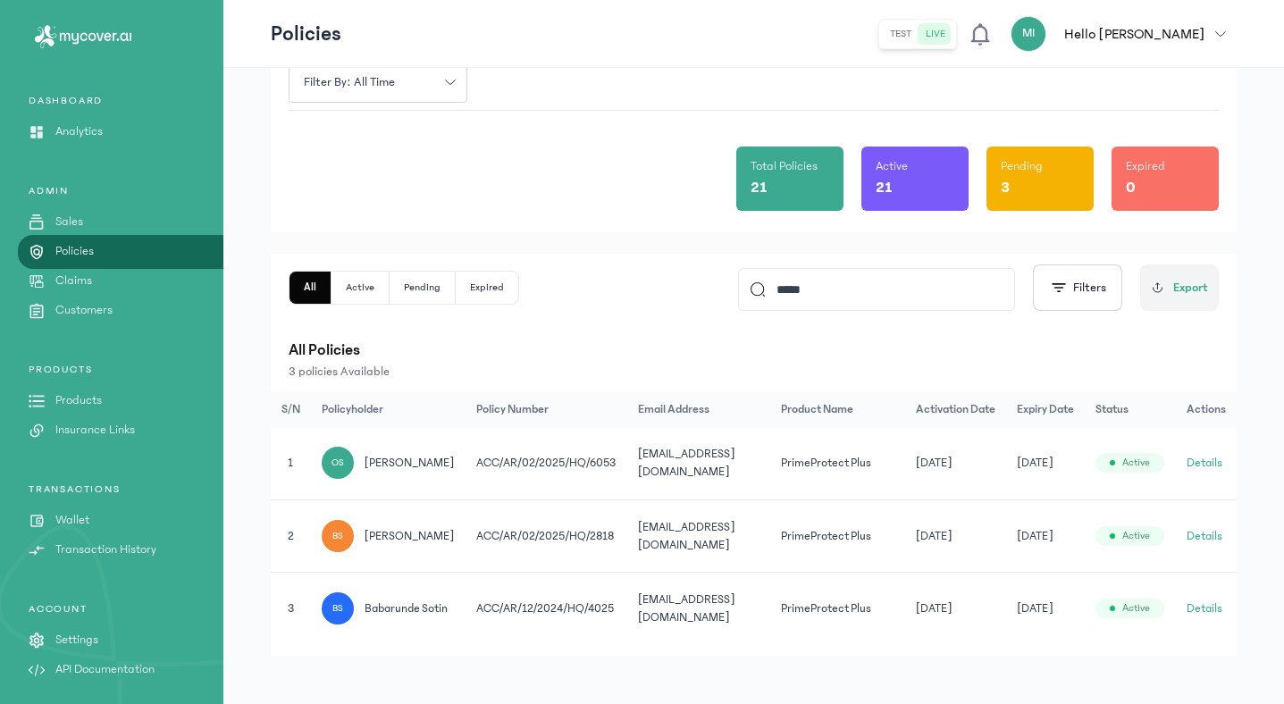
type input "*****"
click at [1210, 527] on button "Details" at bounding box center [1205, 536] width 36 height 18
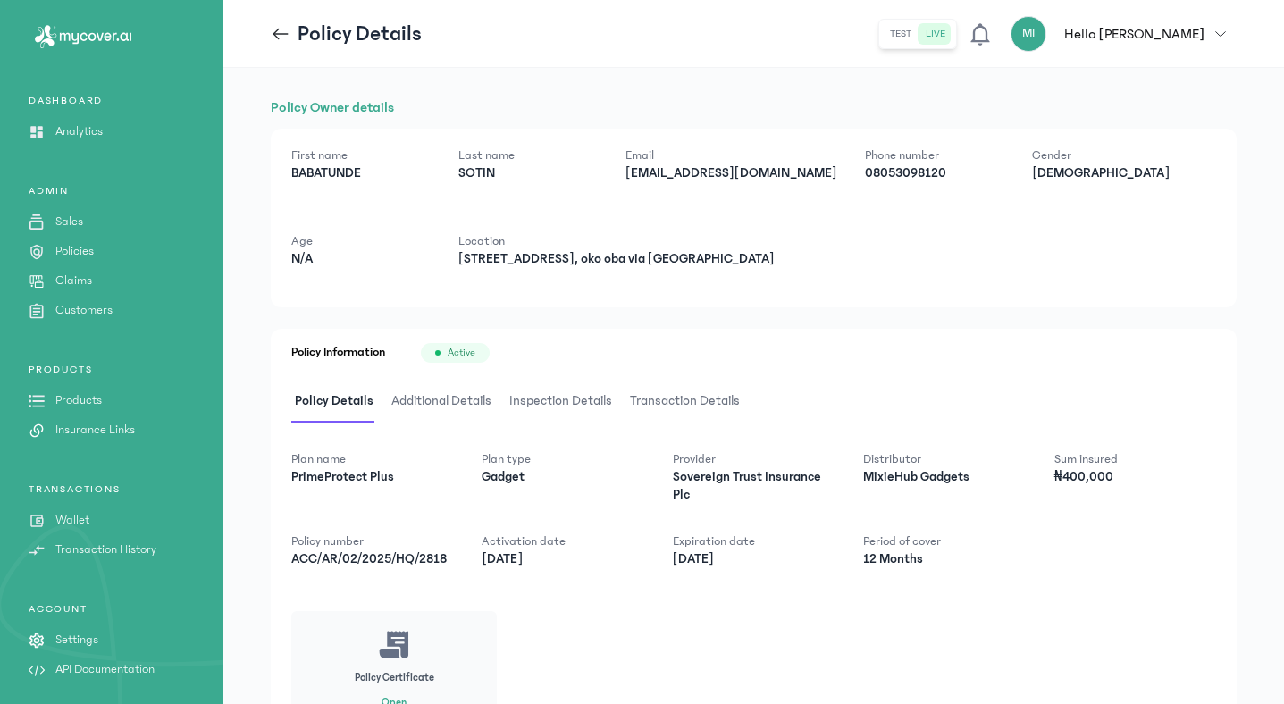
click at [451, 407] on span "Additional Details" at bounding box center [441, 402] width 107 height 42
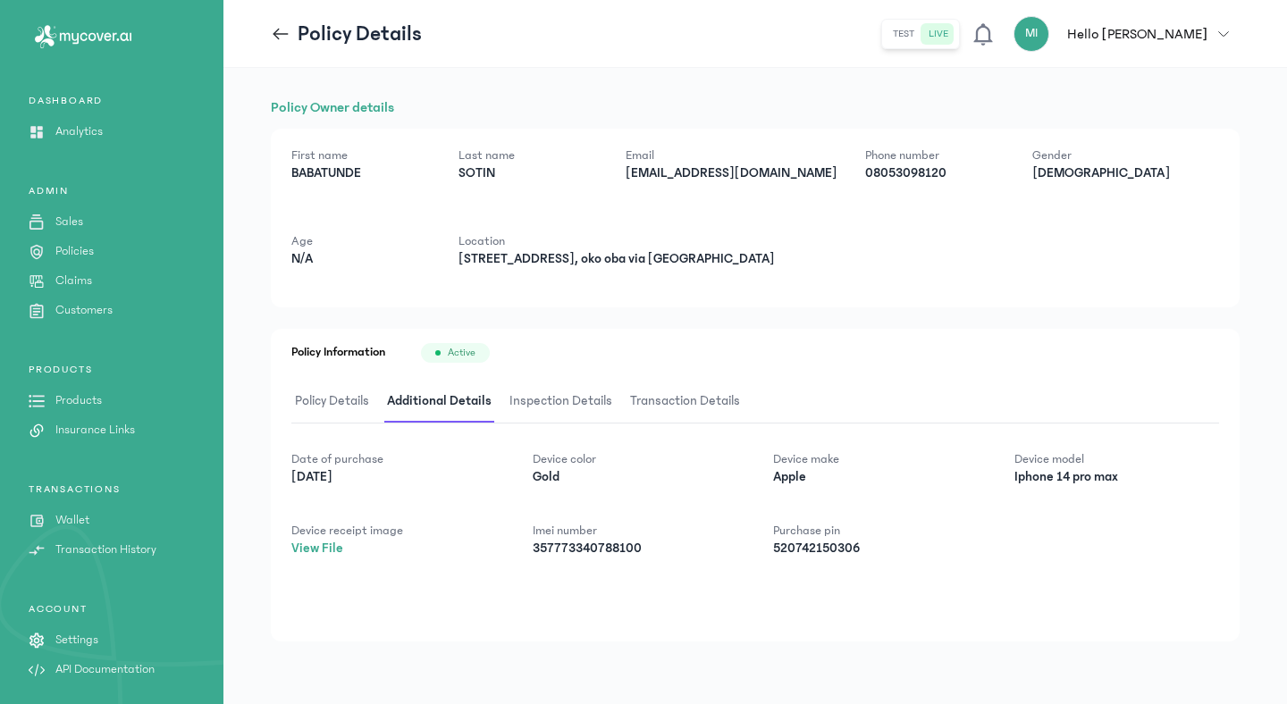
click at [359, 398] on span "Policy Details" at bounding box center [331, 402] width 81 height 42
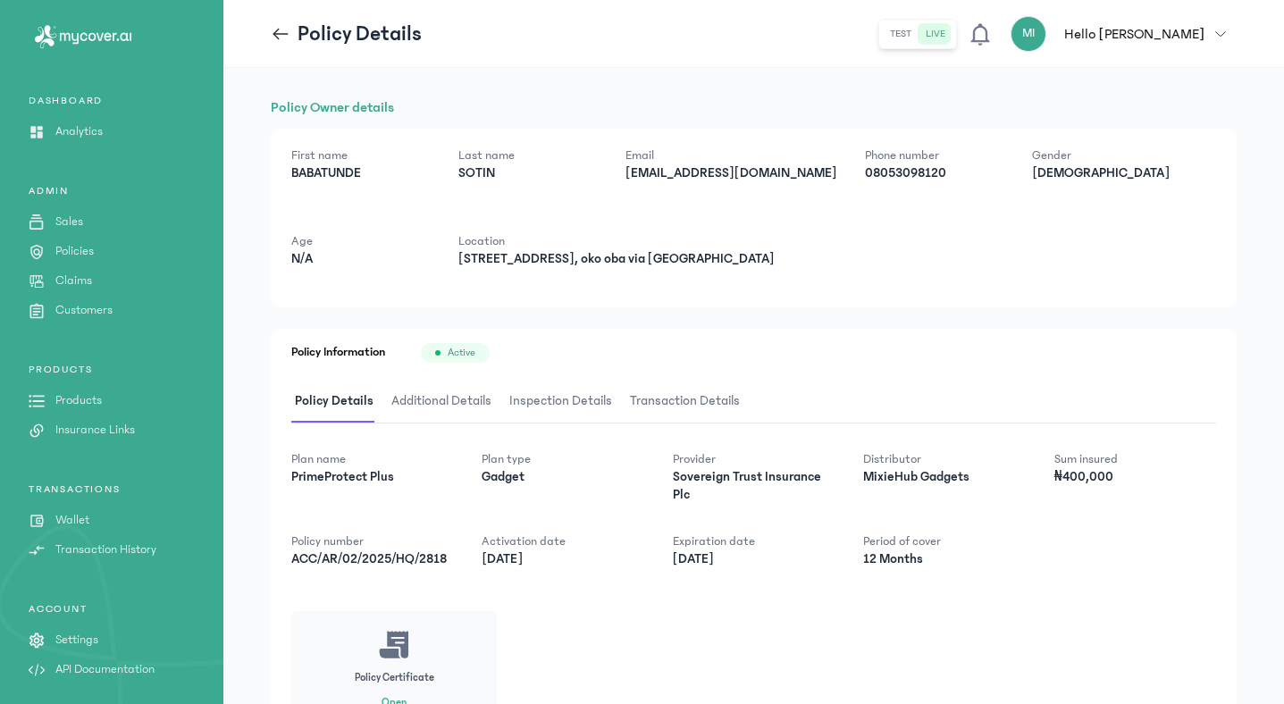
click at [438, 404] on span "Additional Details" at bounding box center [441, 402] width 107 height 42
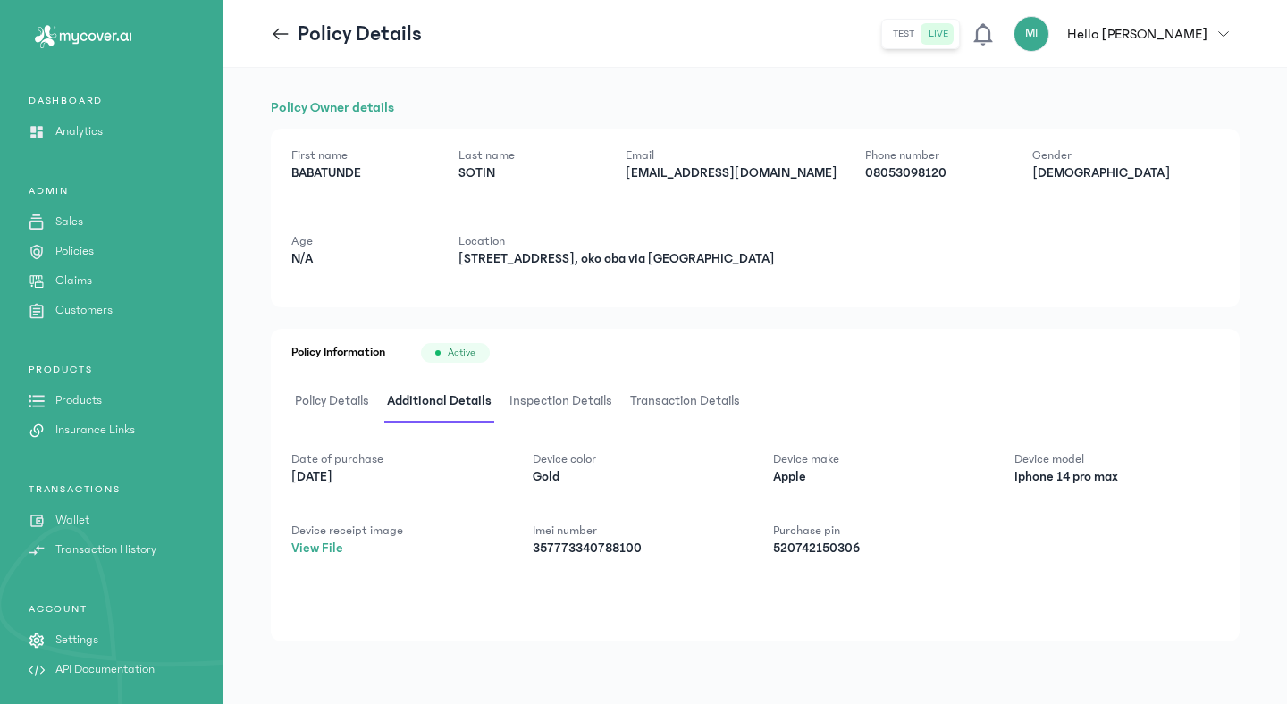
click at [329, 397] on span "Policy Details" at bounding box center [331, 402] width 81 height 42
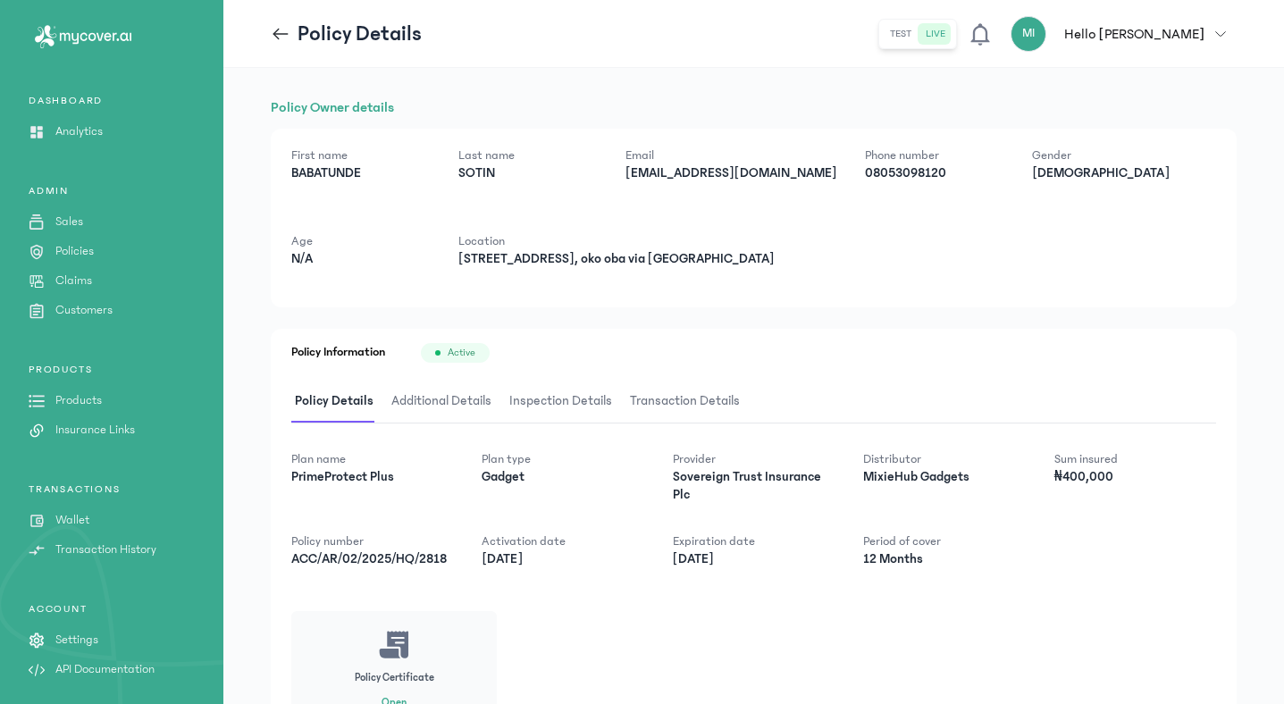
click at [466, 410] on span "Additional Details" at bounding box center [441, 402] width 107 height 42
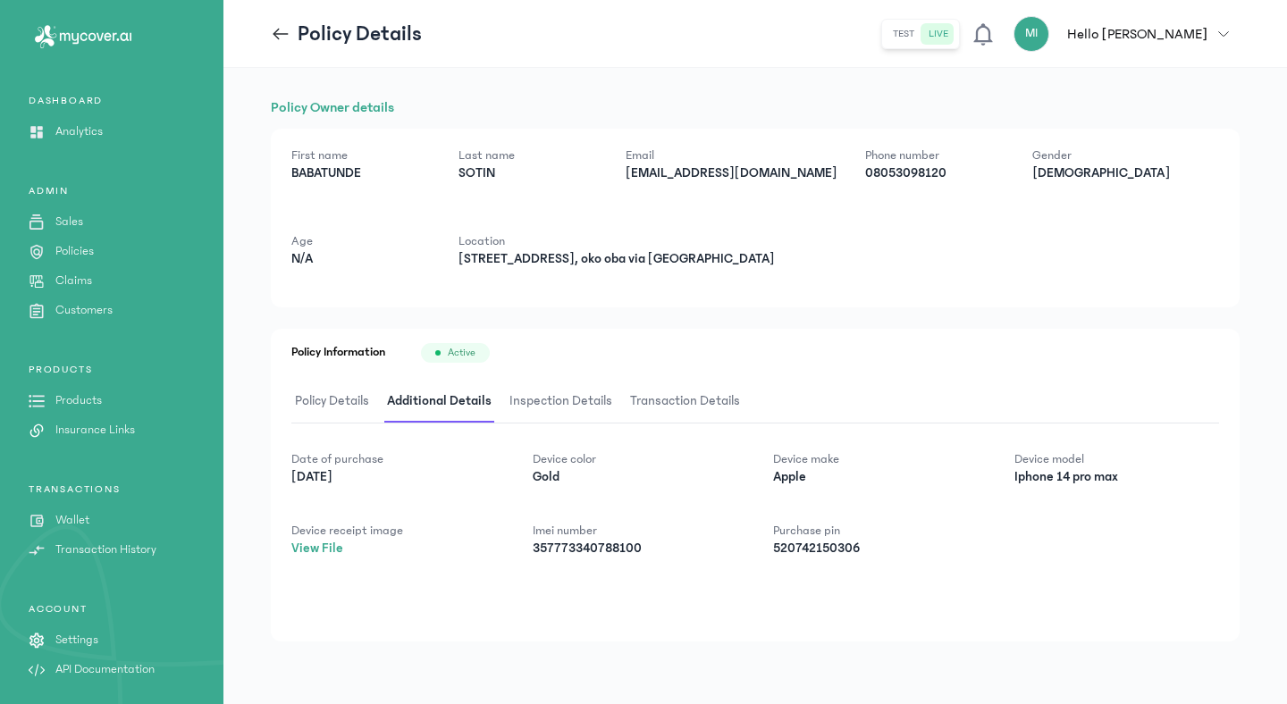
click at [580, 400] on span "Inspection Details" at bounding box center [561, 402] width 110 height 42
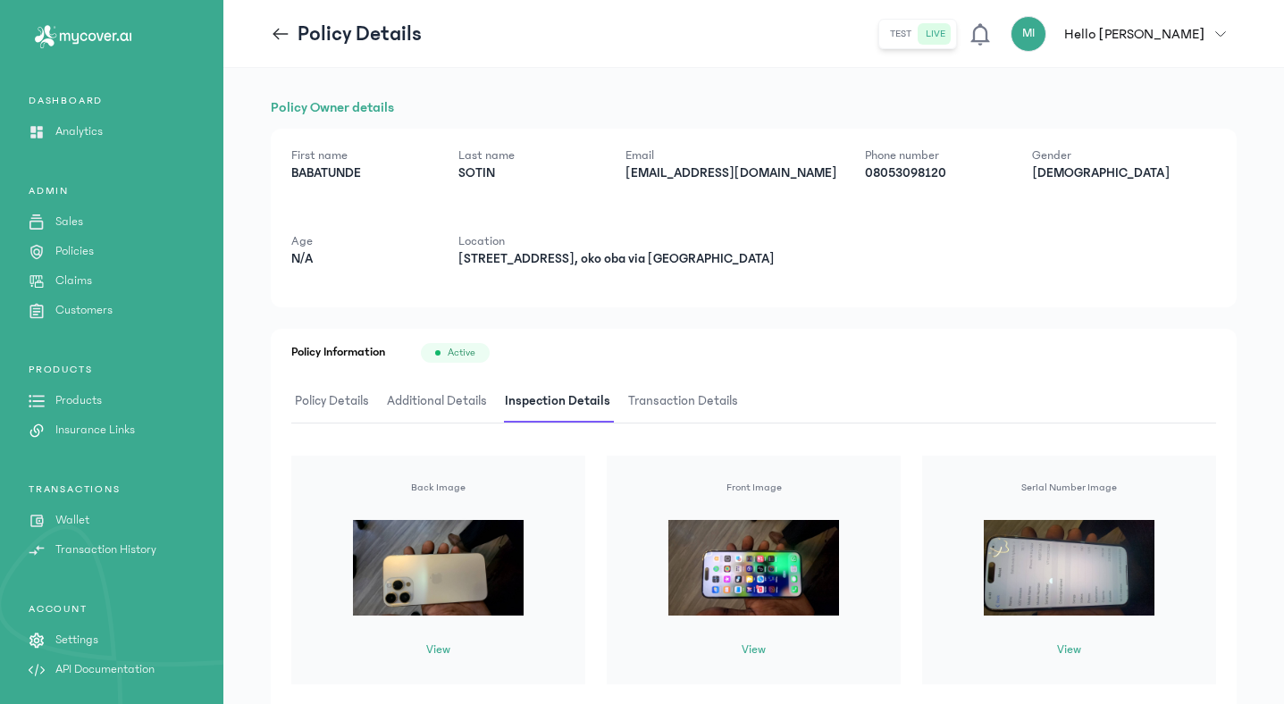
click at [345, 406] on span "Policy Details" at bounding box center [331, 402] width 81 height 42
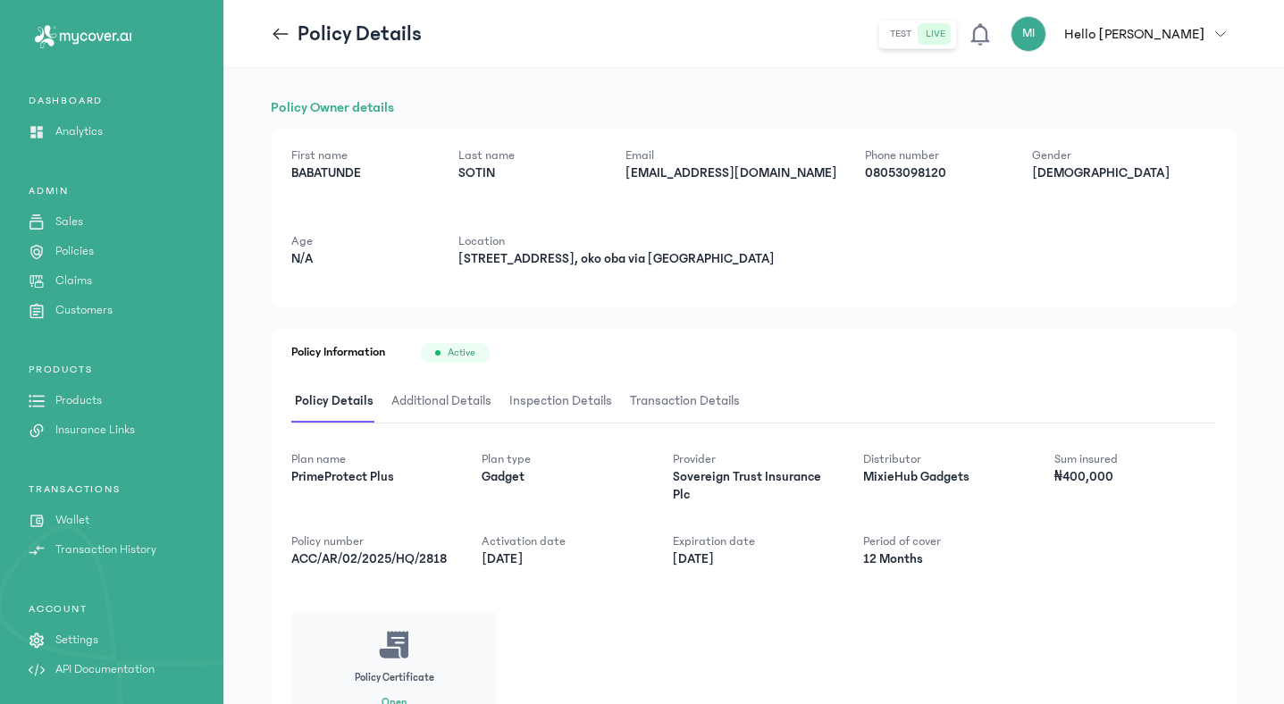
click at [566, 398] on span "Inspection Details" at bounding box center [561, 402] width 110 height 42
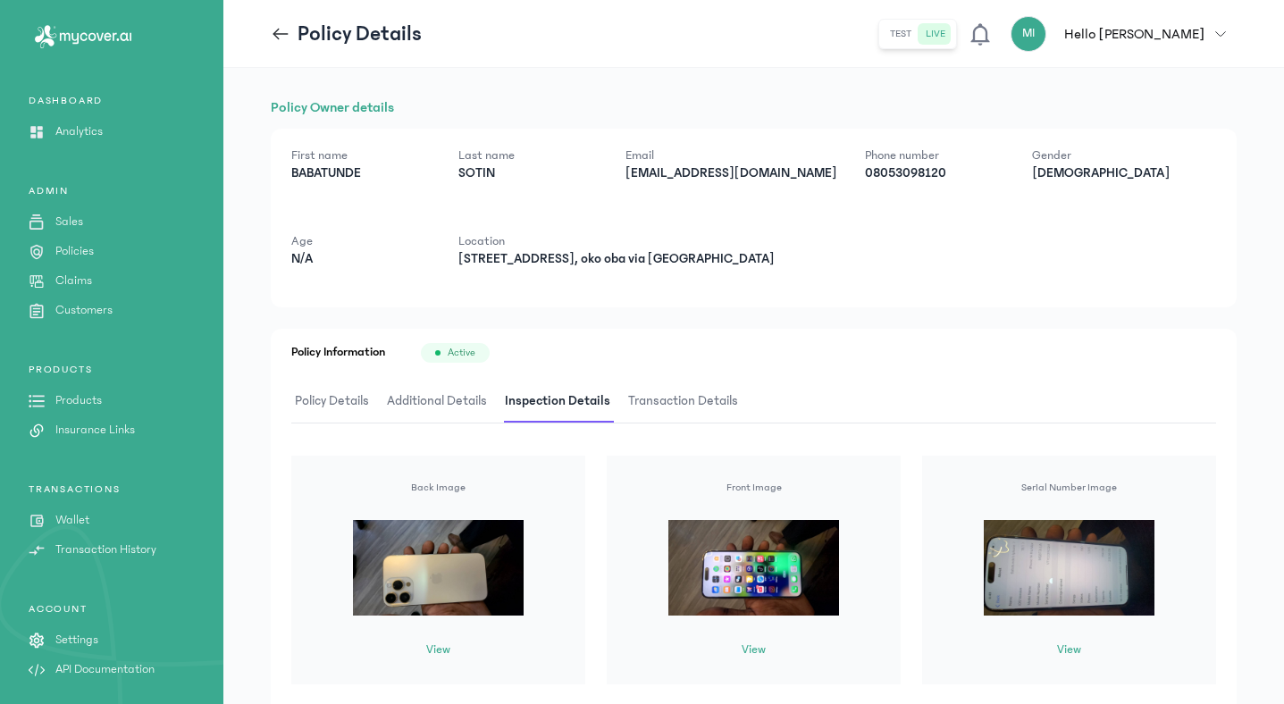
click at [1075, 653] on button "View" at bounding box center [1069, 650] width 24 height 19
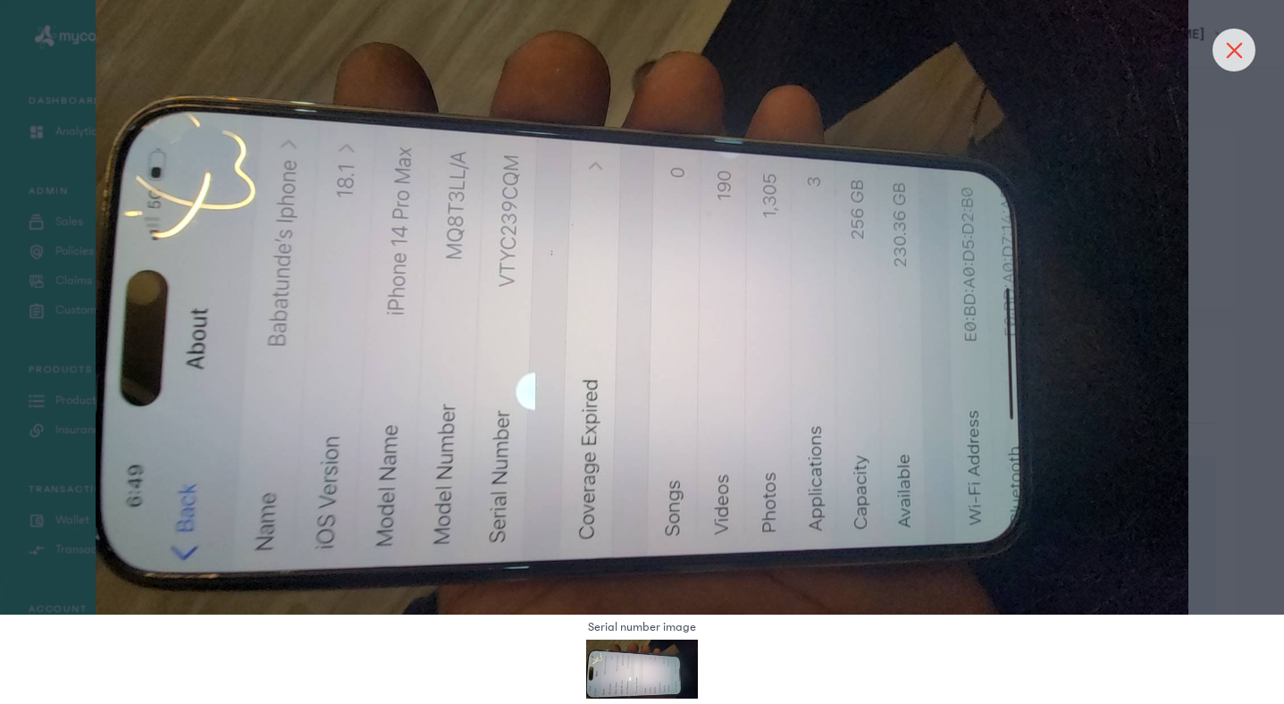
click at [1242, 45] on icon at bounding box center [1234, 50] width 14 height 14
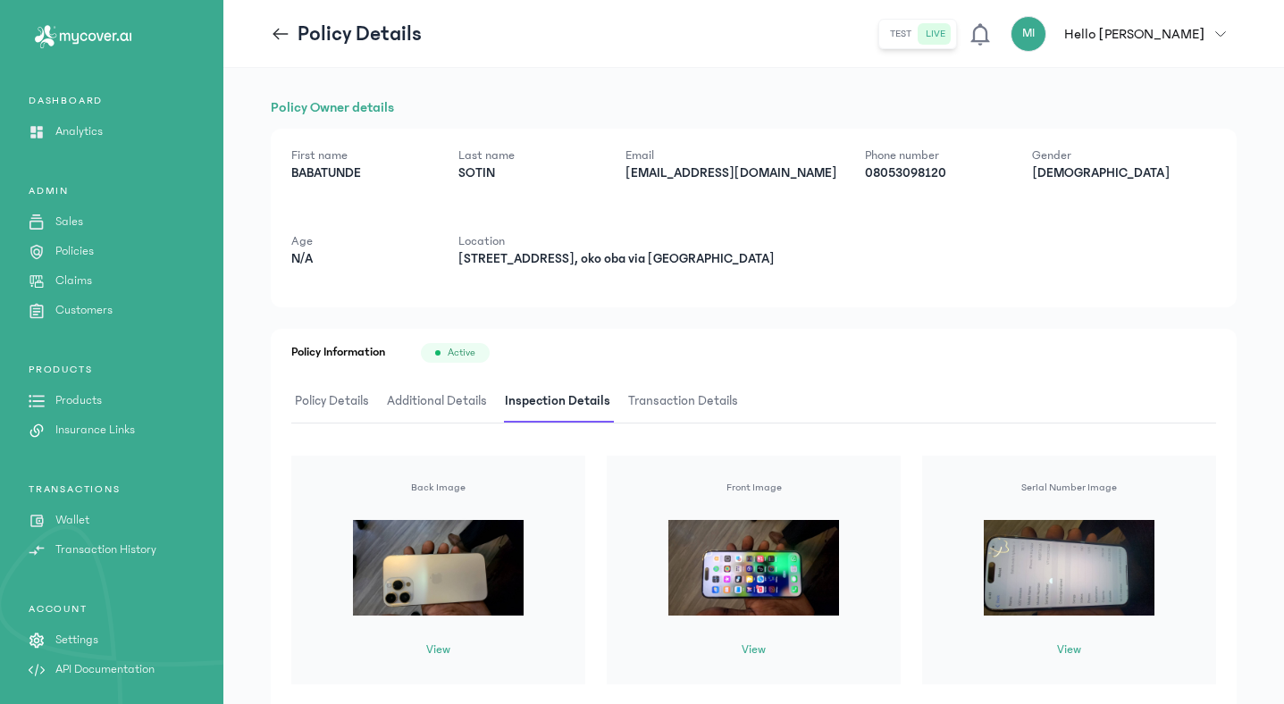
click at [341, 404] on span "Policy Details" at bounding box center [331, 402] width 81 height 42
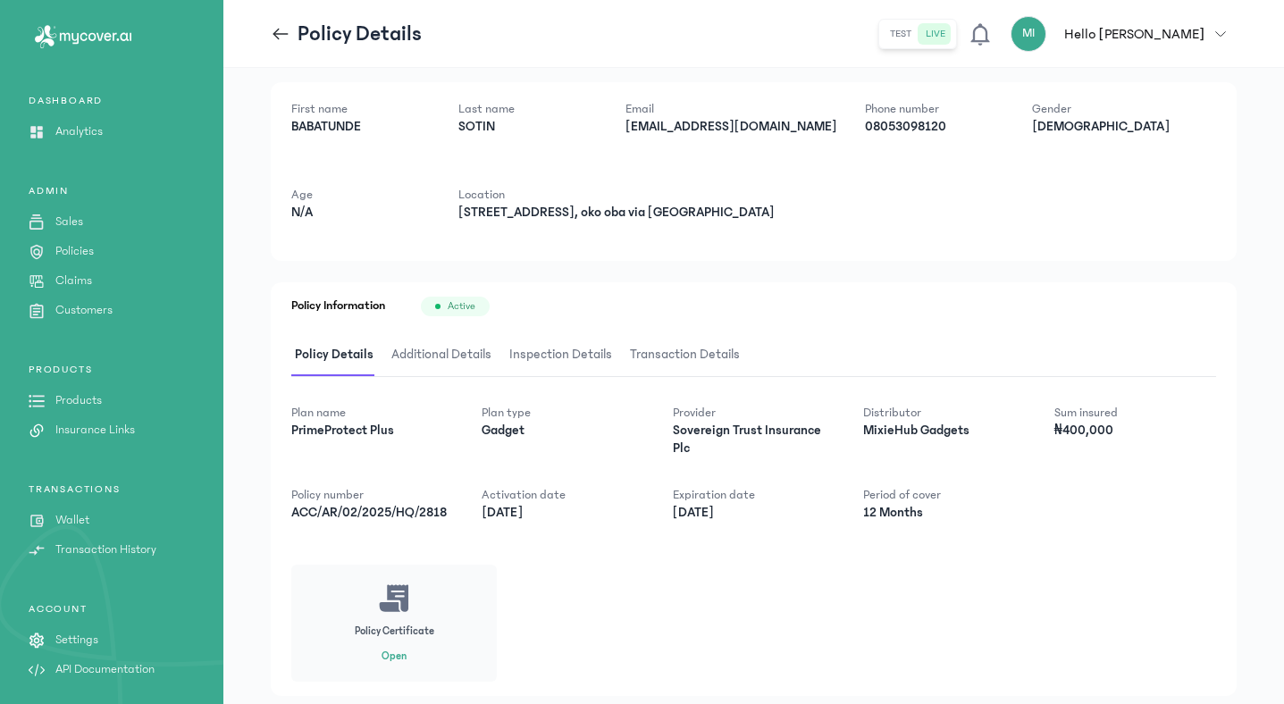
scroll to position [50, 0]
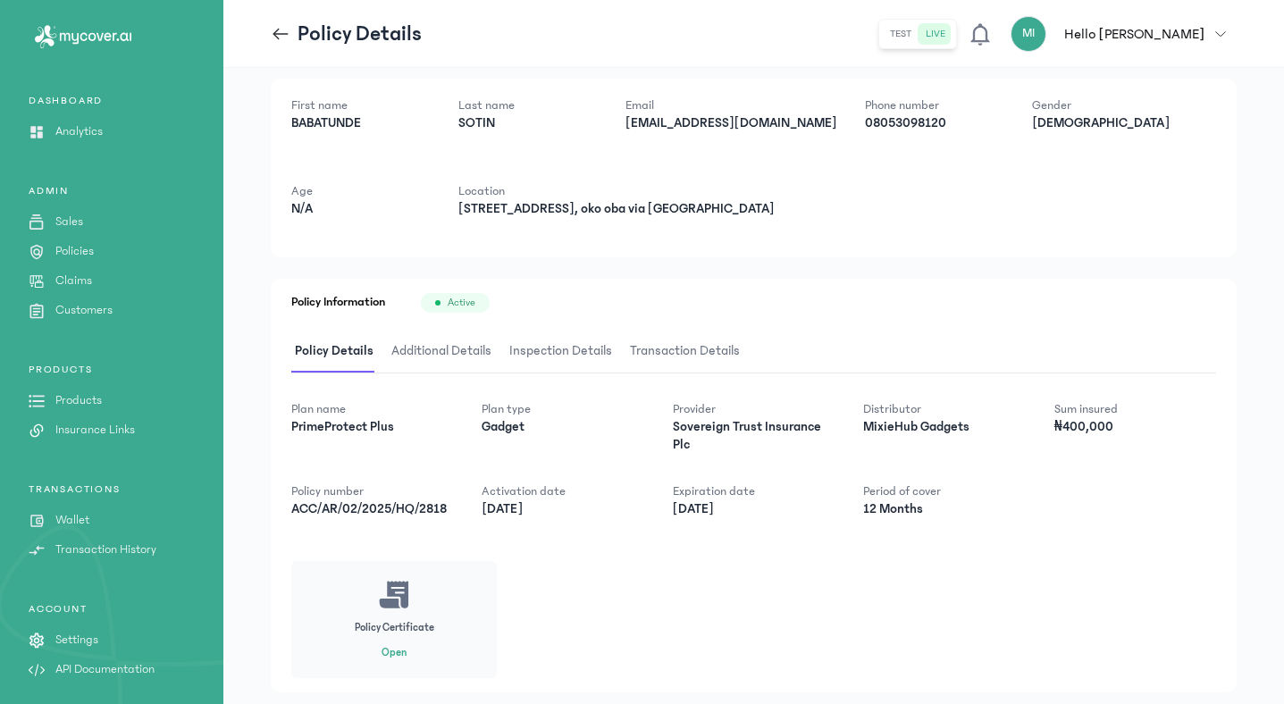
click at [425, 349] on span "Additional Details" at bounding box center [441, 352] width 107 height 42
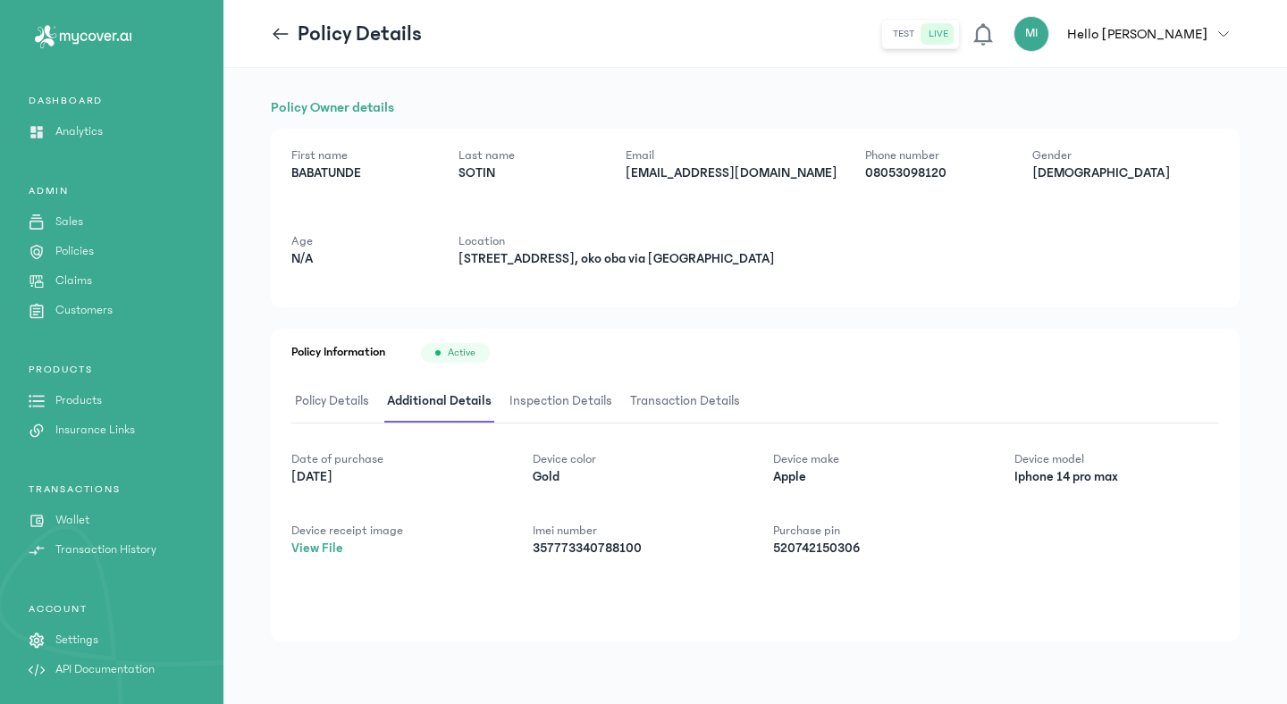
click at [327, 395] on span "Policy Details" at bounding box center [331, 402] width 81 height 42
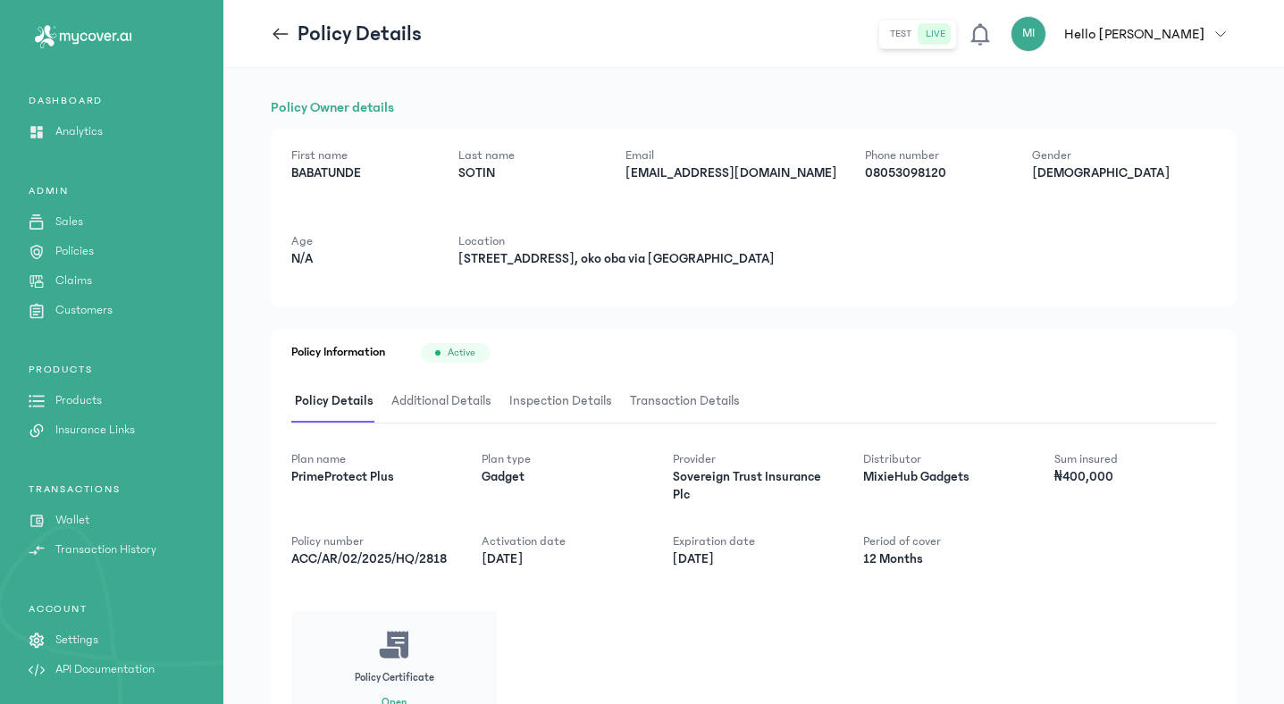
click at [402, 408] on span "Additional Details" at bounding box center [441, 402] width 107 height 42
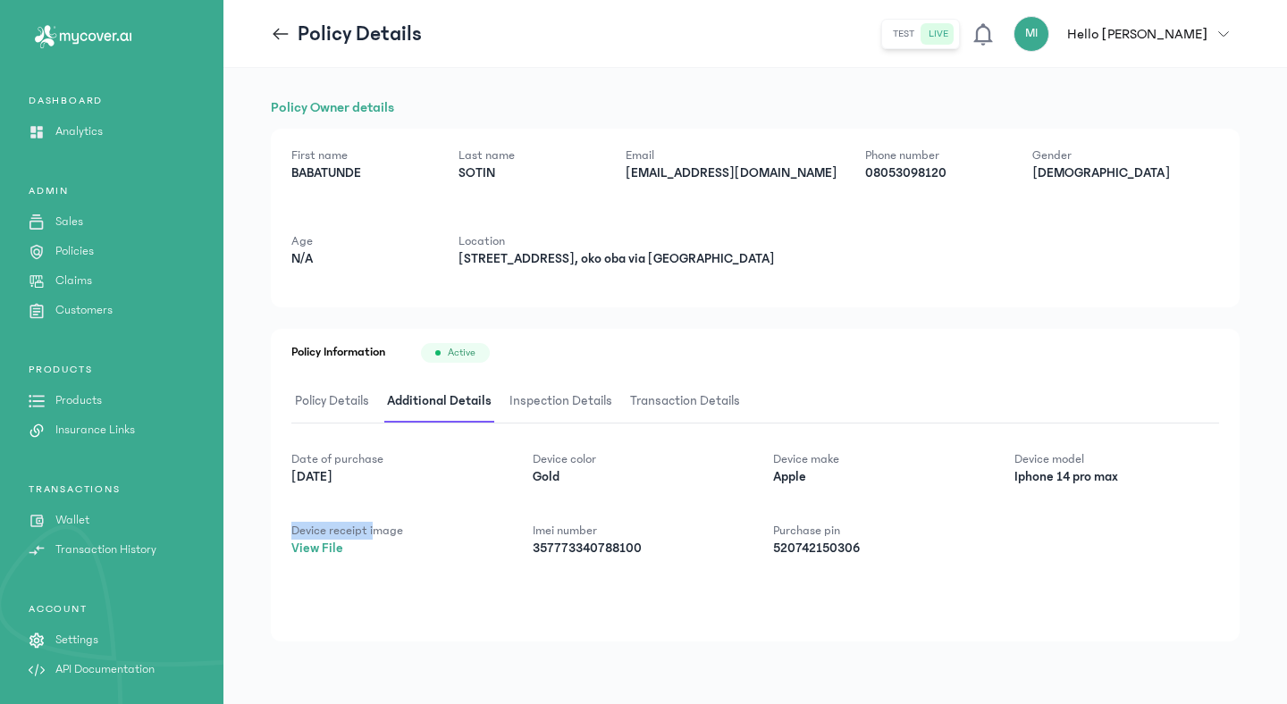
drag, startPoint x: 355, startPoint y: 511, endPoint x: 376, endPoint y: 536, distance: 33.0
click at [376, 536] on div "Date of purchase [DATE] Device color Gold Device make Apple Device model Iphone…" at bounding box center [755, 504] width 928 height 107
click at [400, 581] on div "Policy Information Active Policy Details Additional Details Inspection Details …" at bounding box center [755, 485] width 969 height 313
click at [520, 407] on span "Inspection Details" at bounding box center [561, 402] width 110 height 42
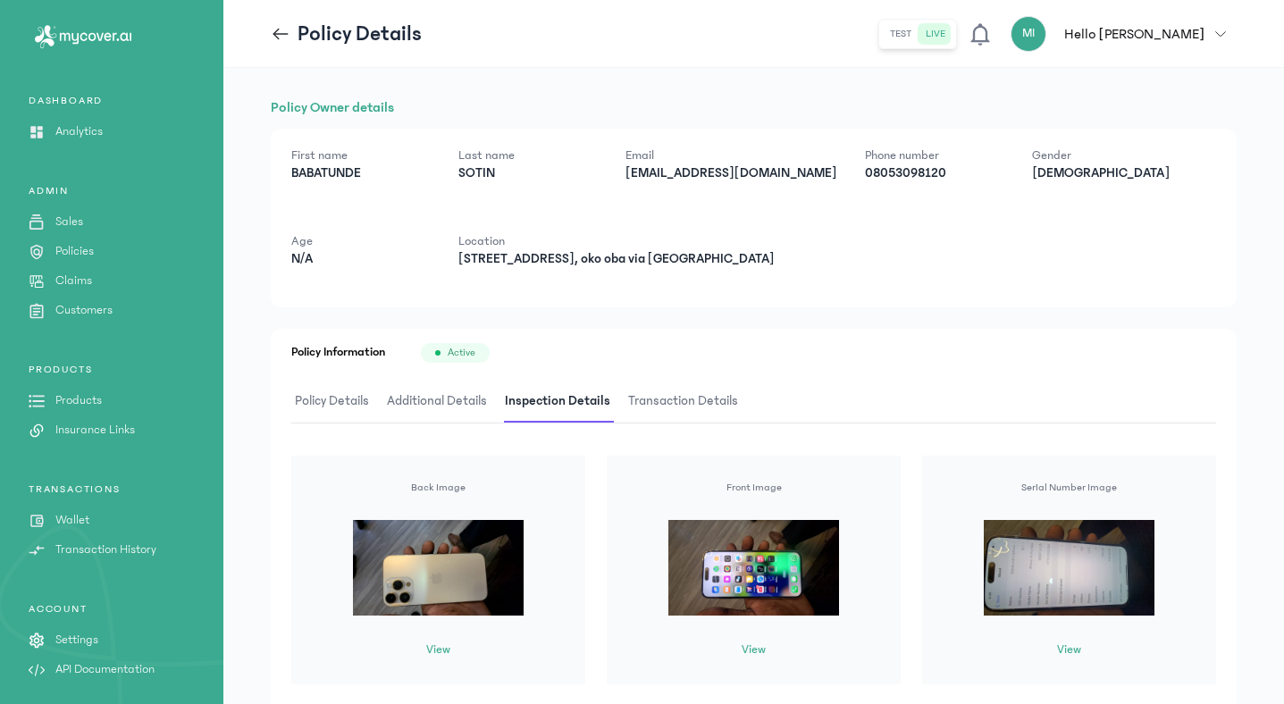
click at [667, 393] on span "Transaction Details" at bounding box center [683, 402] width 117 height 42
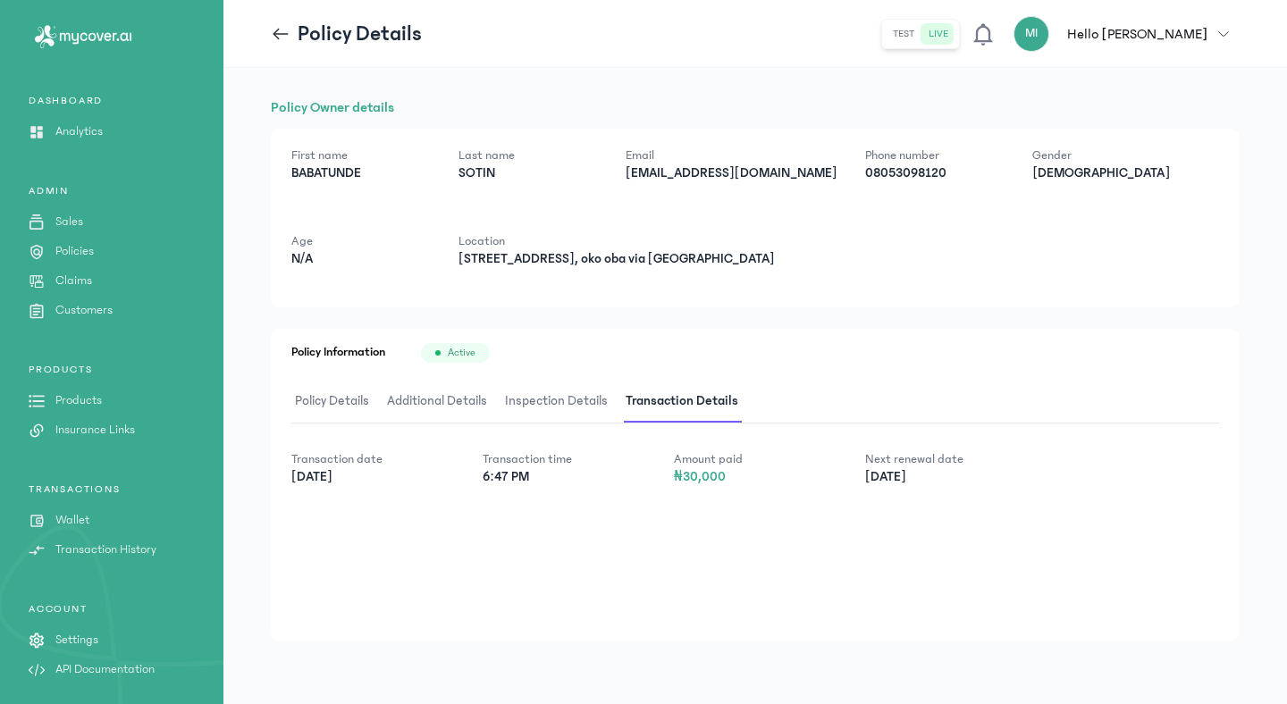
click at [302, 400] on span "Policy Details" at bounding box center [331, 402] width 81 height 42
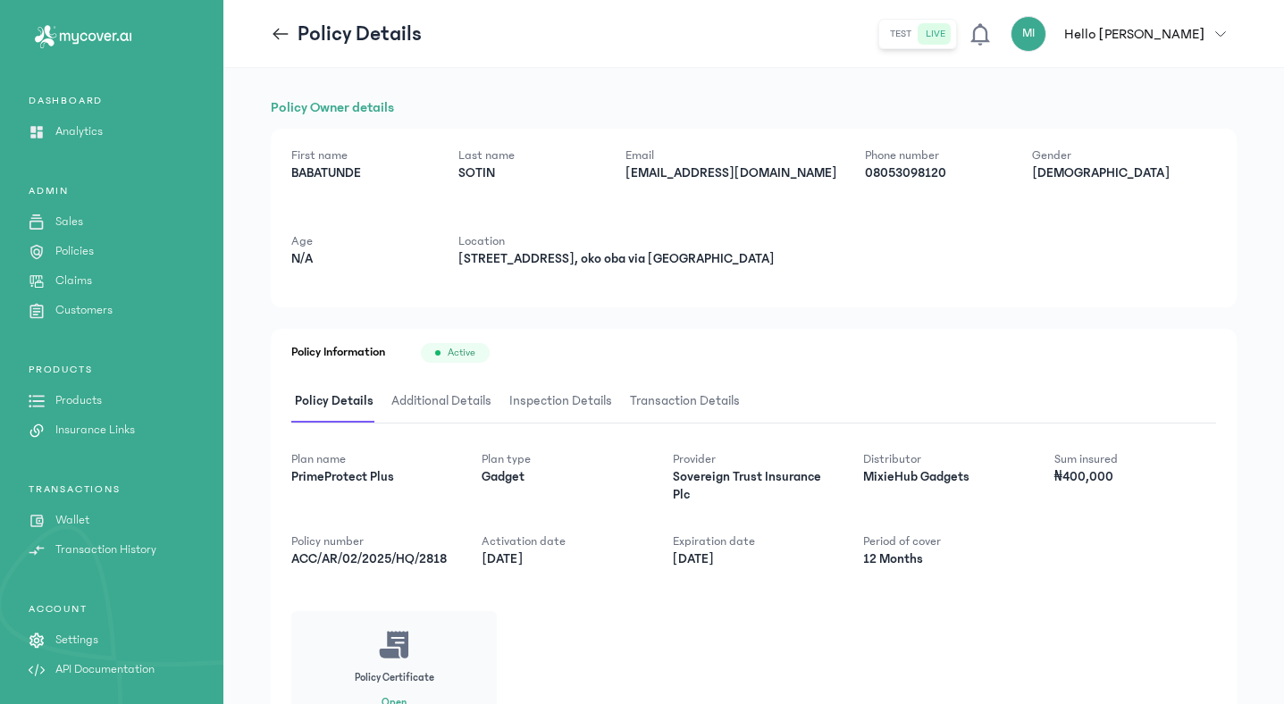
click at [666, 399] on span "Transaction Details" at bounding box center [685, 402] width 117 height 42
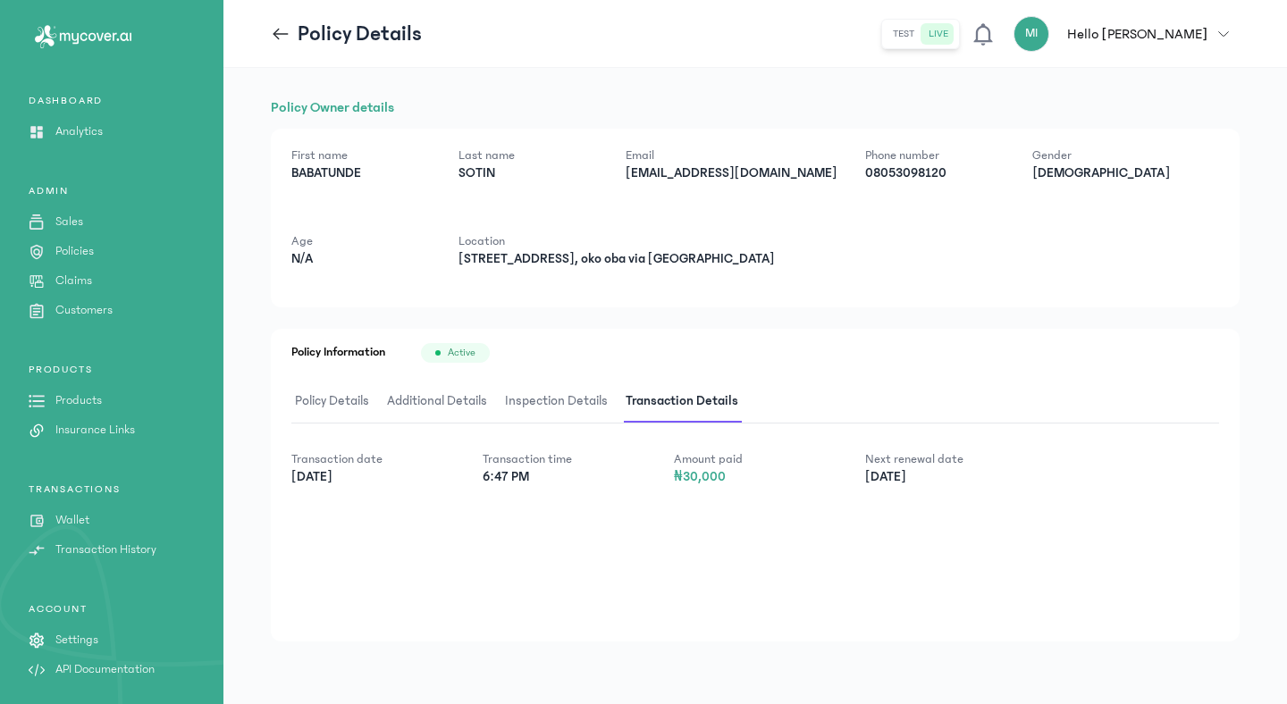
click at [580, 406] on span "Inspection Details" at bounding box center [556, 402] width 110 height 42
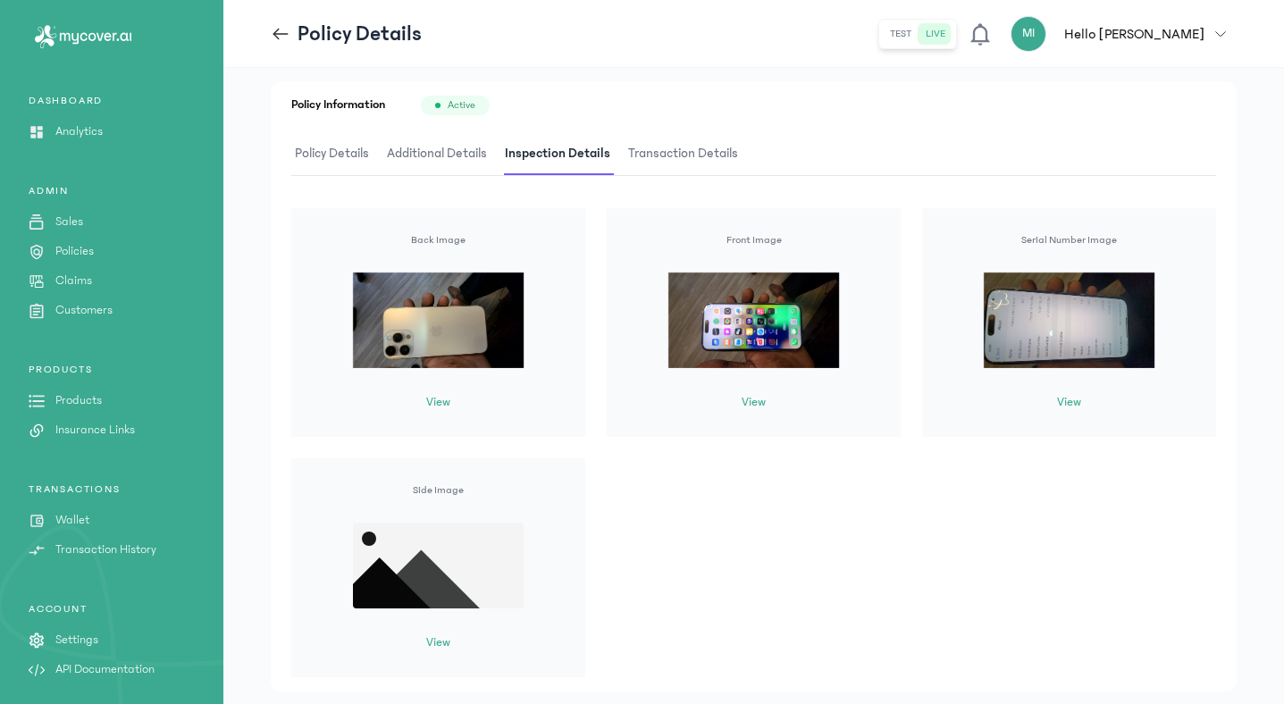
scroll to position [292, 0]
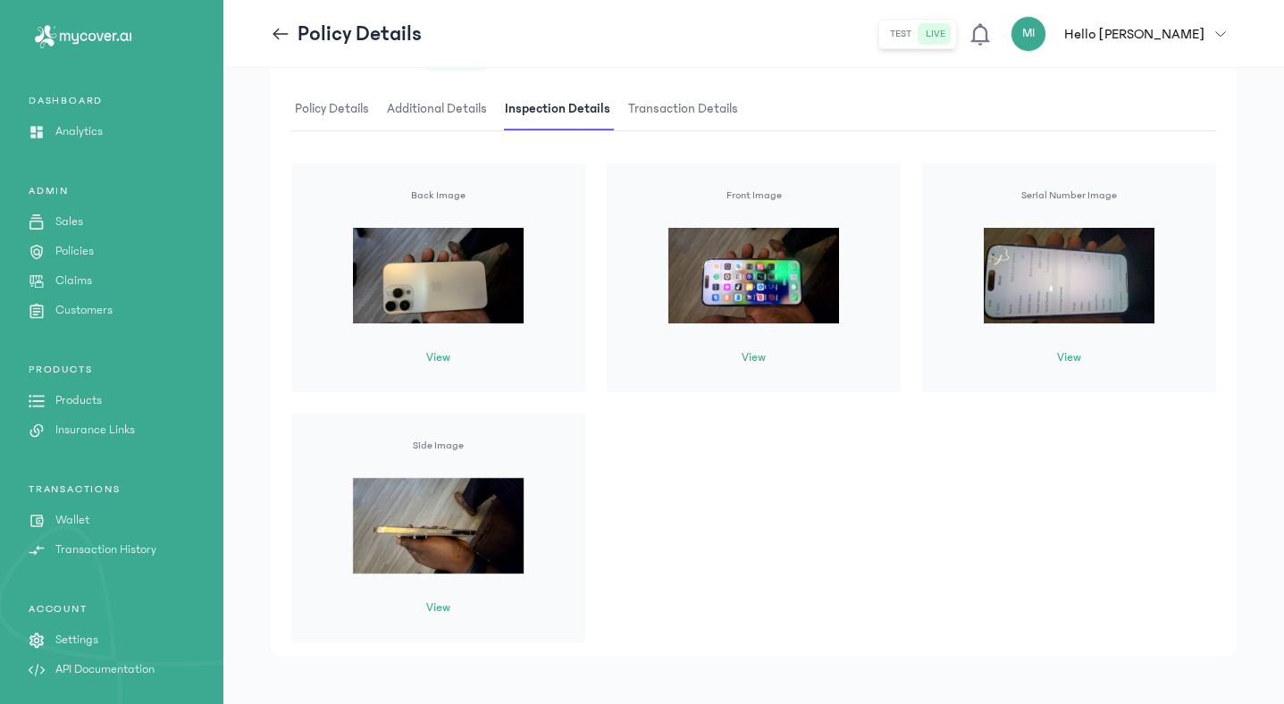
click at [1065, 358] on button "View" at bounding box center [1069, 358] width 24 height 19
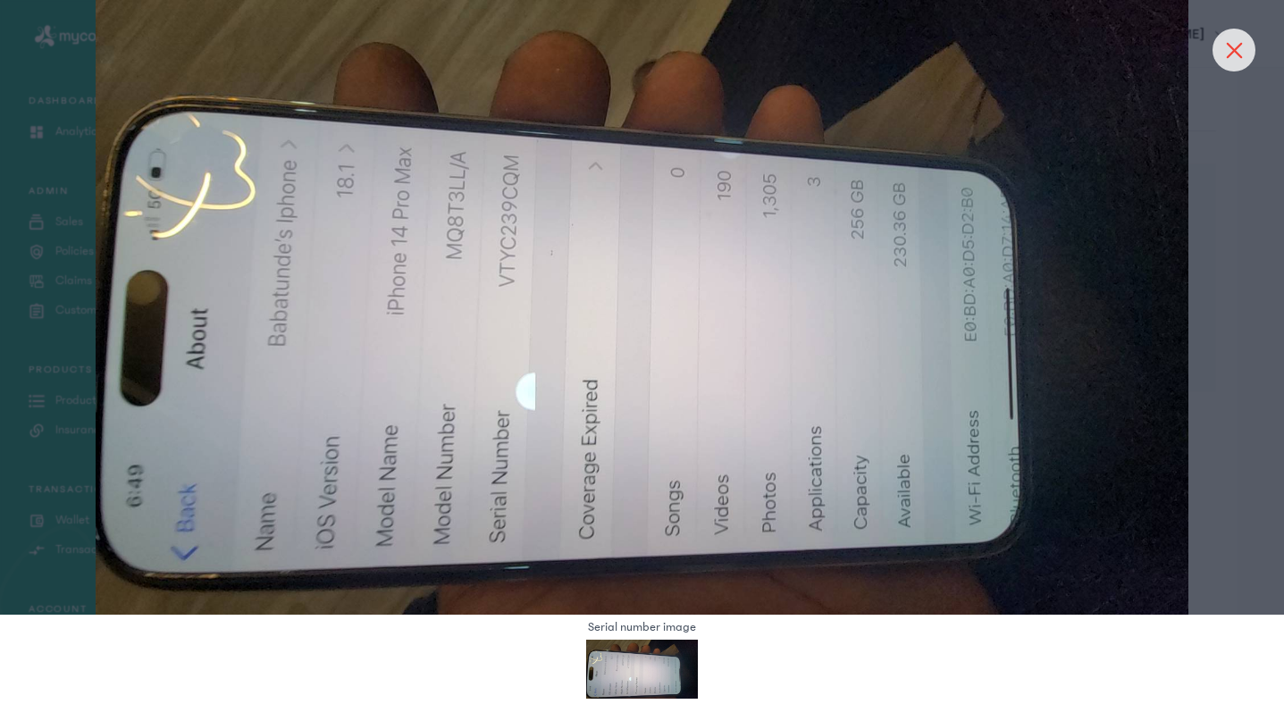
click at [1227, 43] on div at bounding box center [1234, 50] width 43 height 43
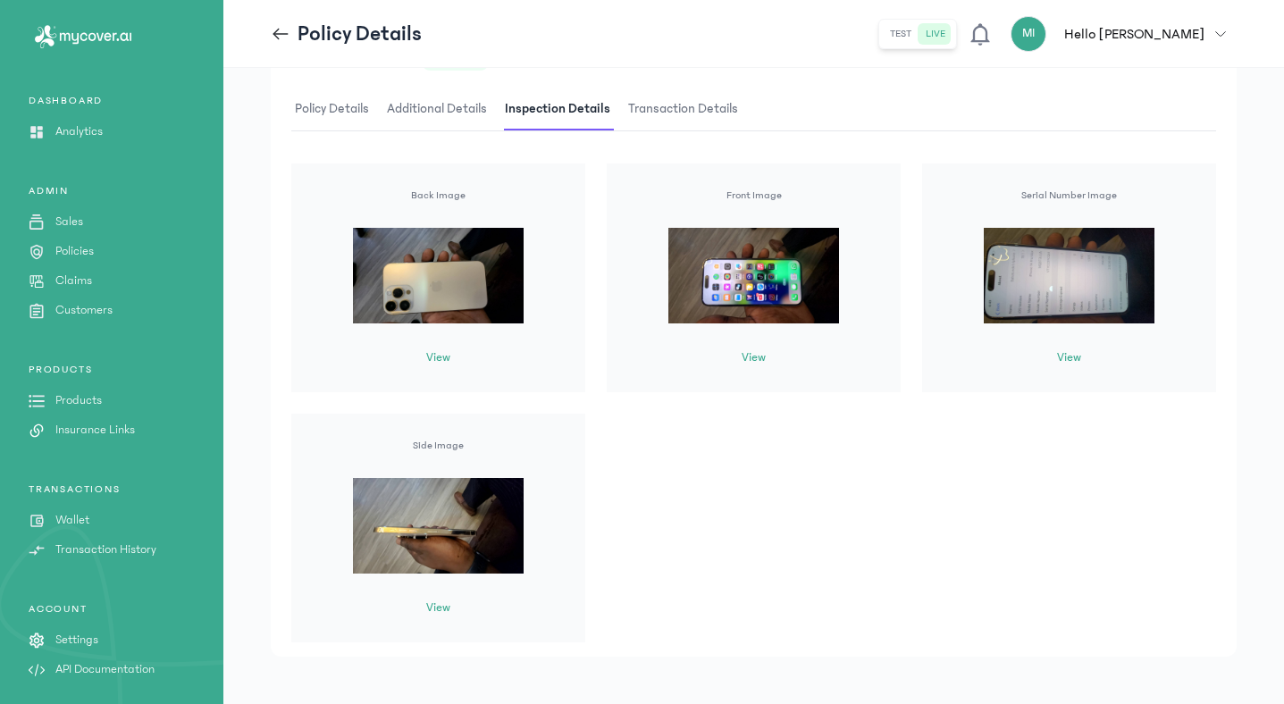
click at [435, 351] on button "View" at bounding box center [438, 358] width 24 height 19
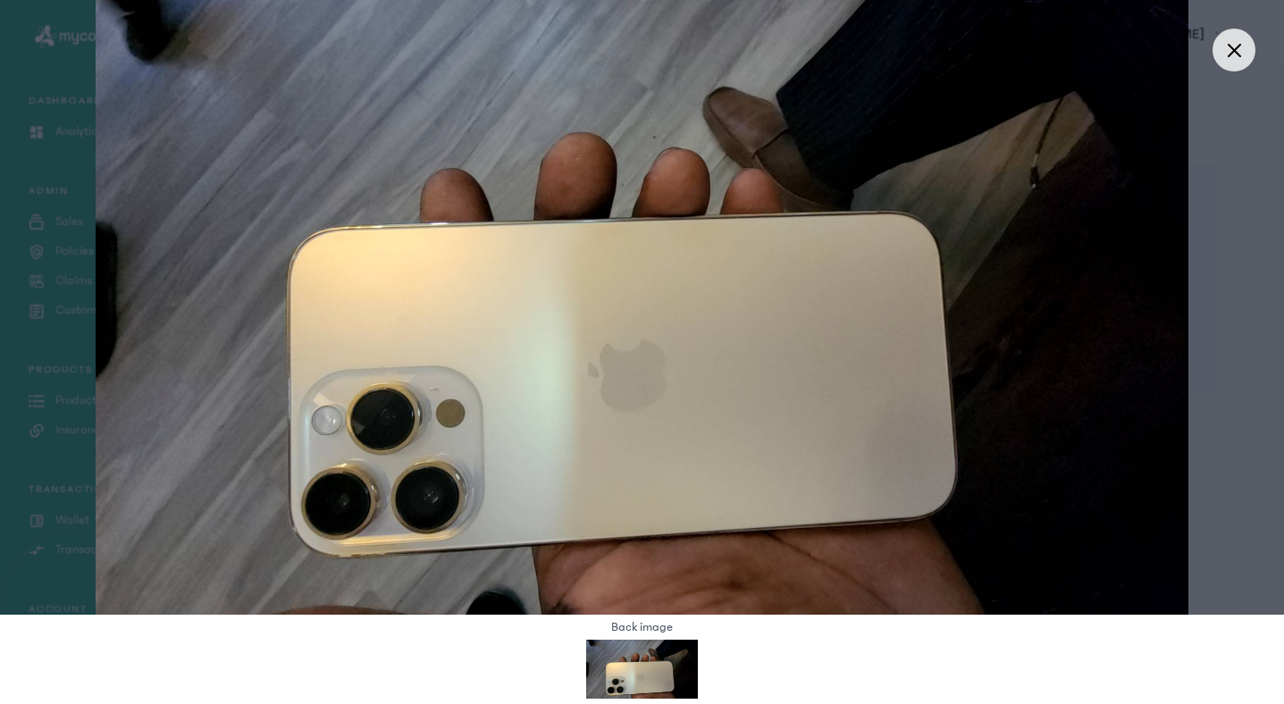
click at [1238, 25] on div at bounding box center [642, 307] width 1284 height 615
click at [1237, 39] on div at bounding box center [1234, 50] width 43 height 43
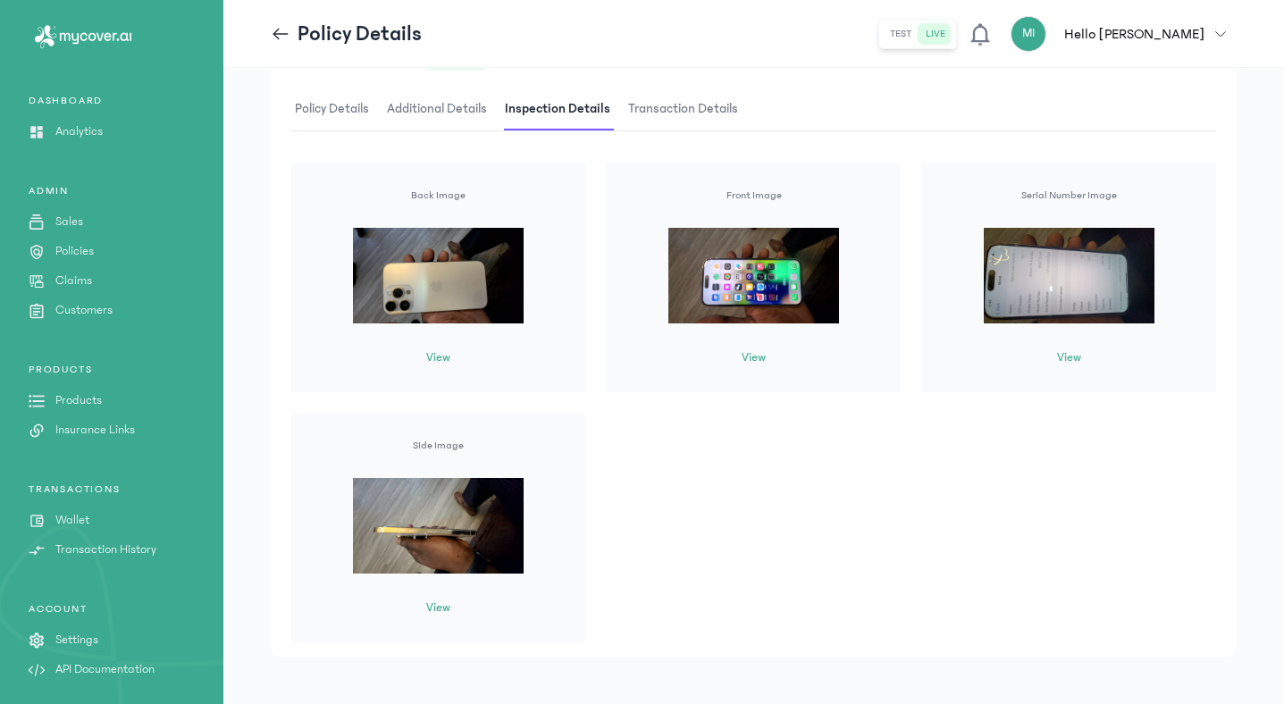
scroll to position [0, 0]
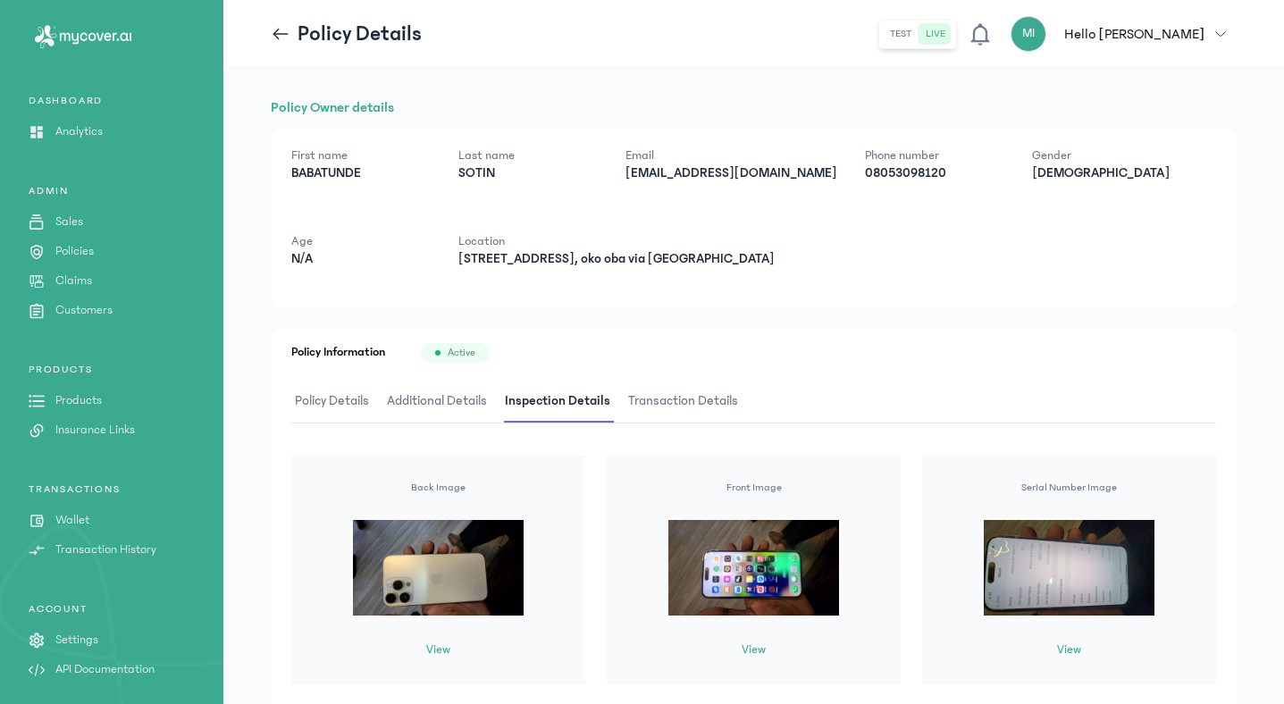
click at [315, 402] on span "Policy Details" at bounding box center [331, 402] width 81 height 42
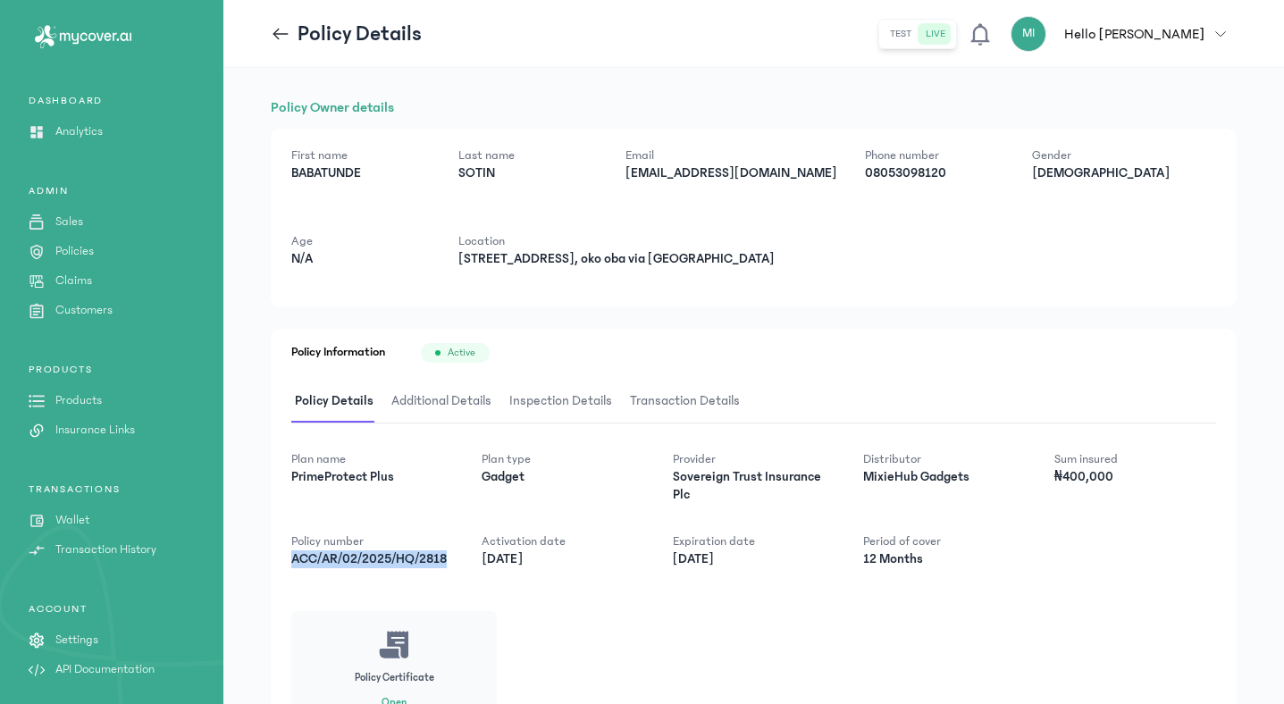
drag, startPoint x: 442, startPoint y: 560, endPoint x: 286, endPoint y: 556, distance: 155.6
click at [286, 556] on div "Policy Information Active Policy Details Additional Details Inspection Details …" at bounding box center [754, 536] width 966 height 414
copy p "ACC/AR/02/2025/HQ/2818"
click at [574, 404] on span "Inspection Details" at bounding box center [561, 402] width 110 height 42
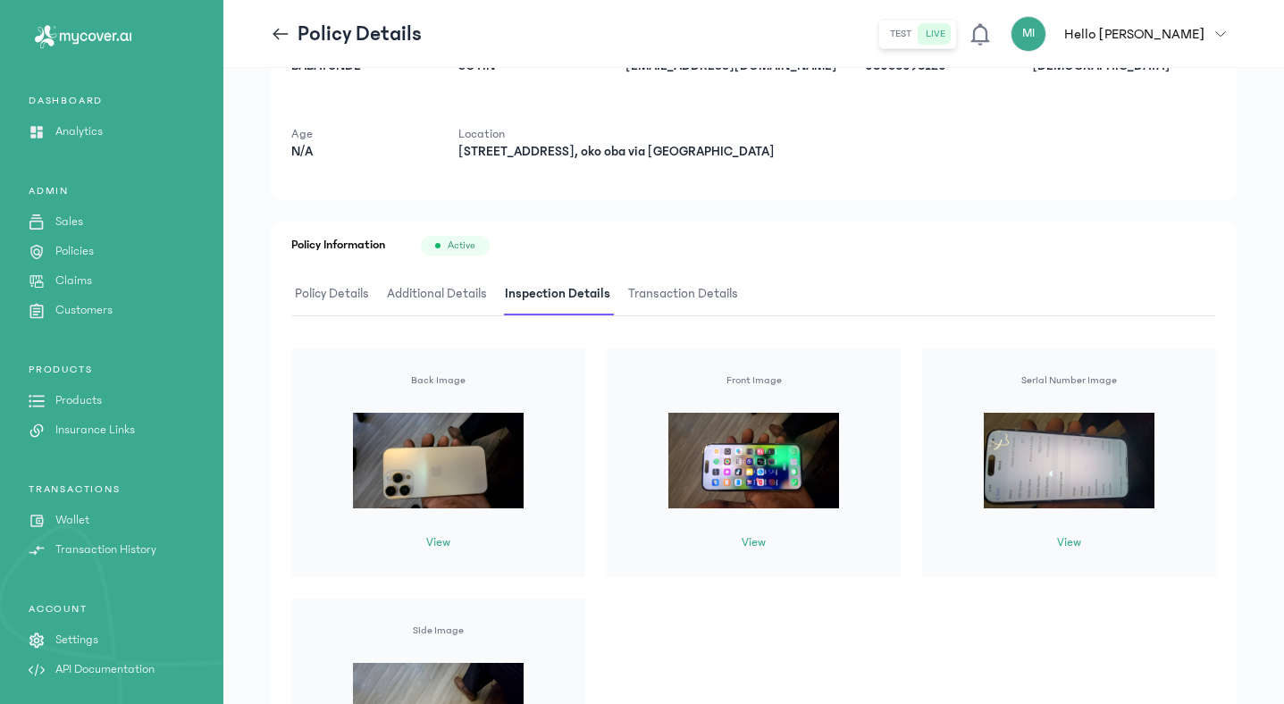
scroll to position [303, 0]
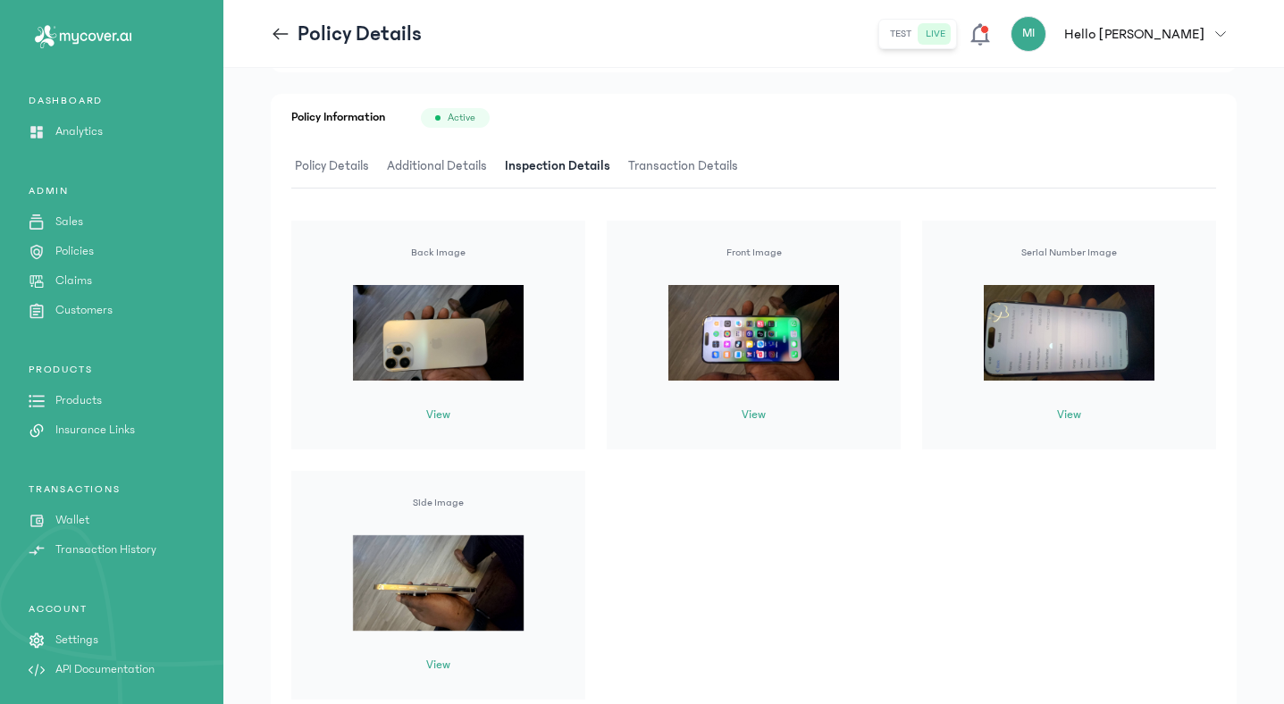
scroll to position [303, 0]
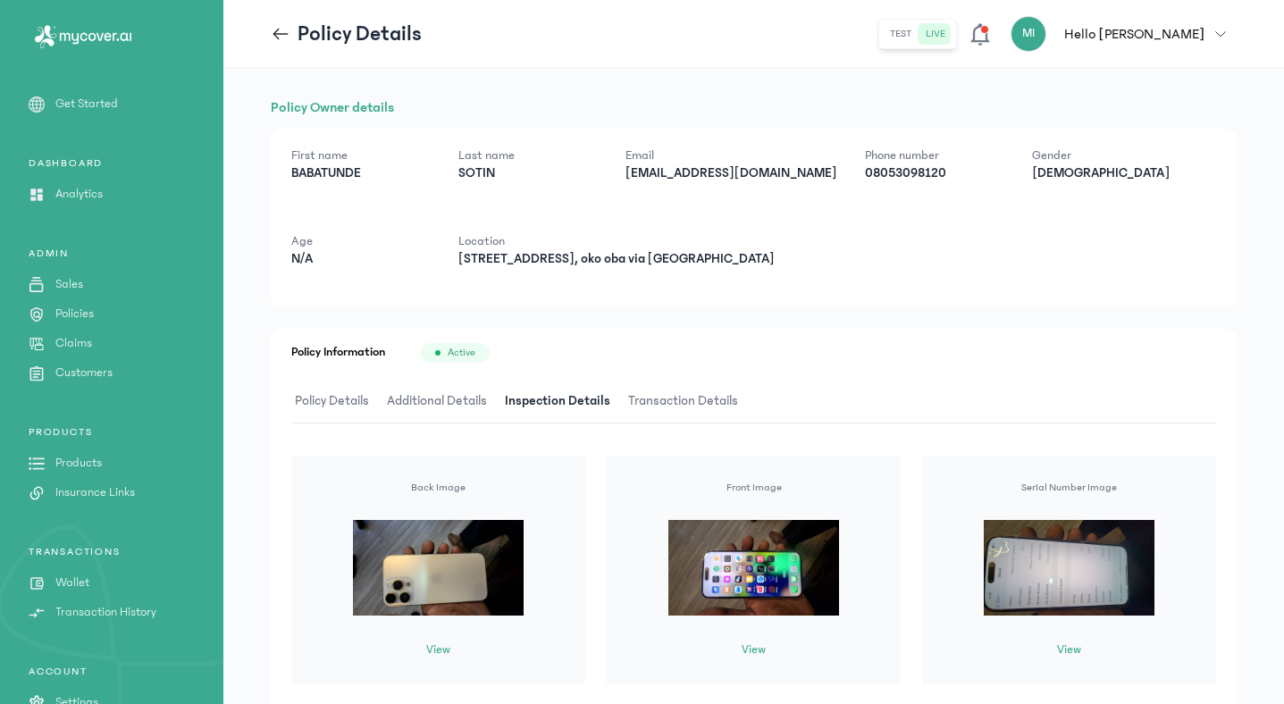
click at [1076, 645] on button "View" at bounding box center [1069, 650] width 24 height 19
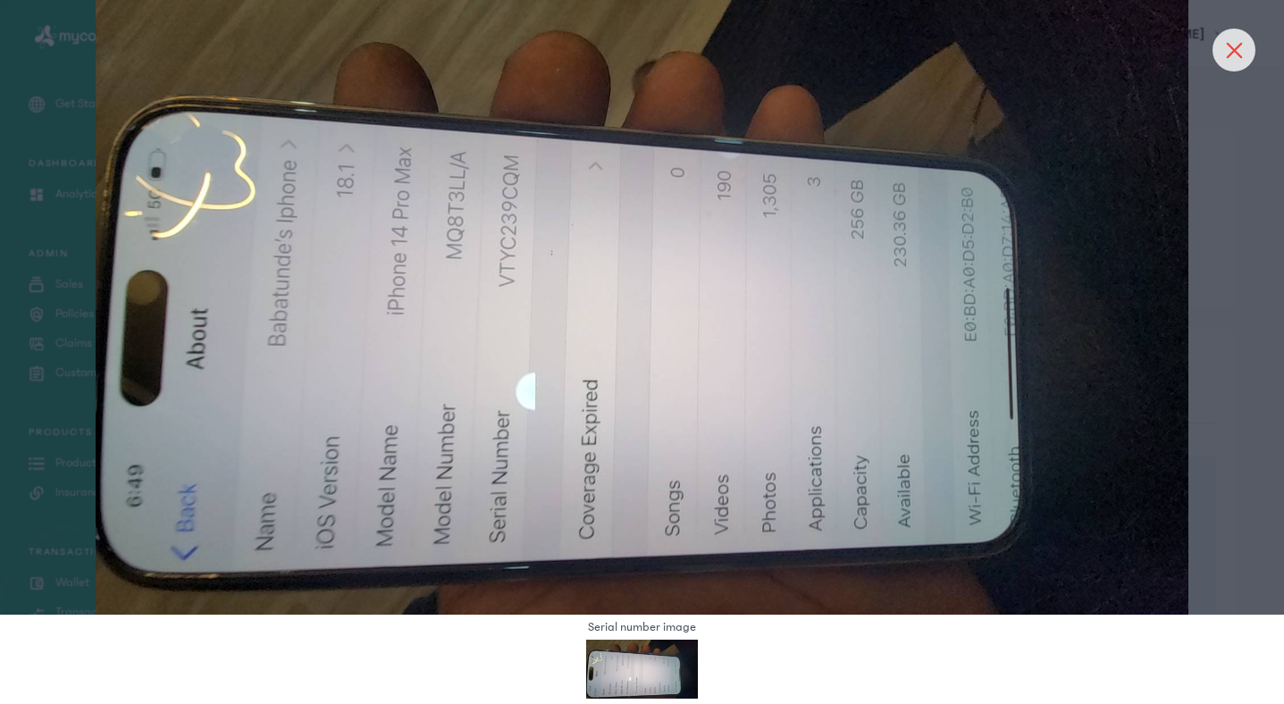
click at [1226, 46] on div at bounding box center [1234, 50] width 43 height 43
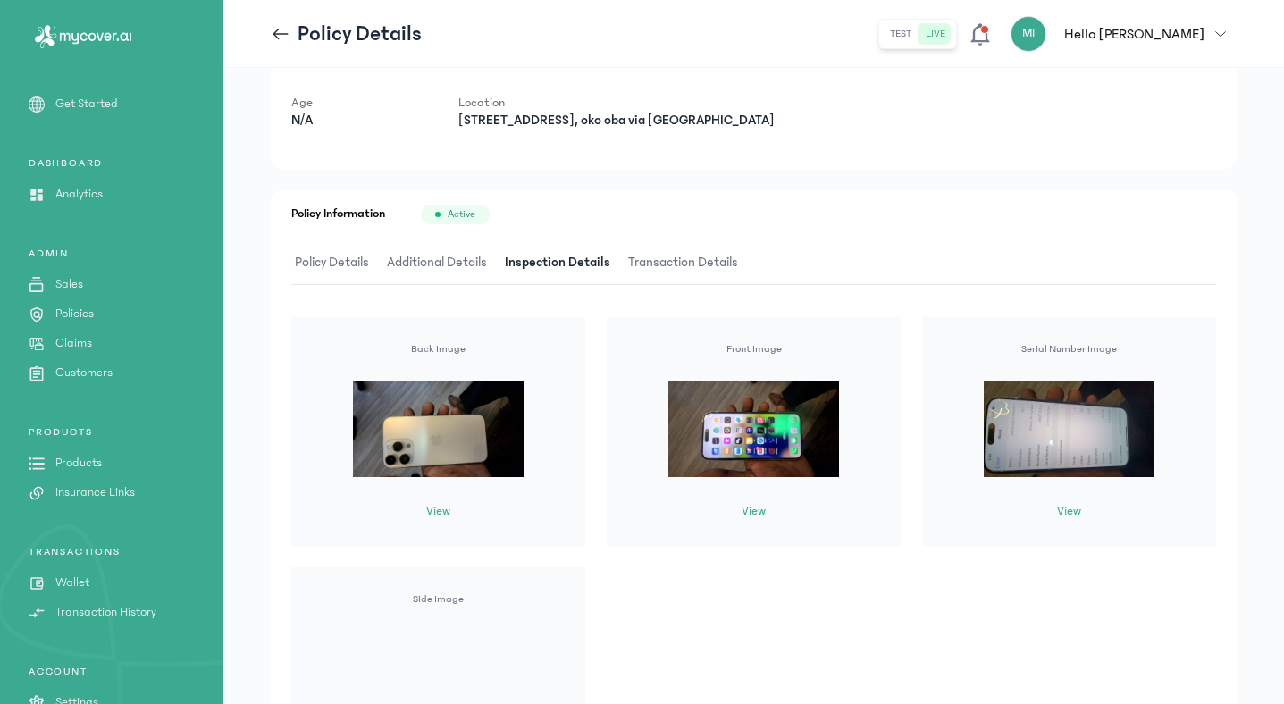
scroll to position [303, 0]
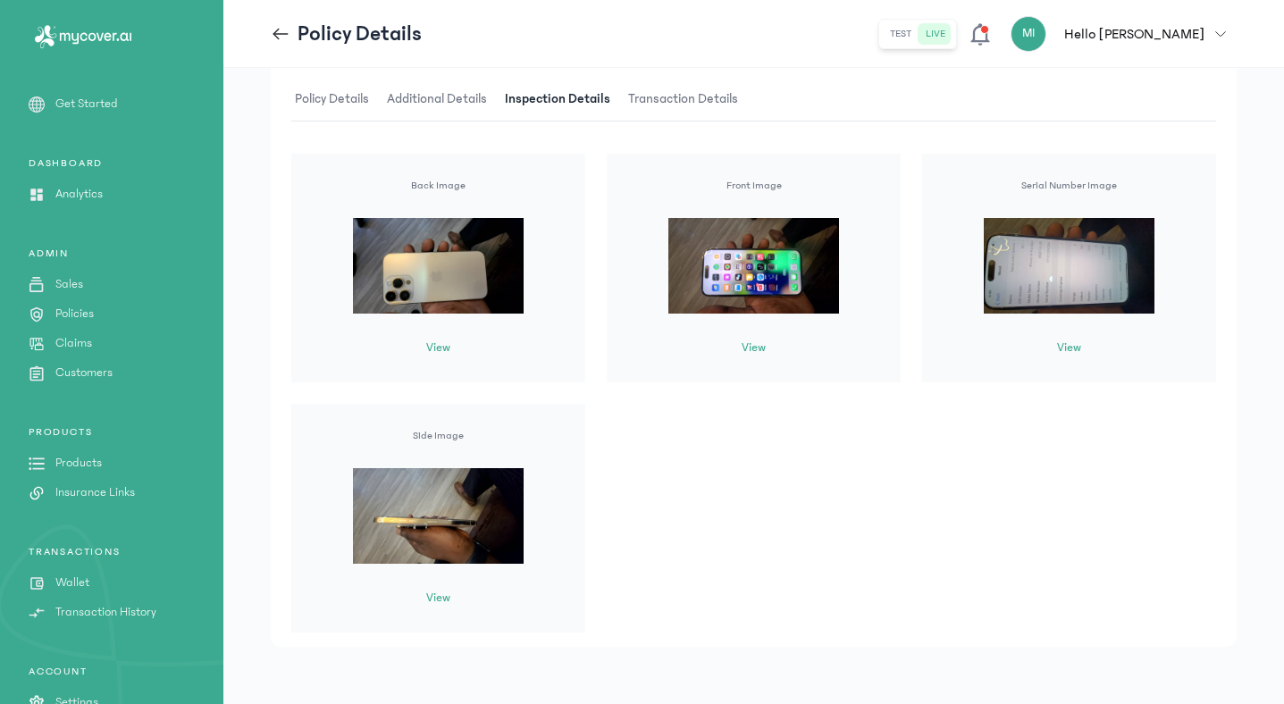
click at [1065, 351] on button "View" at bounding box center [1069, 348] width 24 height 19
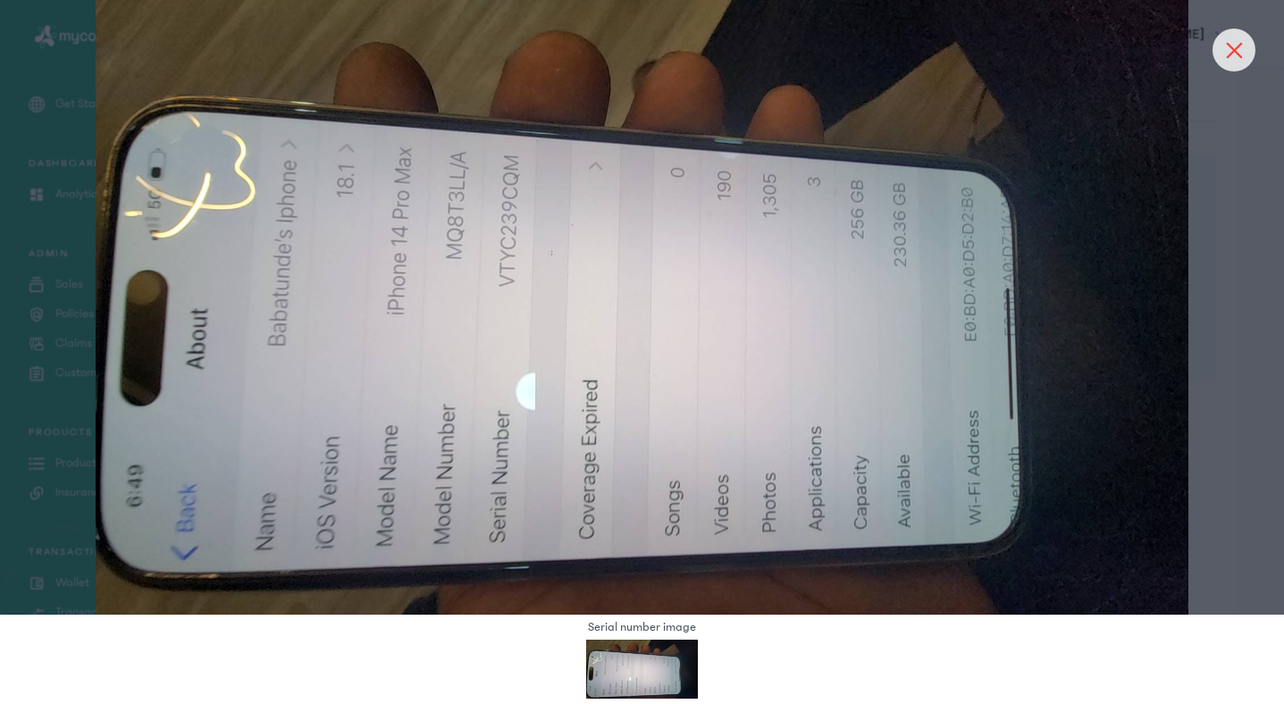
click at [1240, 59] on div at bounding box center [1234, 50] width 43 height 43
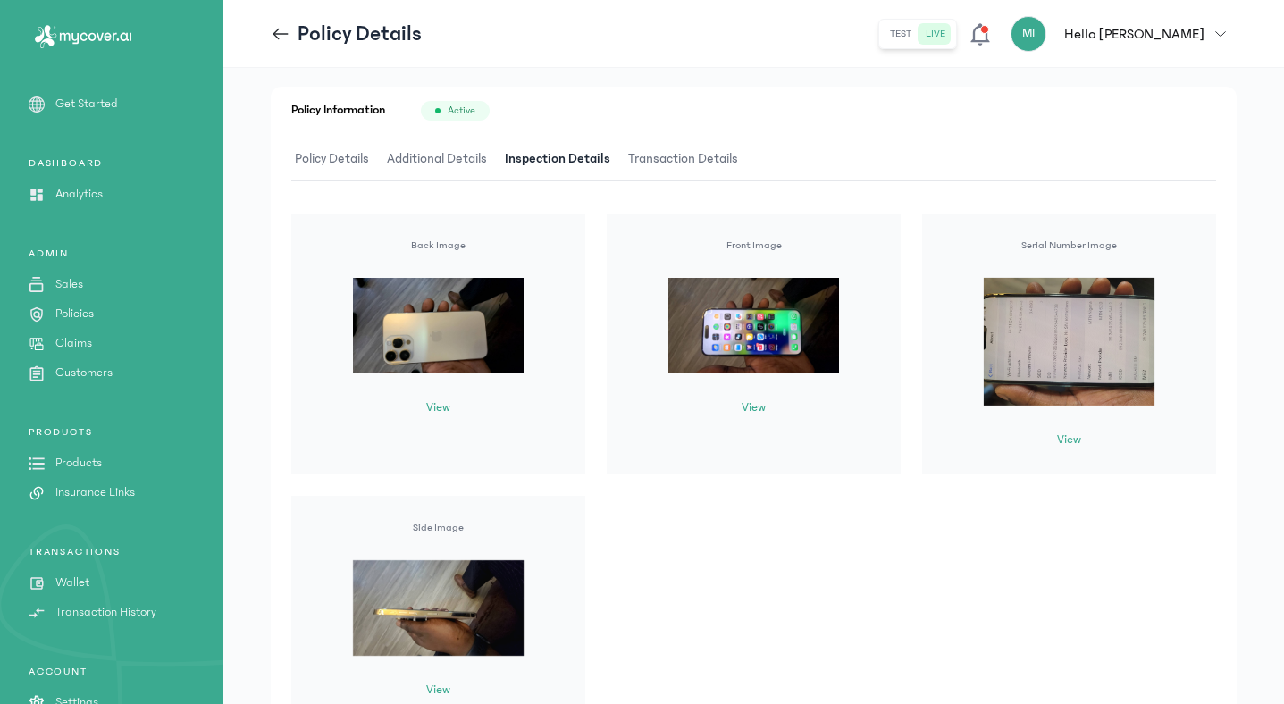
scroll to position [248, 0]
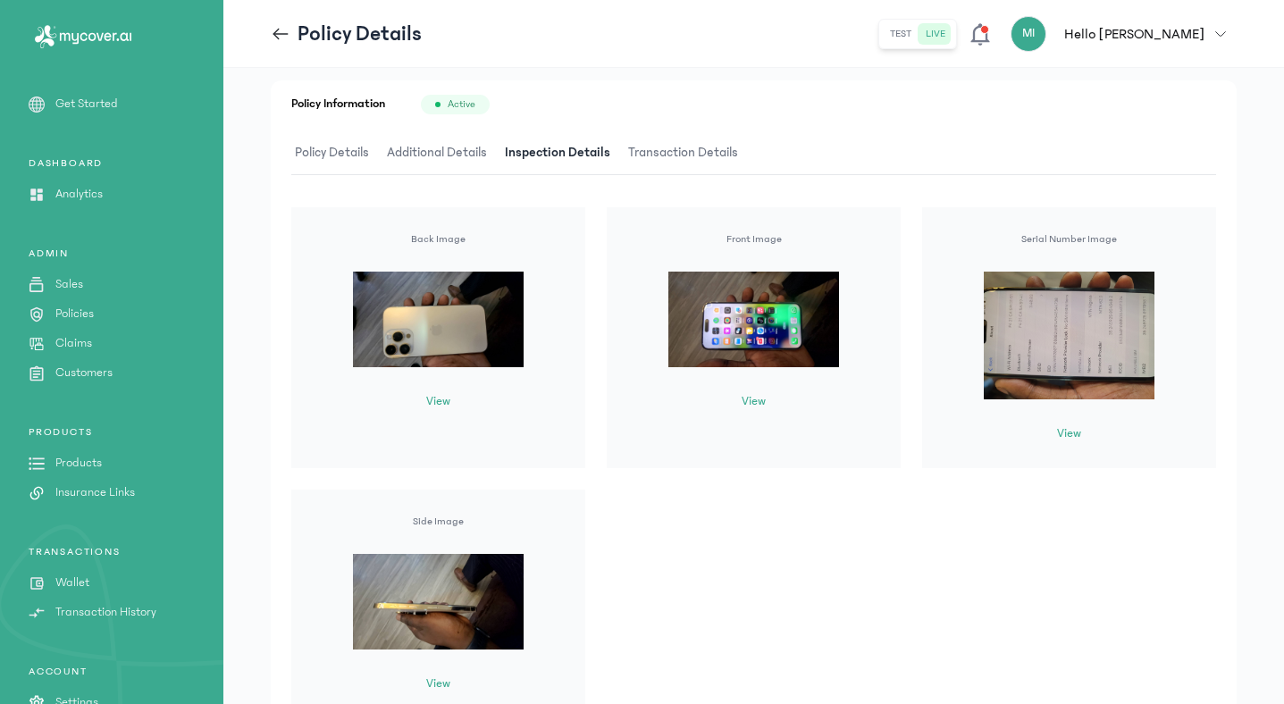
click at [1068, 428] on button "View" at bounding box center [1069, 434] width 24 height 19
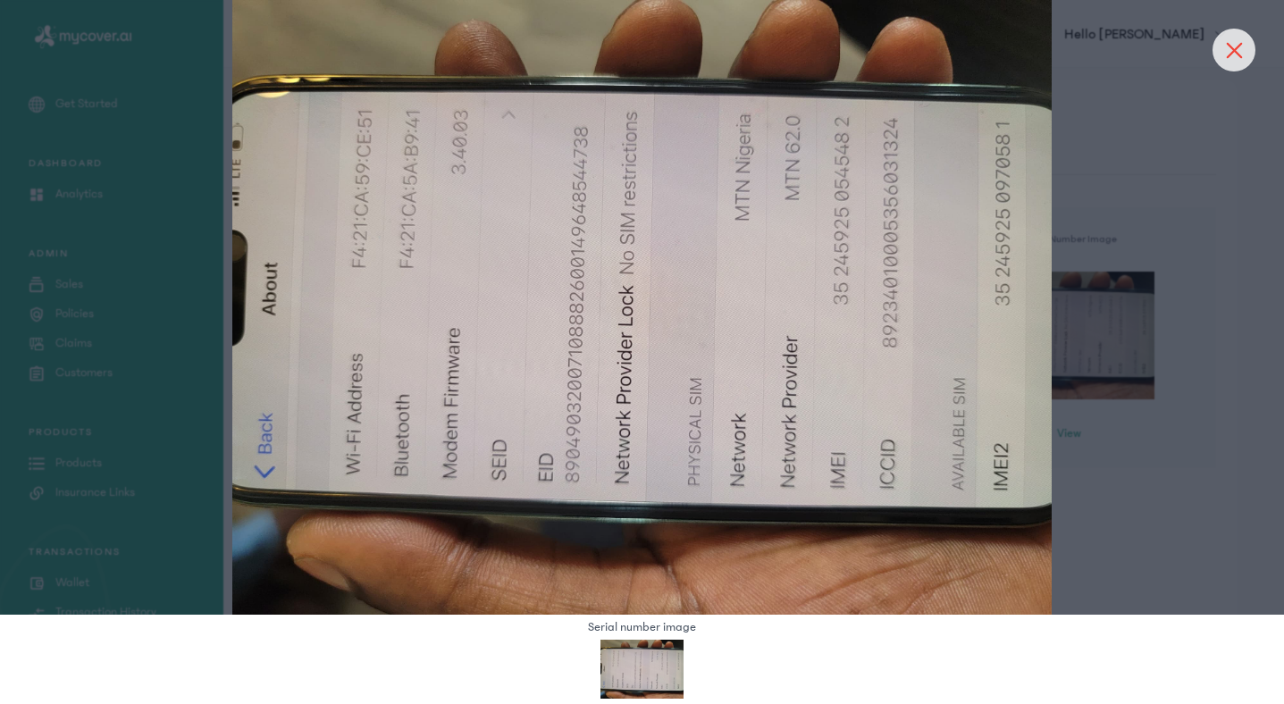
click at [1232, 35] on div at bounding box center [1234, 50] width 43 height 43
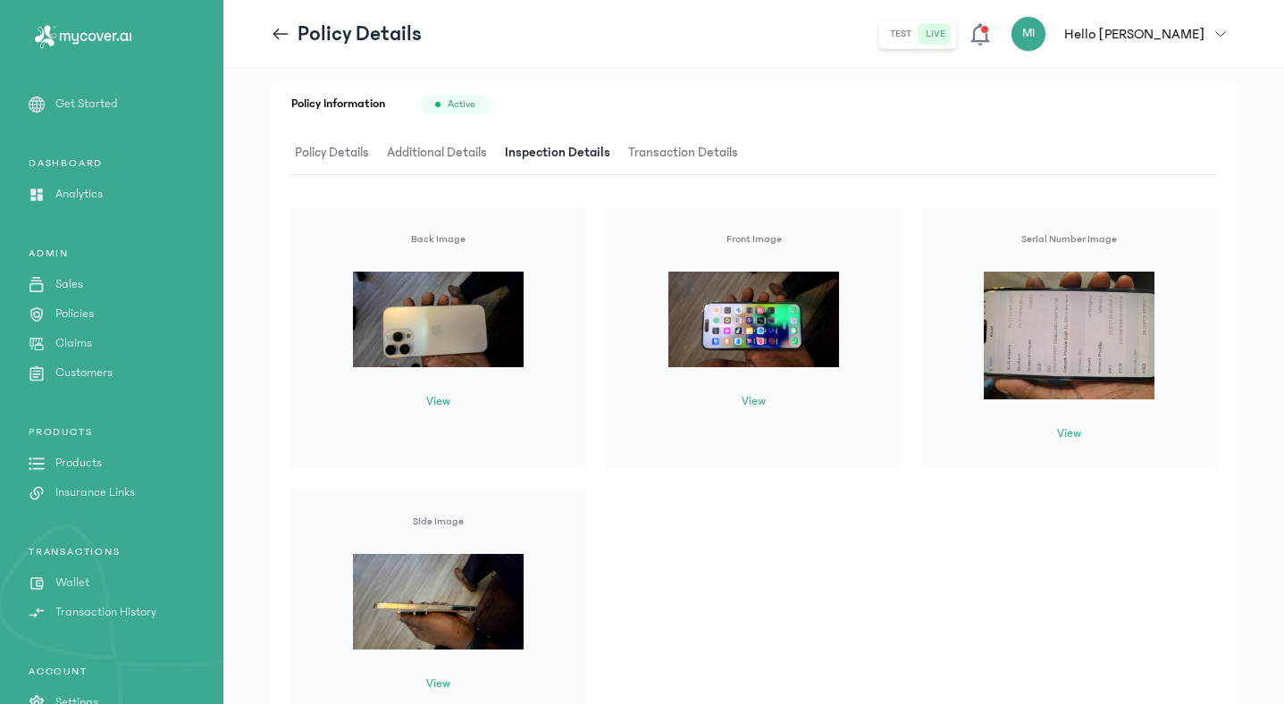
click at [1230, 34] on span "button" at bounding box center [1221, 34] width 32 height 11
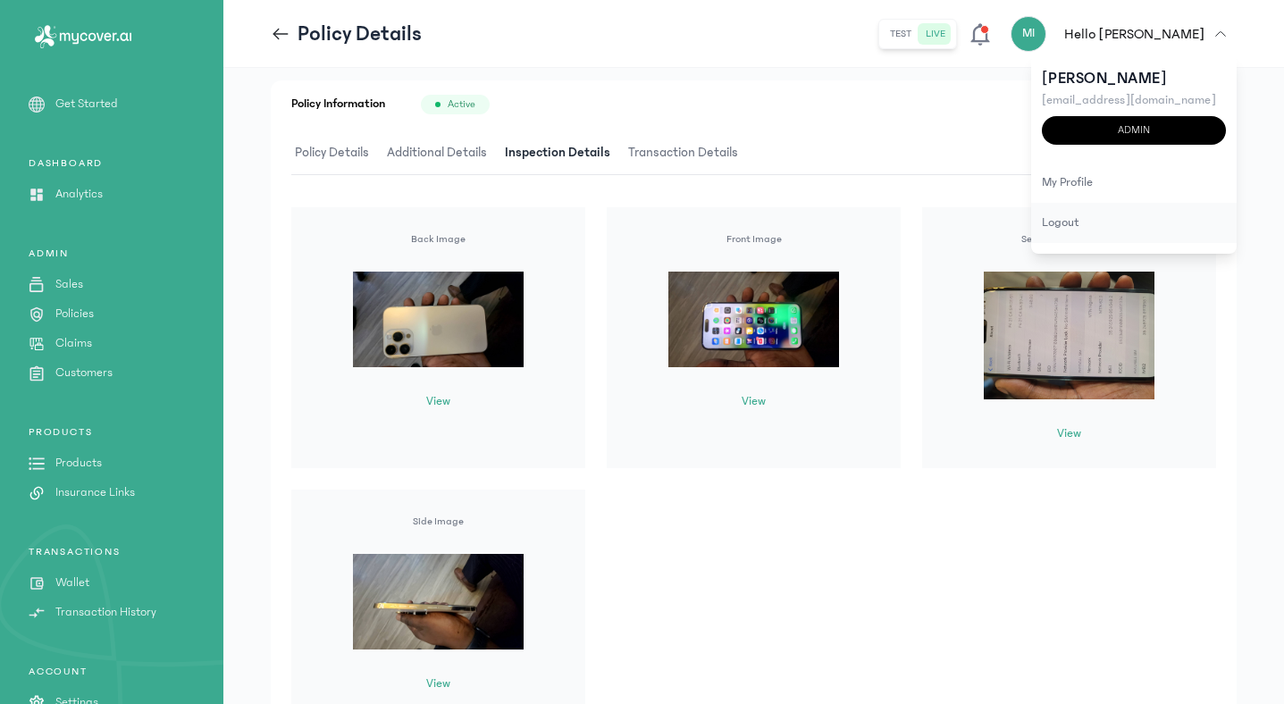
click at [1068, 233] on div "logout" at bounding box center [1135, 223] width 206 height 40
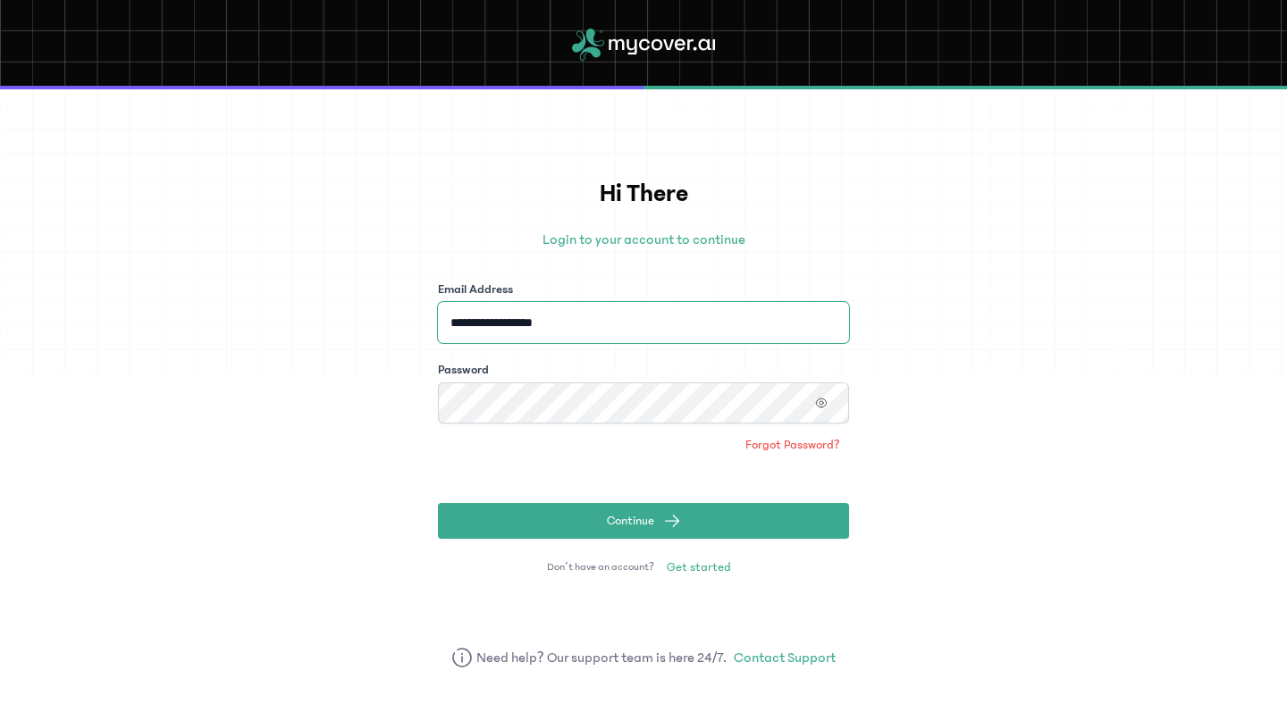
click at [757, 322] on input "**********" at bounding box center [643, 322] width 411 height 41
type input "**********"
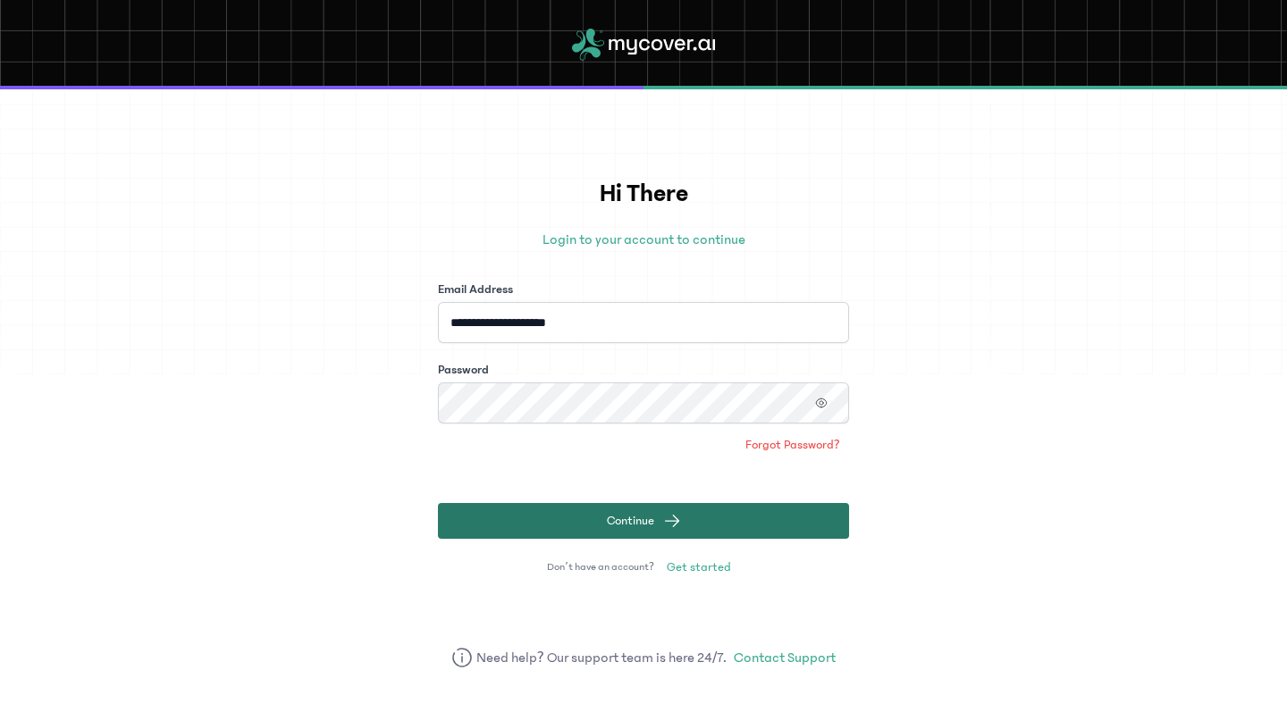
click at [792, 533] on button "Continue" at bounding box center [643, 521] width 411 height 36
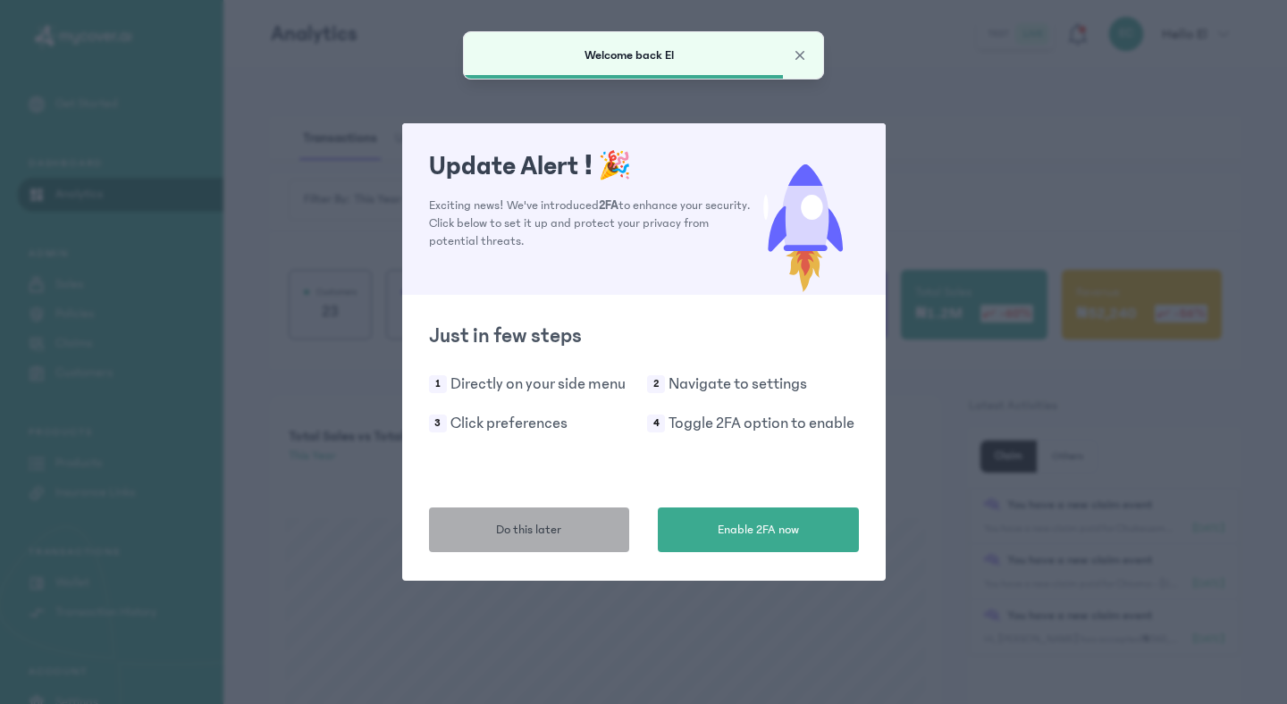
click at [553, 534] on span "Do this later" at bounding box center [528, 530] width 65 height 19
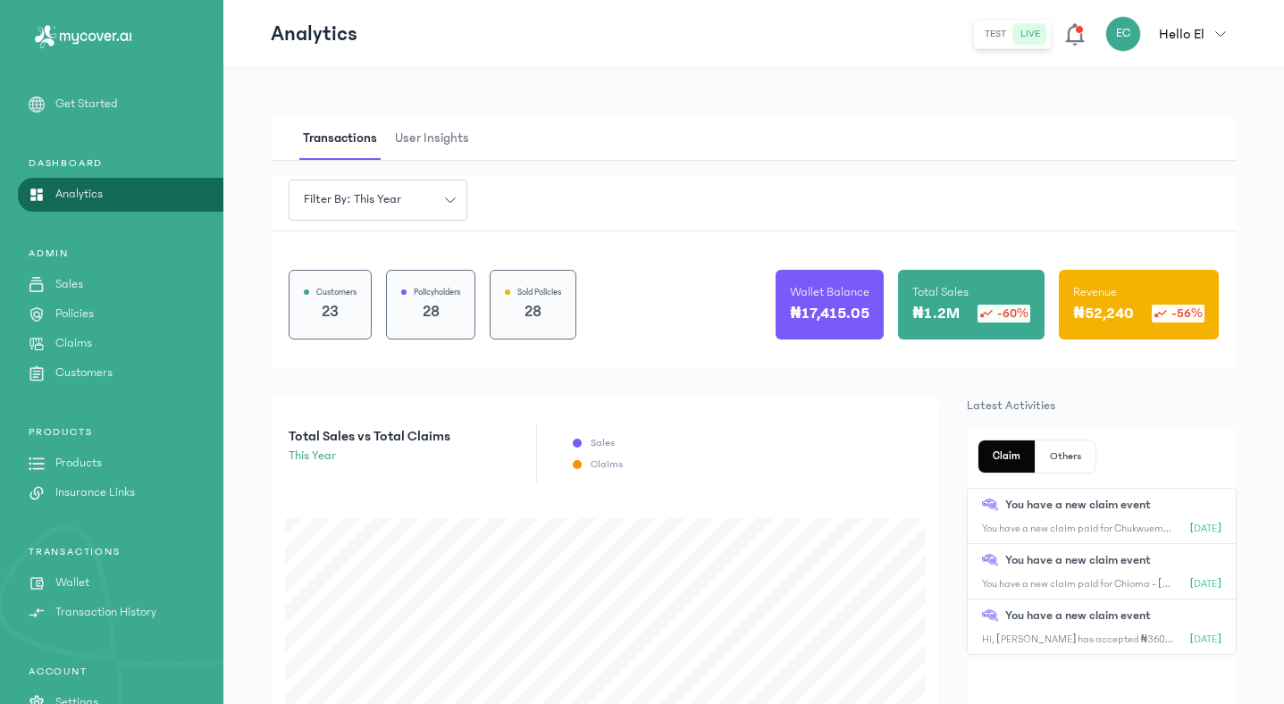
click at [73, 318] on p "Policies" at bounding box center [74, 314] width 38 height 19
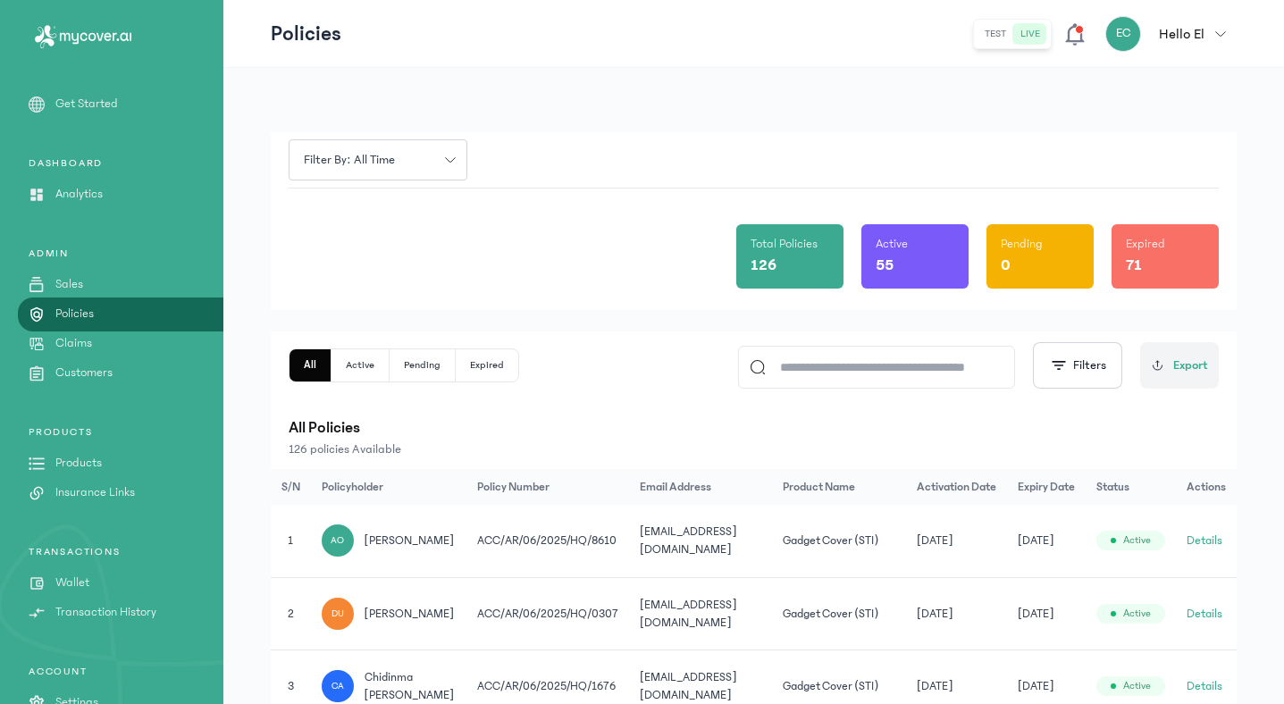
click at [851, 373] on input at bounding box center [885, 367] width 238 height 41
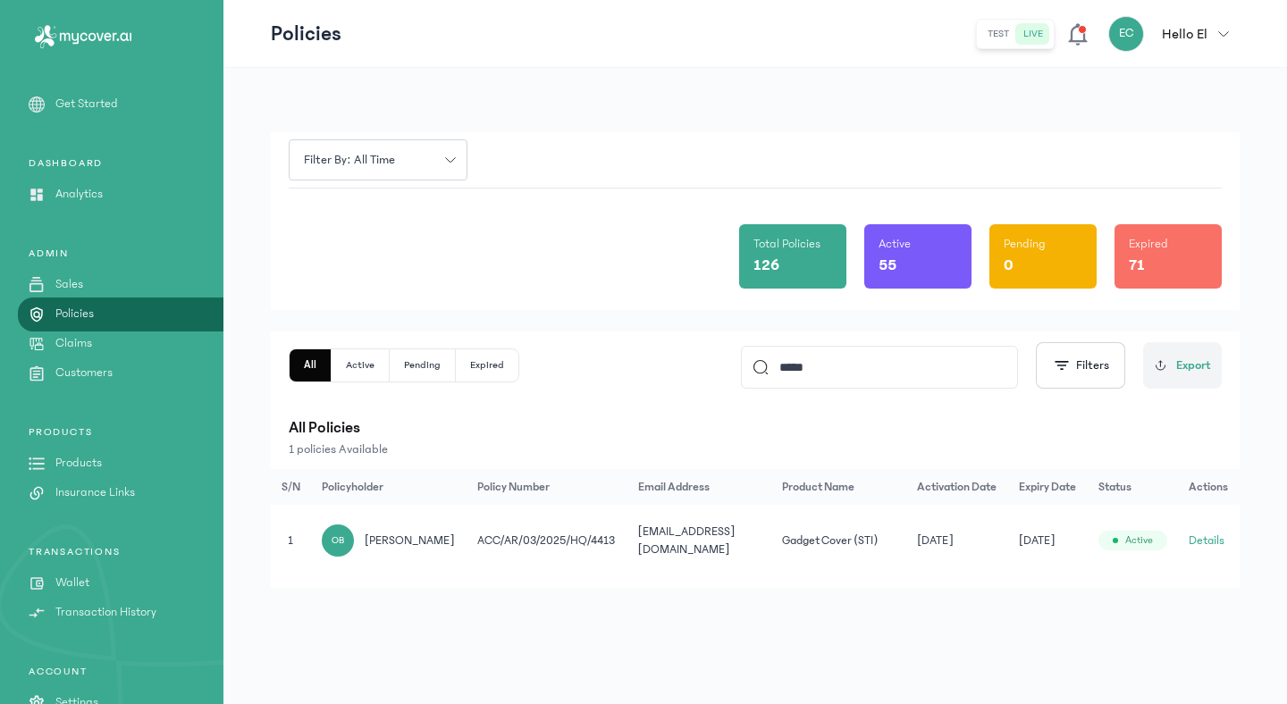
type input "*****"
click at [1203, 537] on button "Details" at bounding box center [1207, 541] width 36 height 18
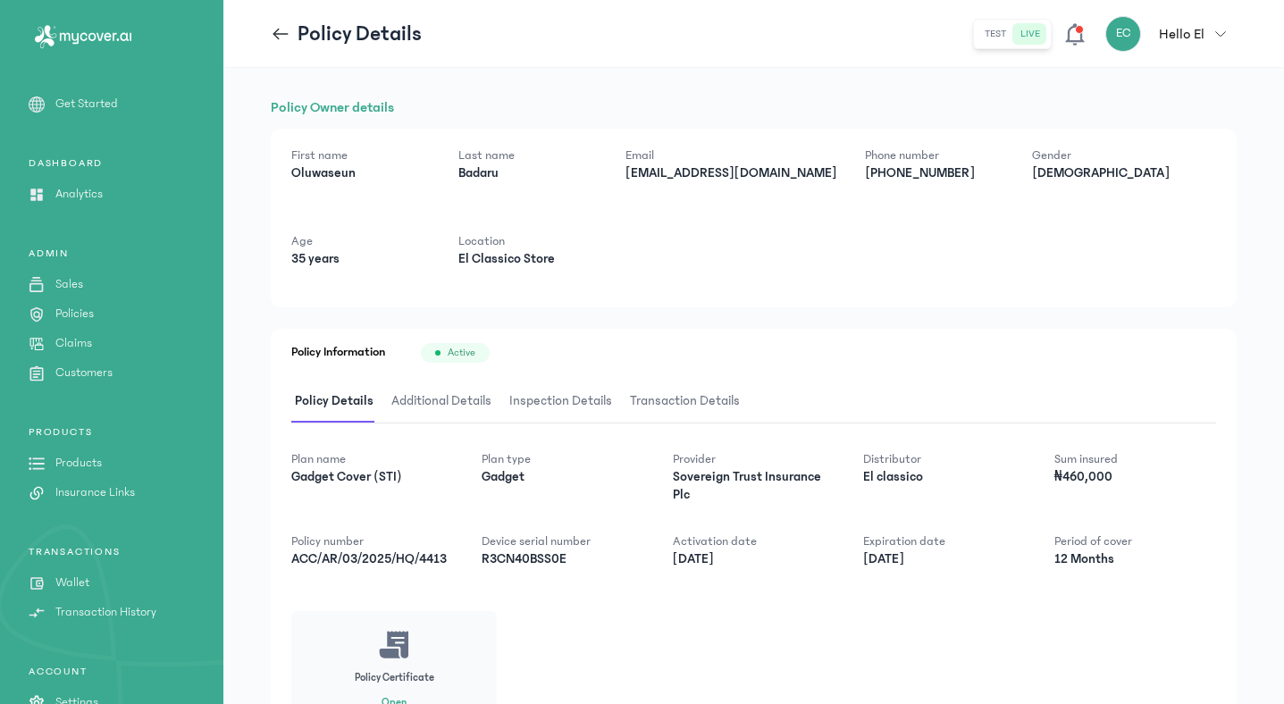
click at [436, 403] on span "Additional Details" at bounding box center [441, 402] width 107 height 42
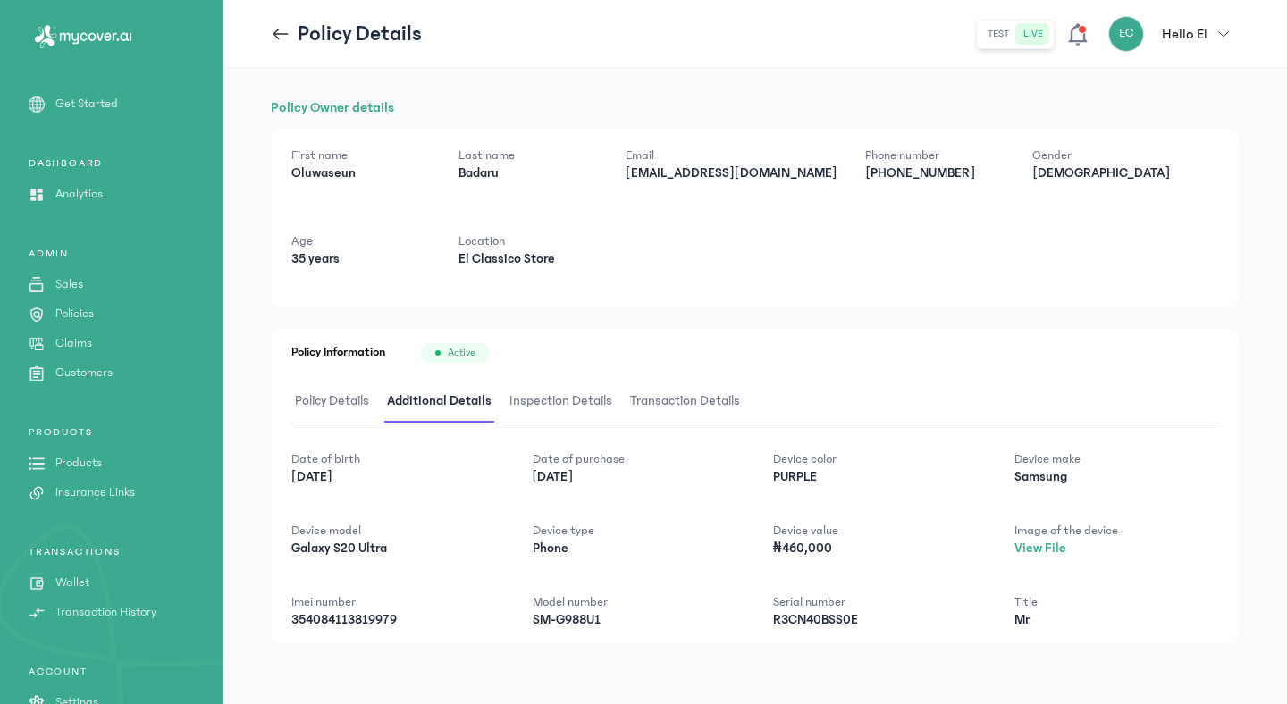
click at [339, 414] on span "Policy Details" at bounding box center [331, 402] width 81 height 42
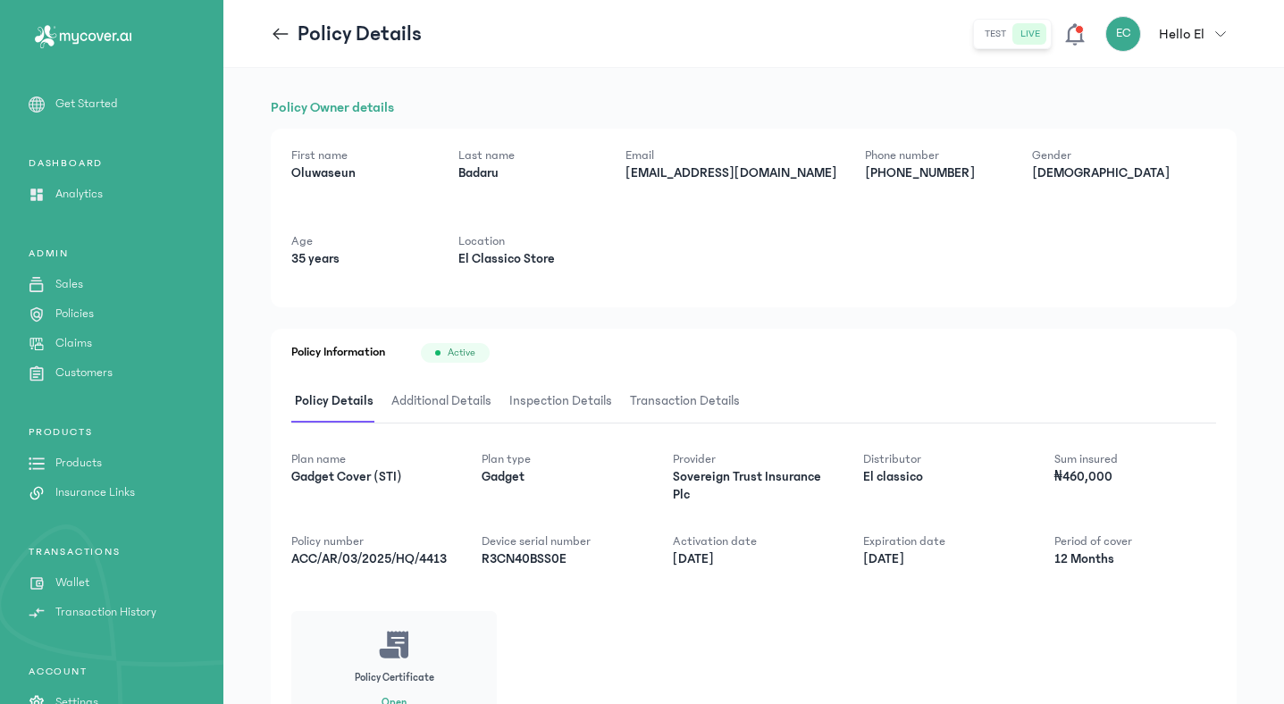
click at [539, 393] on span "Inspection Details" at bounding box center [561, 402] width 110 height 42
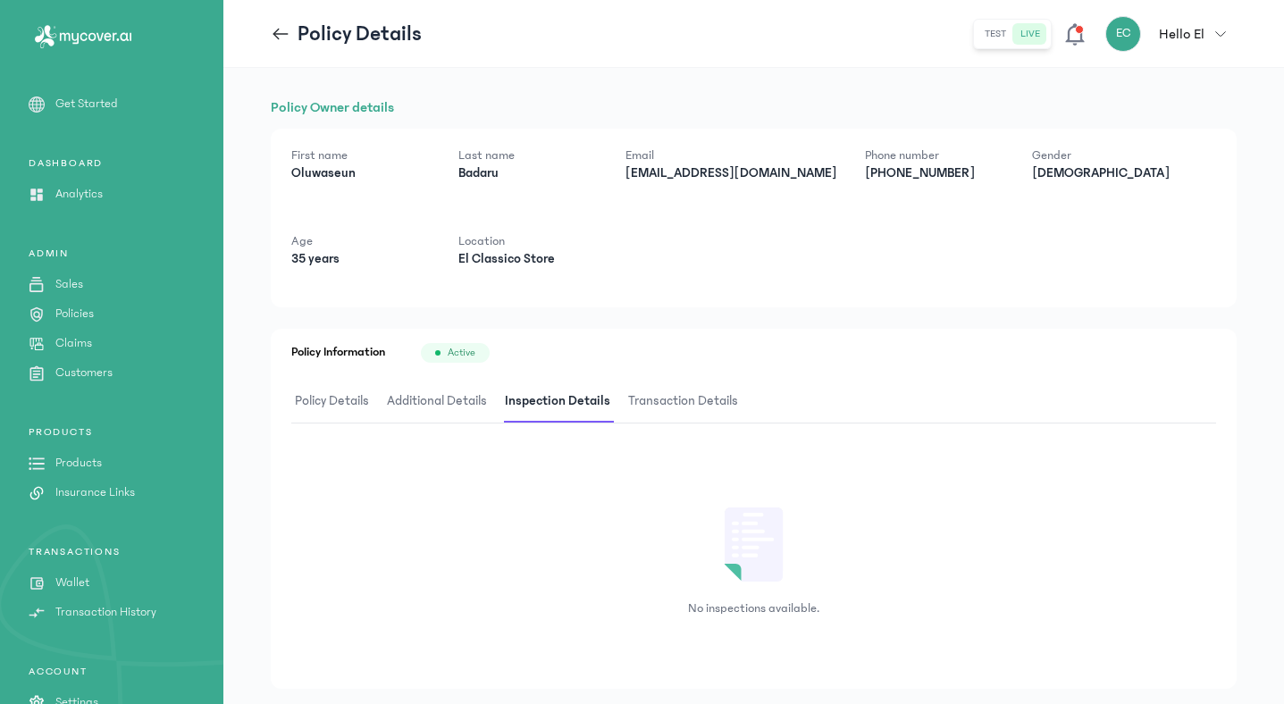
click at [424, 398] on span "Additional Details" at bounding box center [436, 402] width 107 height 42
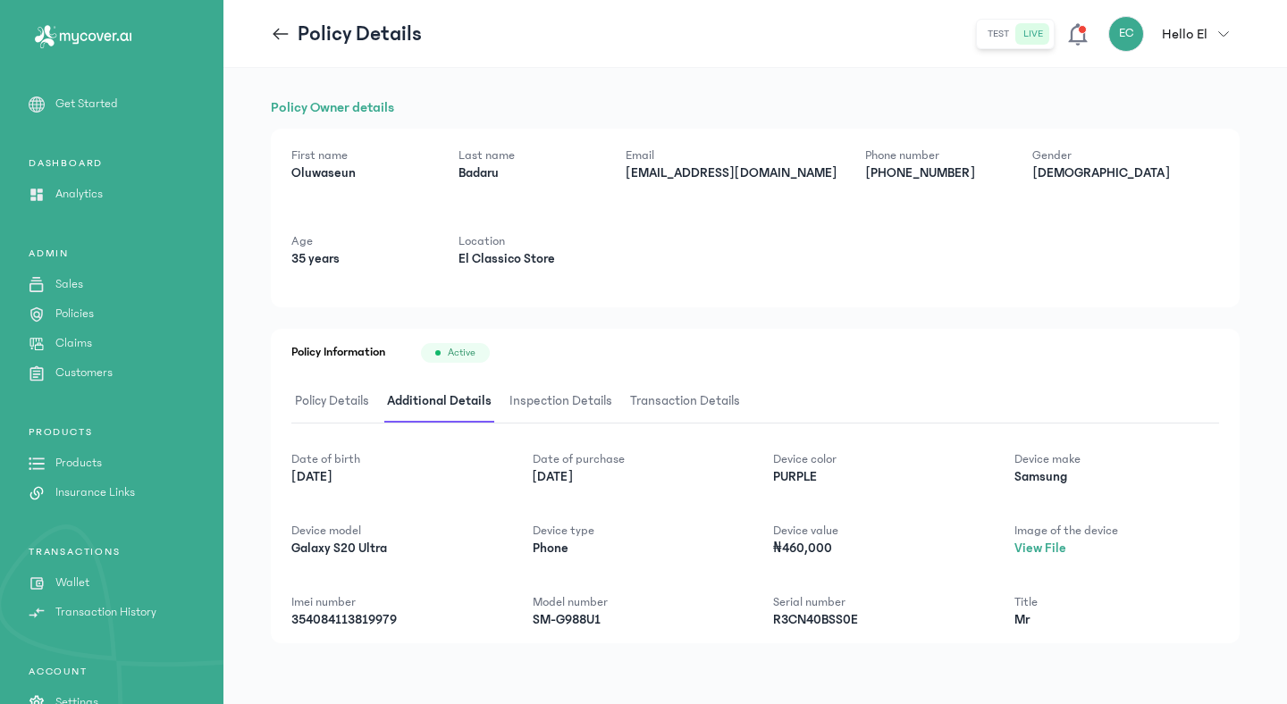
click at [202, 433] on p "PRODUCTS" at bounding box center [111, 432] width 223 height 14
click at [80, 316] on div "ADMIN Sales Policies Claims Customers" at bounding box center [111, 315] width 223 height 136
click at [80, 317] on p "Policies" at bounding box center [74, 314] width 38 height 19
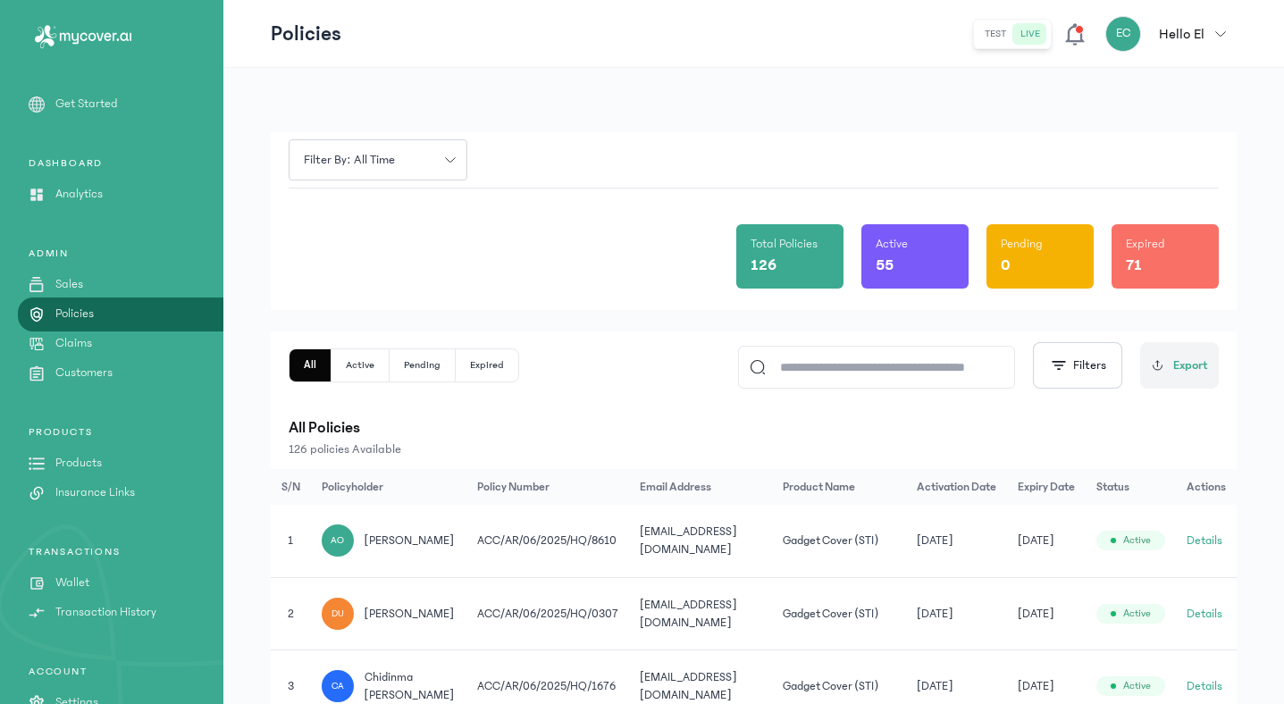
click at [931, 352] on input at bounding box center [885, 367] width 238 height 41
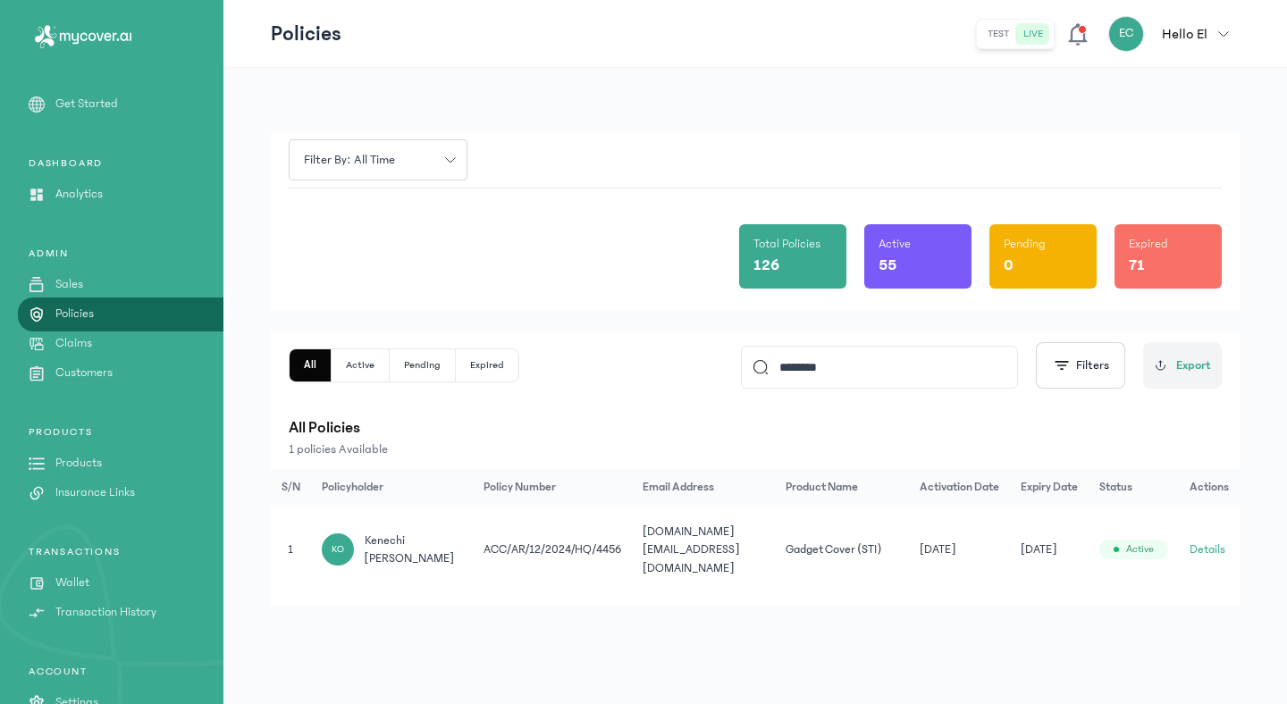
type input "********"
click at [1189, 529] on td "Details" at bounding box center [1209, 550] width 61 height 90
click at [1197, 541] on button "Details" at bounding box center [1208, 550] width 36 height 18
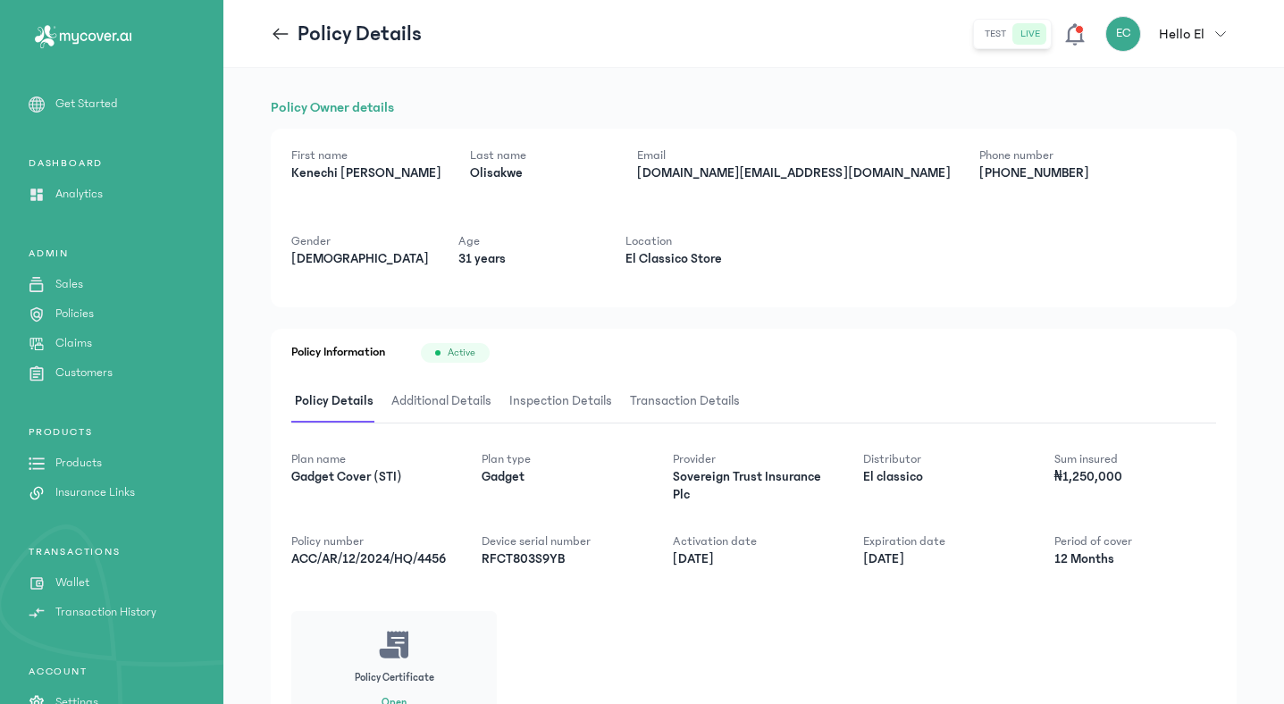
click at [433, 398] on span "Additional Details" at bounding box center [441, 402] width 107 height 42
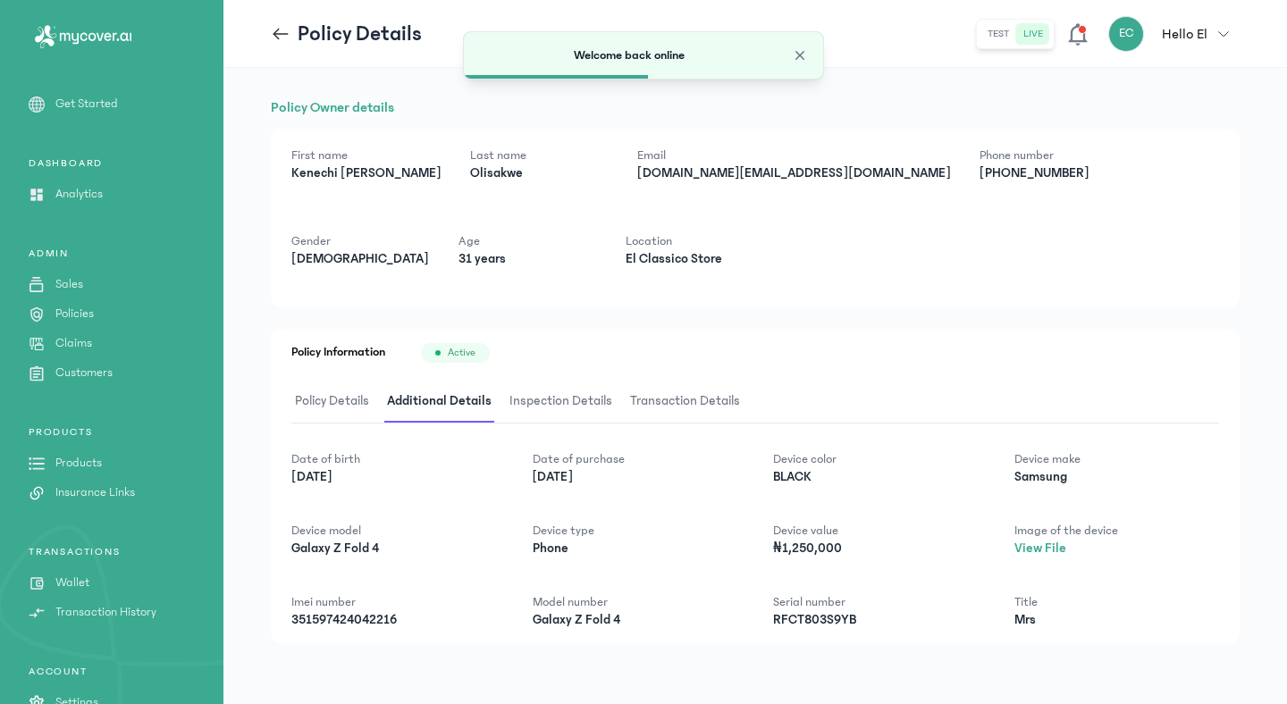
click at [1224, 30] on icon "button" at bounding box center [1223, 34] width 11 height 11
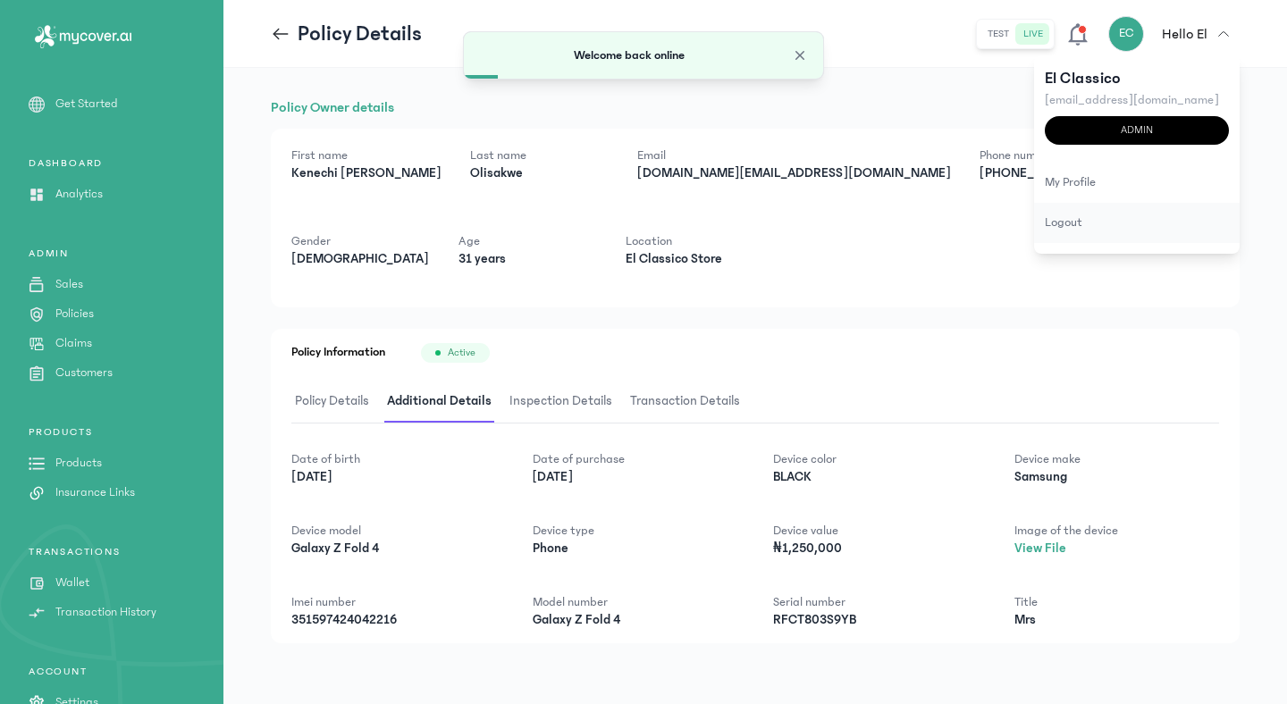
click at [1076, 231] on div "logout" at bounding box center [1137, 223] width 206 height 40
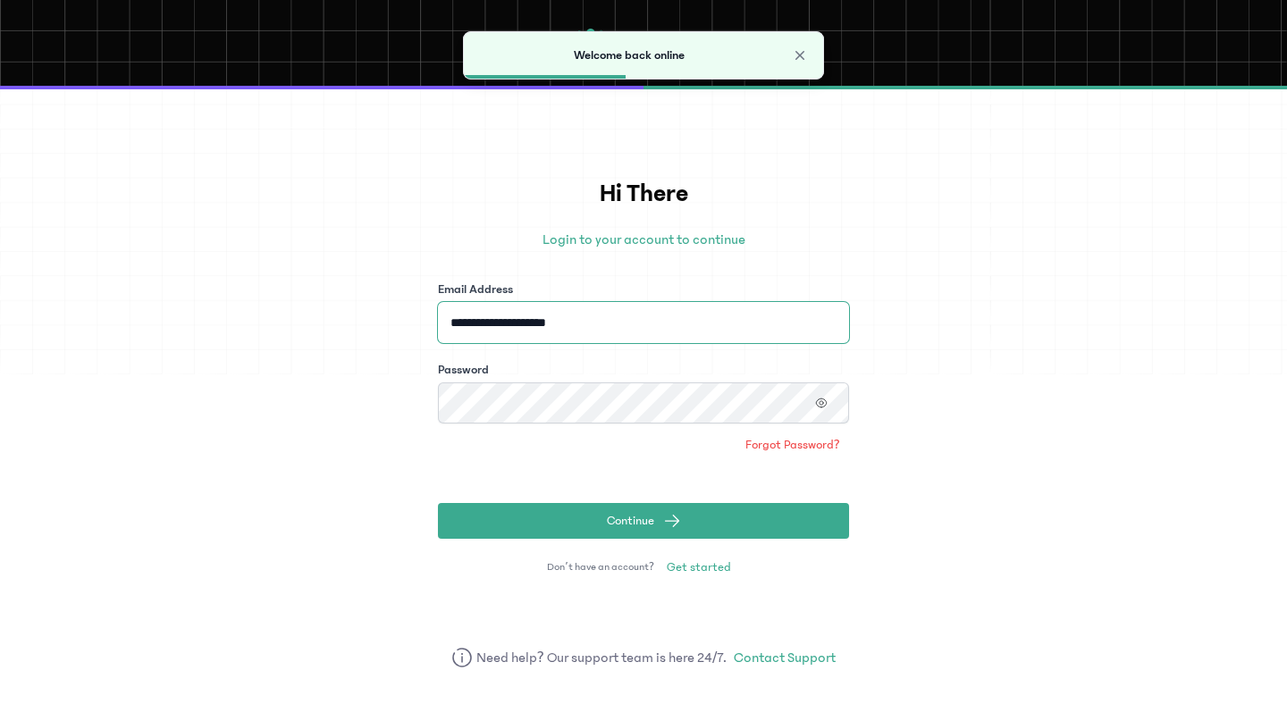
click at [707, 307] on input "**********" at bounding box center [643, 322] width 411 height 41
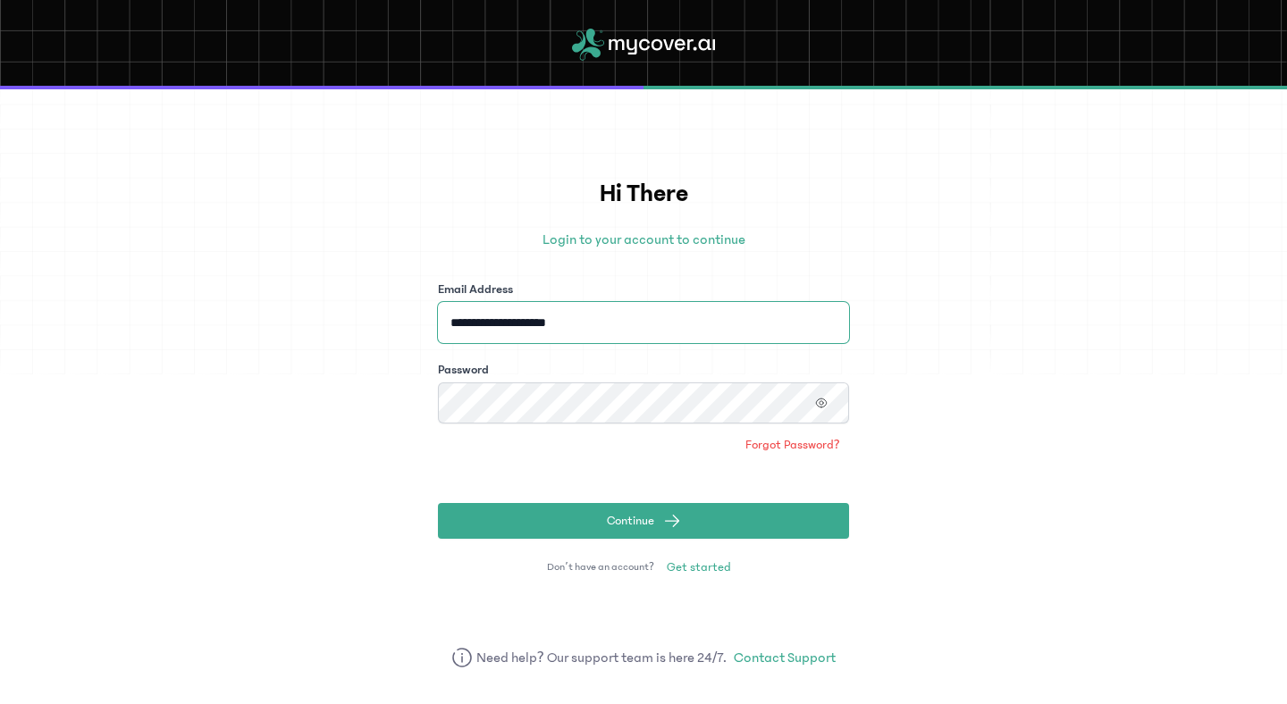
click at [772, 325] on input "**********" at bounding box center [643, 322] width 411 height 41
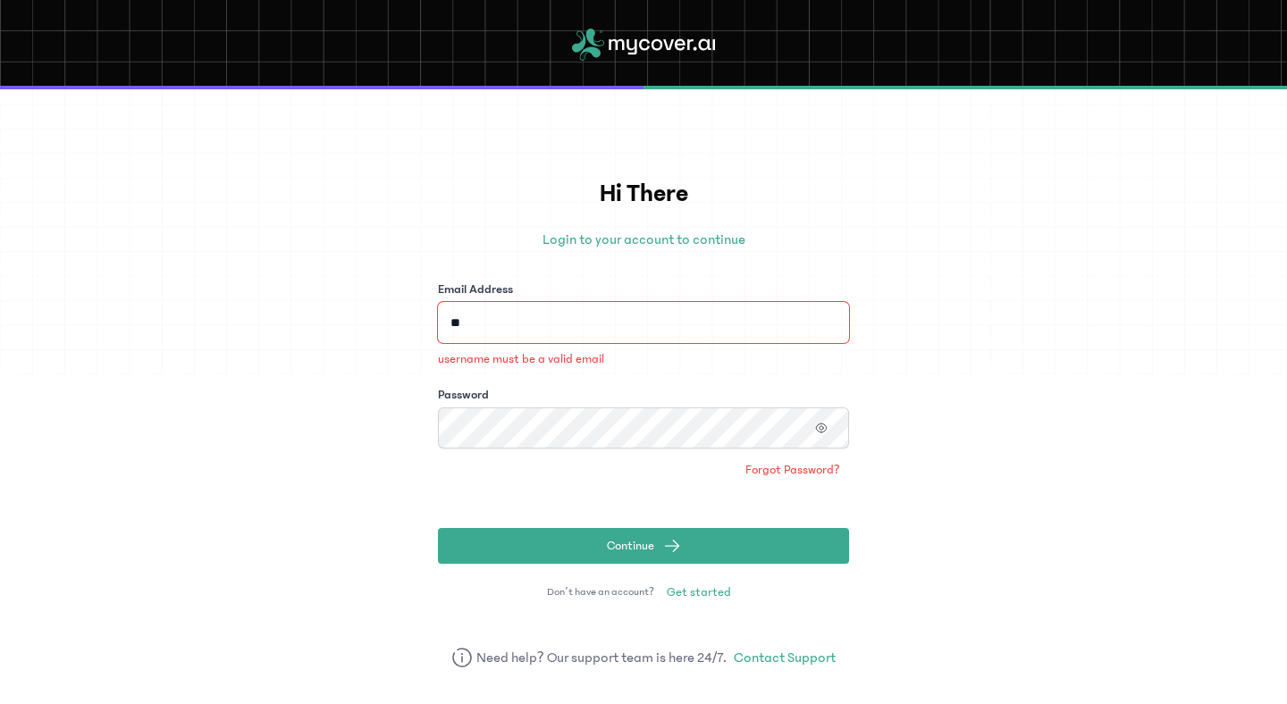
type input "*"
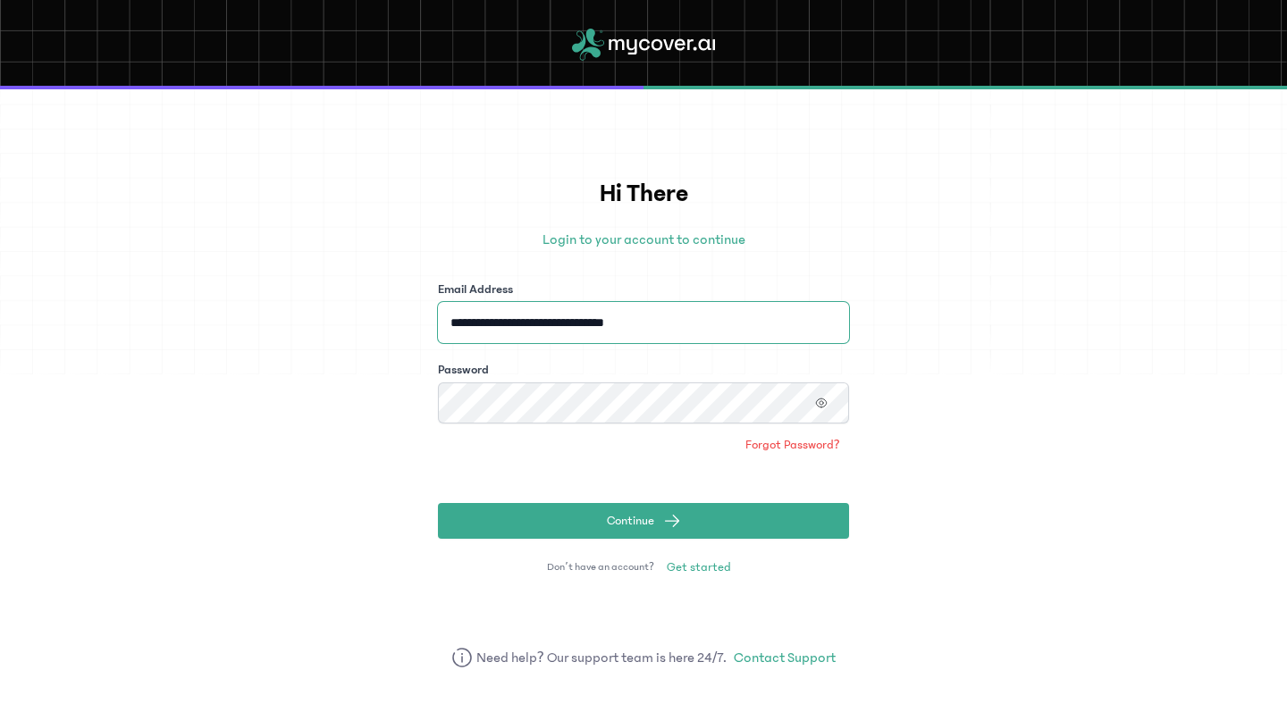
type input "**********"
click at [823, 401] on icon "button" at bounding box center [821, 403] width 13 height 13
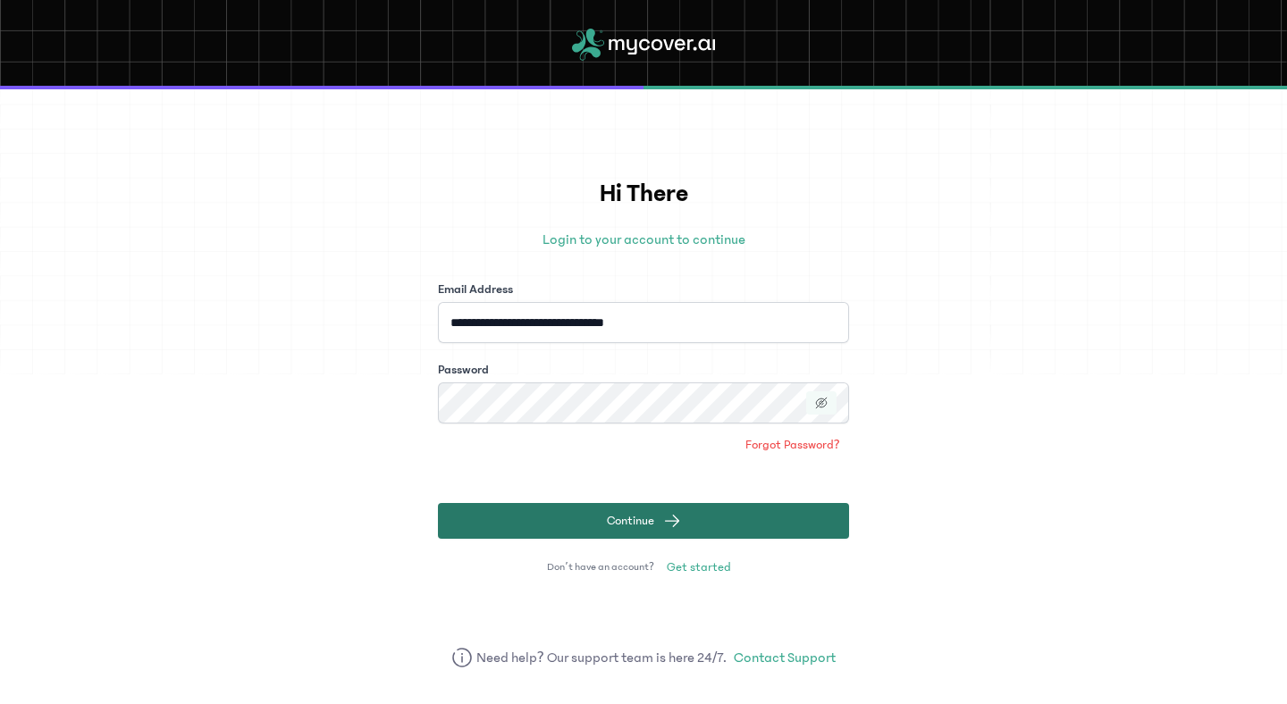
click at [682, 518] on button "Continue" at bounding box center [643, 521] width 411 height 36
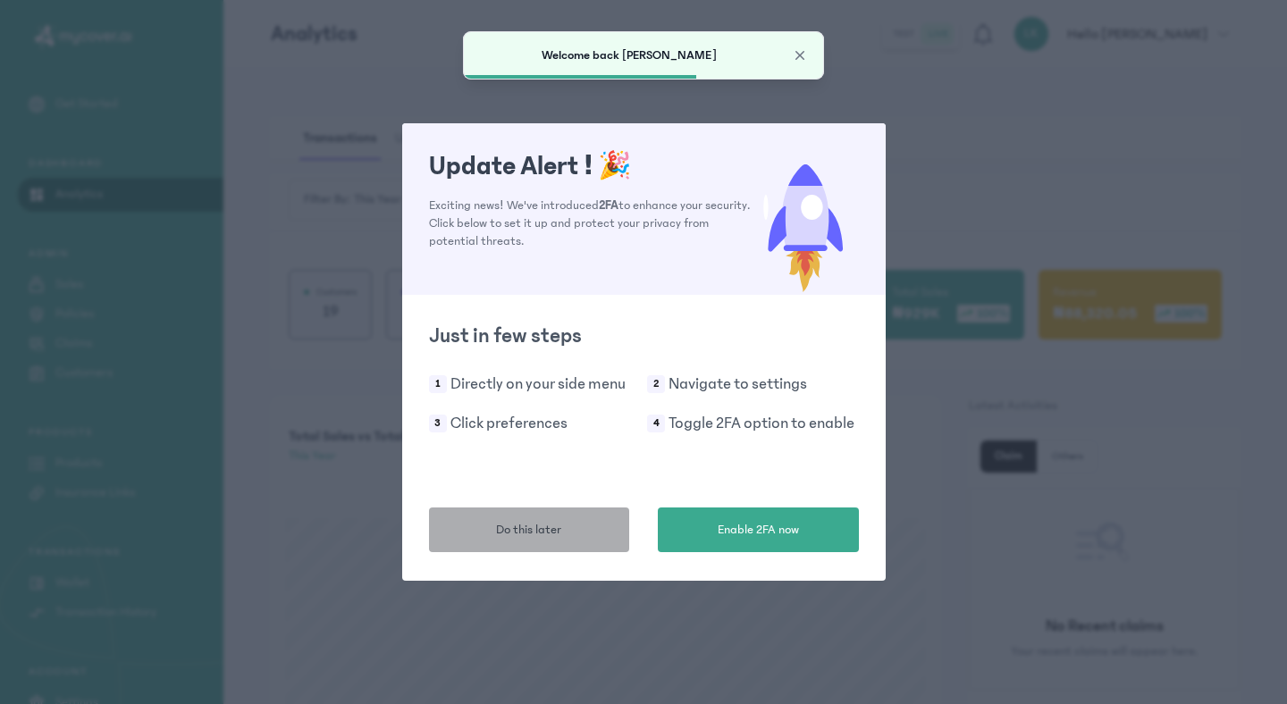
click at [547, 514] on button "Do this later" at bounding box center [529, 530] width 201 height 45
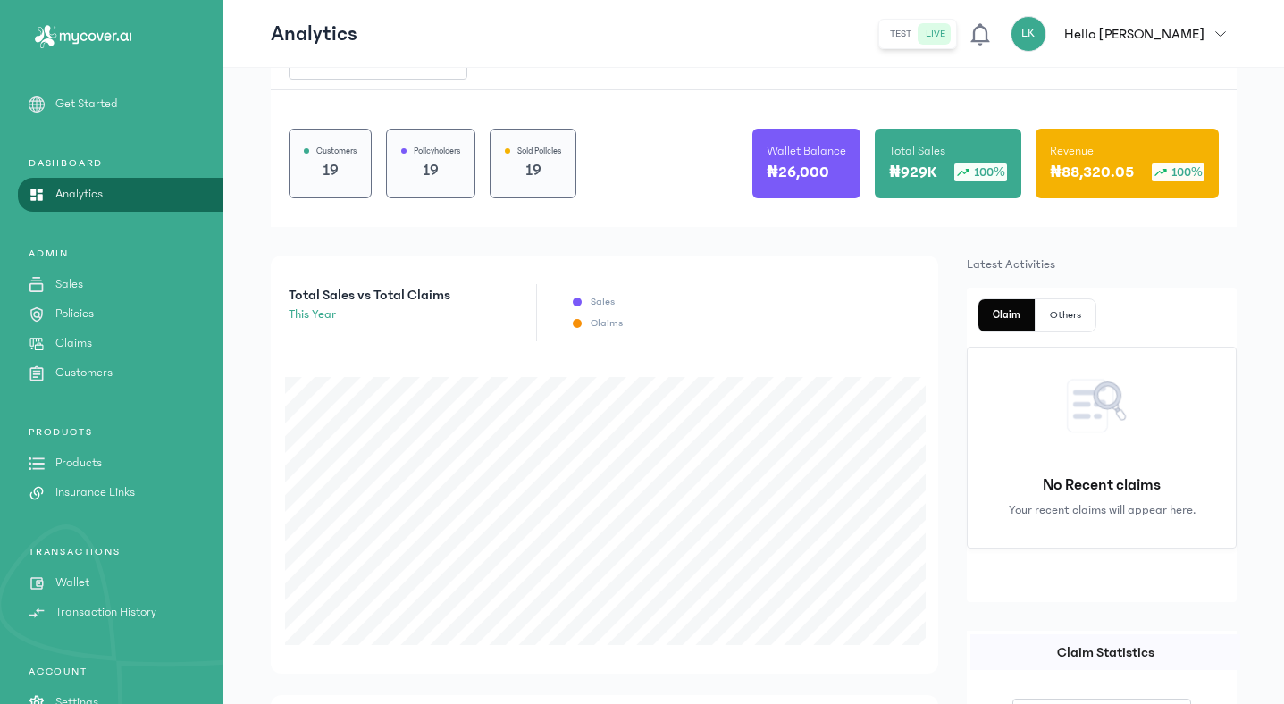
scroll to position [146, 0]
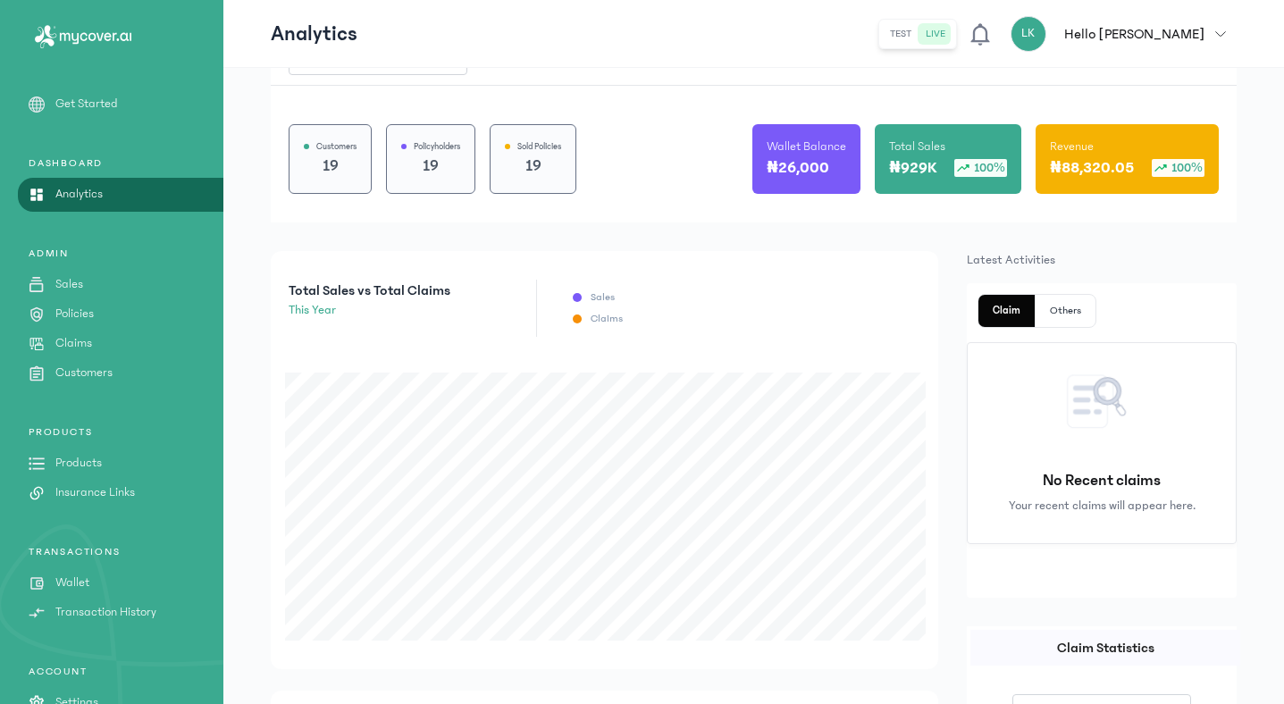
click at [85, 306] on p "Policies" at bounding box center [74, 314] width 38 height 19
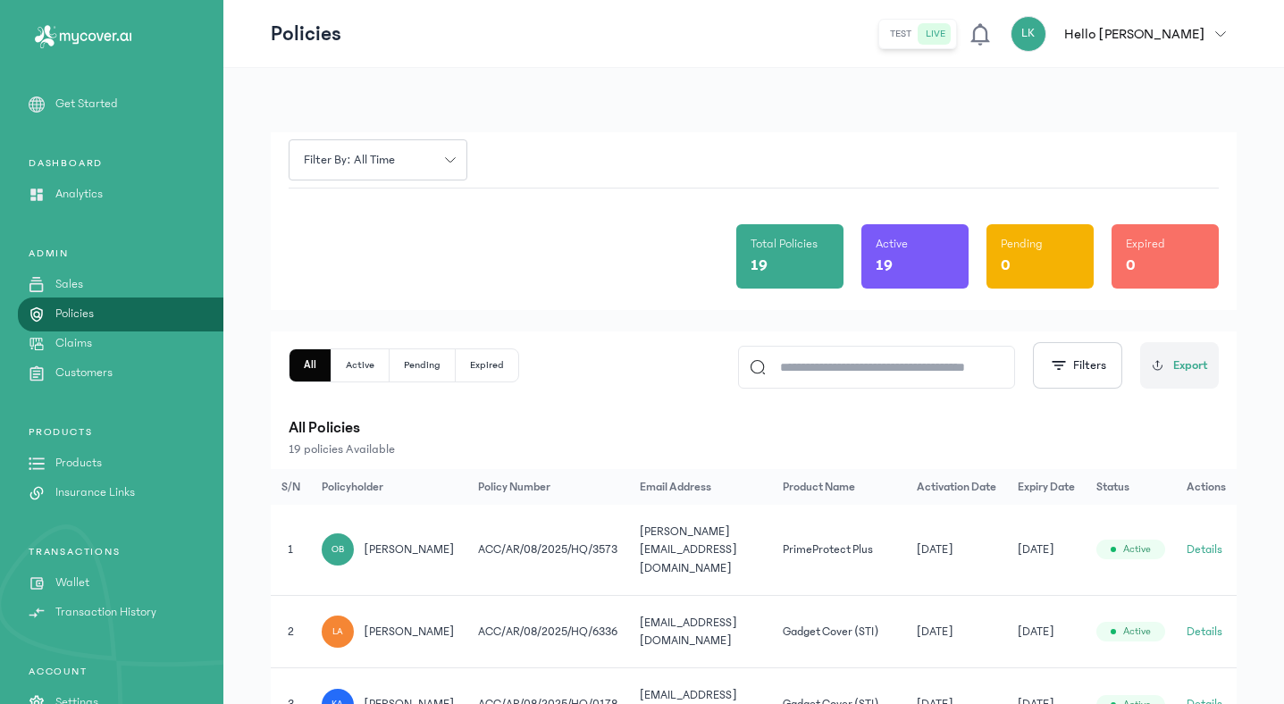
click at [897, 365] on input at bounding box center [885, 367] width 238 height 41
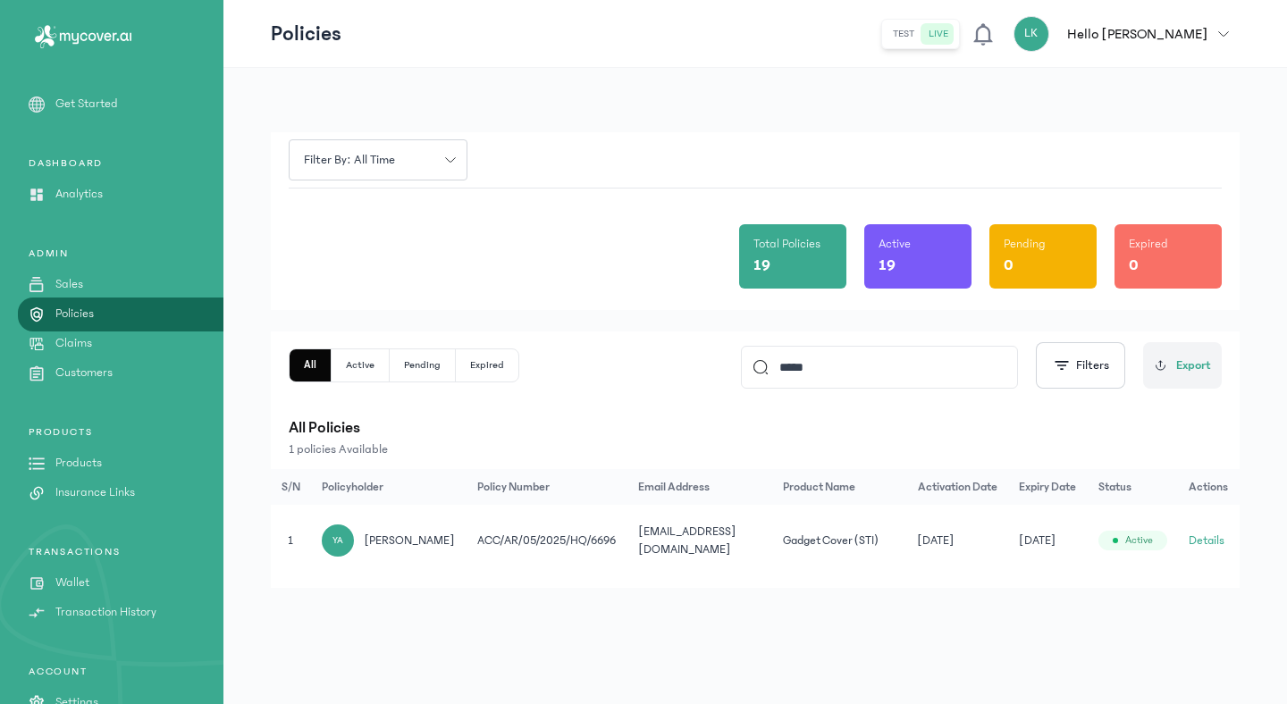
type input "*****"
drag, startPoint x: 466, startPoint y: 540, endPoint x: 603, endPoint y: 549, distance: 137.9
click at [603, 549] on td "ACC/AR/05/2025/HQ/6696" at bounding box center [548, 541] width 162 height 72
copy td "ACC/AR/05/2025/HQ/6696"
click at [834, 576] on td "Gadget Cover (STI)" at bounding box center [839, 541] width 135 height 72
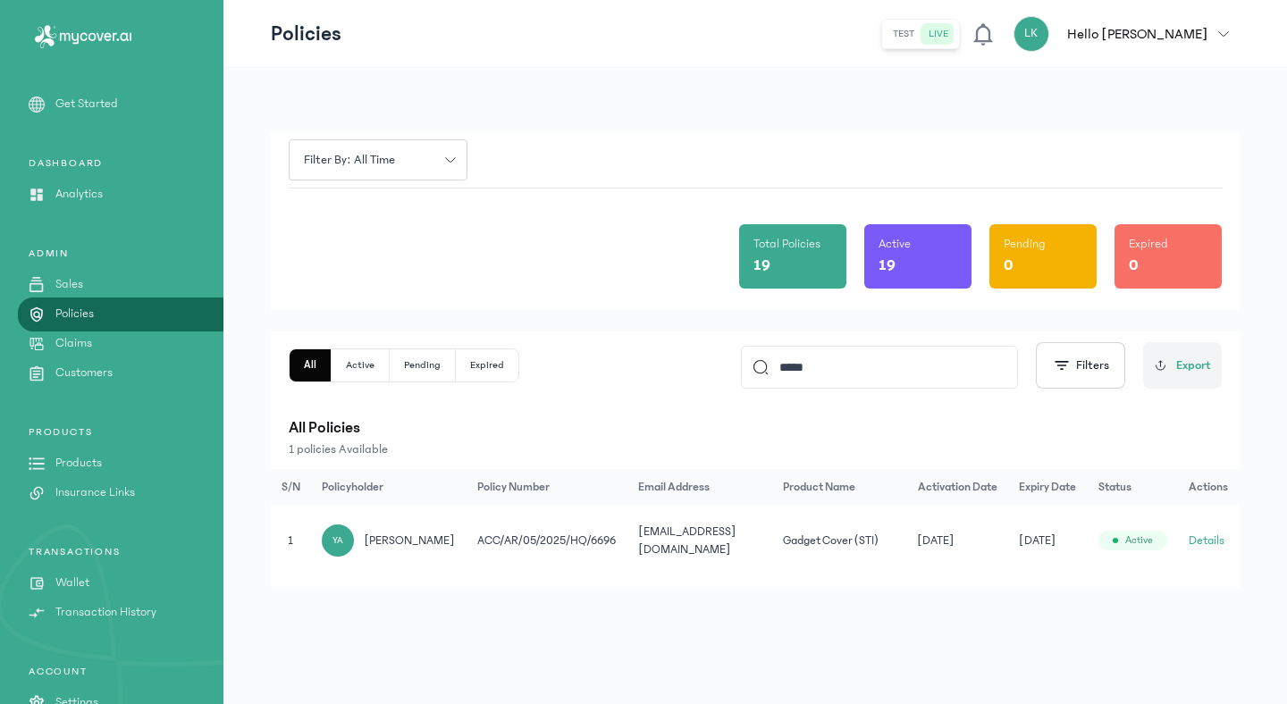
click at [1205, 543] on button "Details" at bounding box center [1207, 541] width 36 height 18
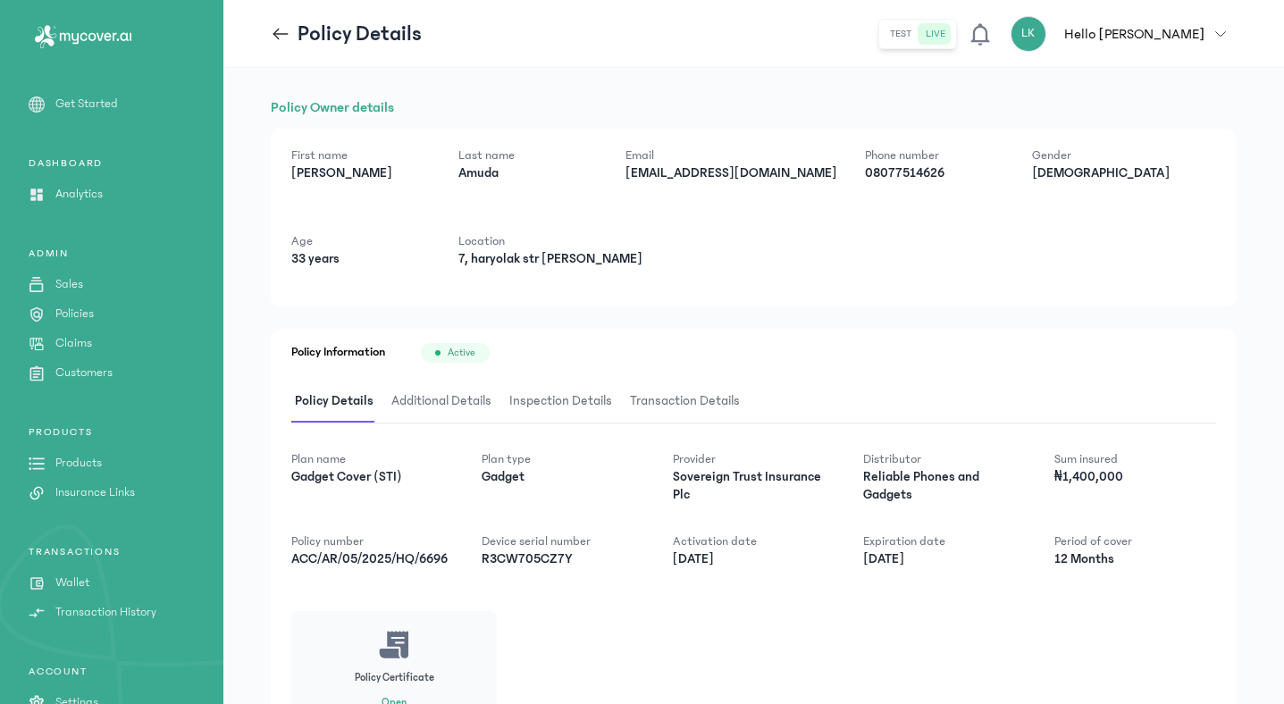
click at [678, 401] on span "Transaction Details" at bounding box center [685, 402] width 117 height 42
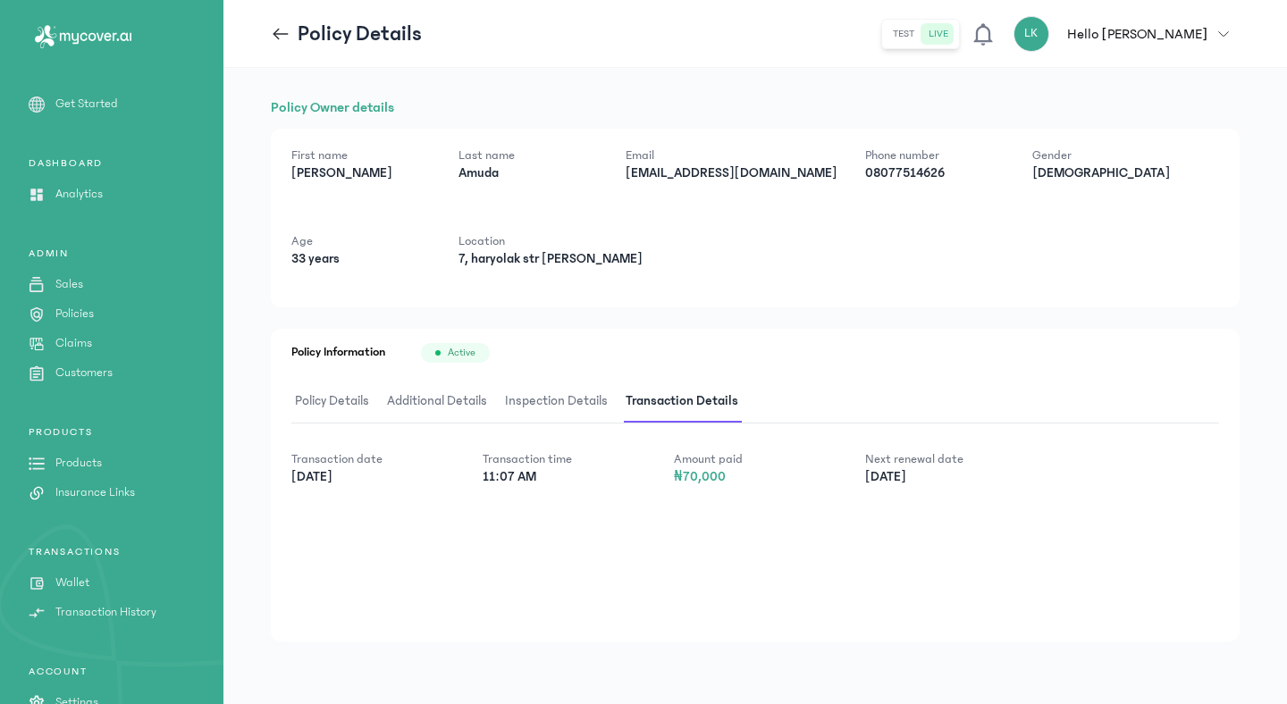
click at [348, 399] on span "Policy Details" at bounding box center [331, 402] width 81 height 42
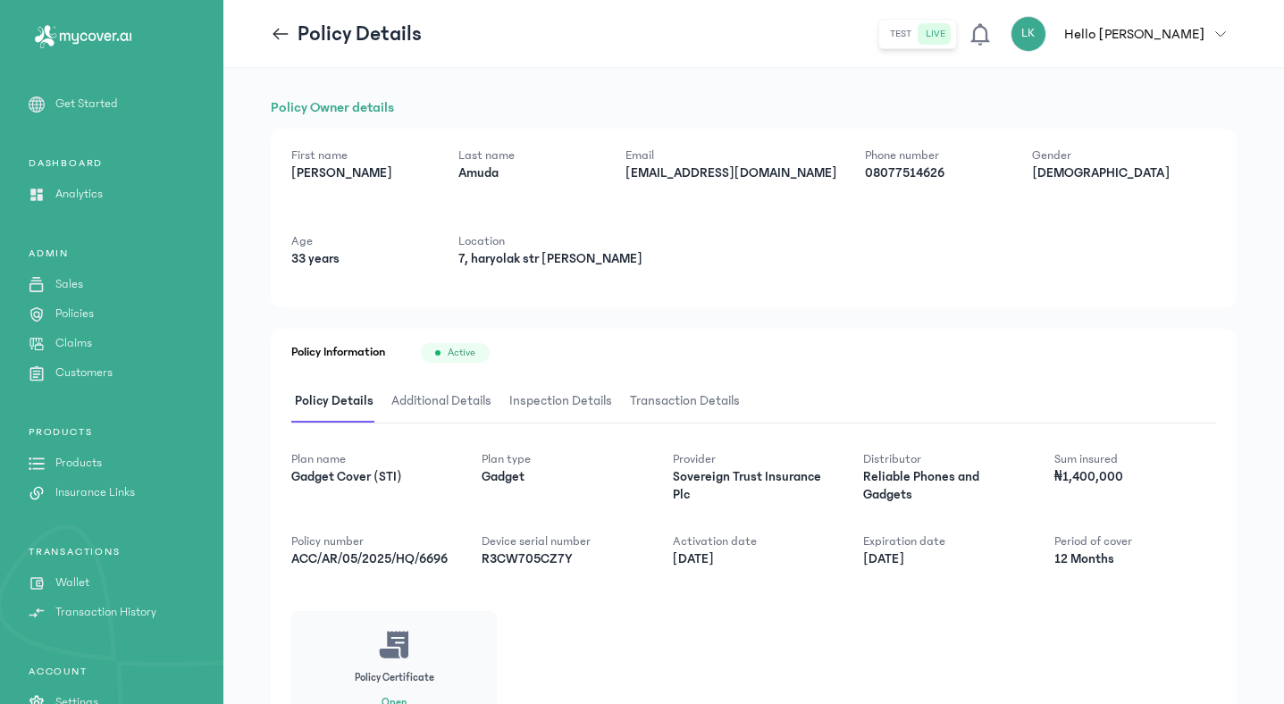
click at [451, 402] on span "Additional Details" at bounding box center [441, 402] width 107 height 42
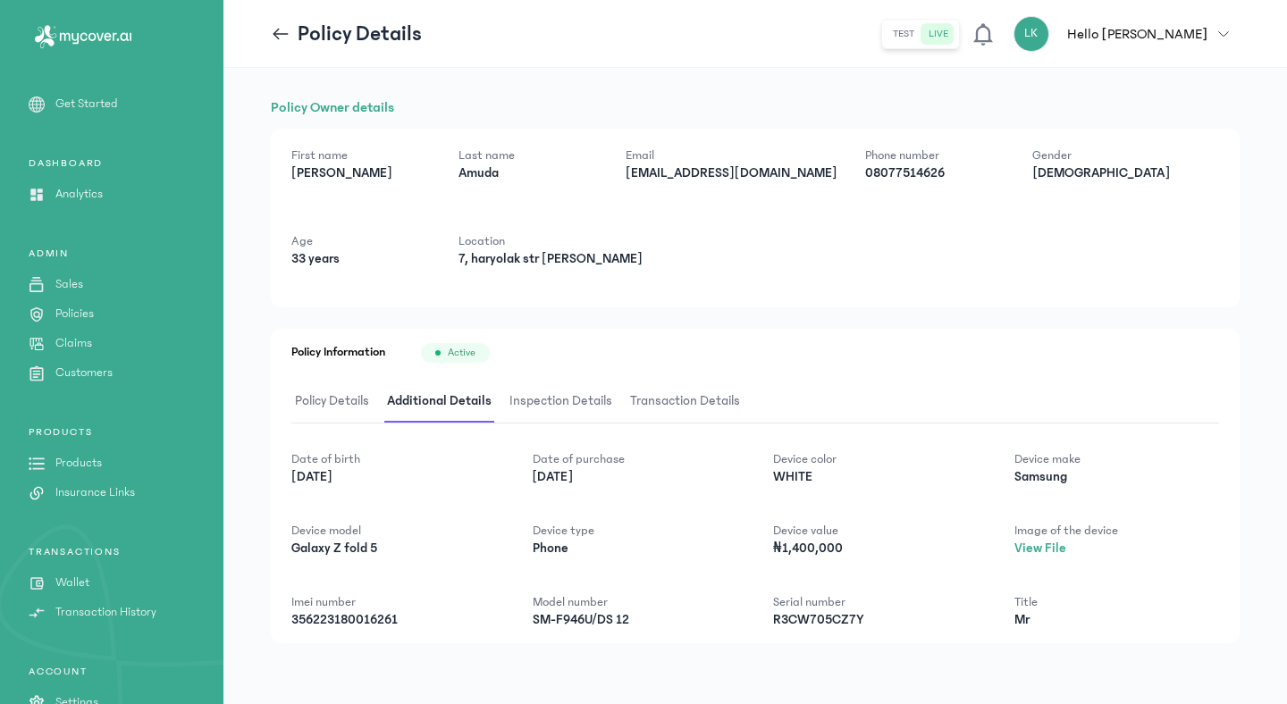
click at [336, 397] on span "Policy Details" at bounding box center [331, 402] width 81 height 42
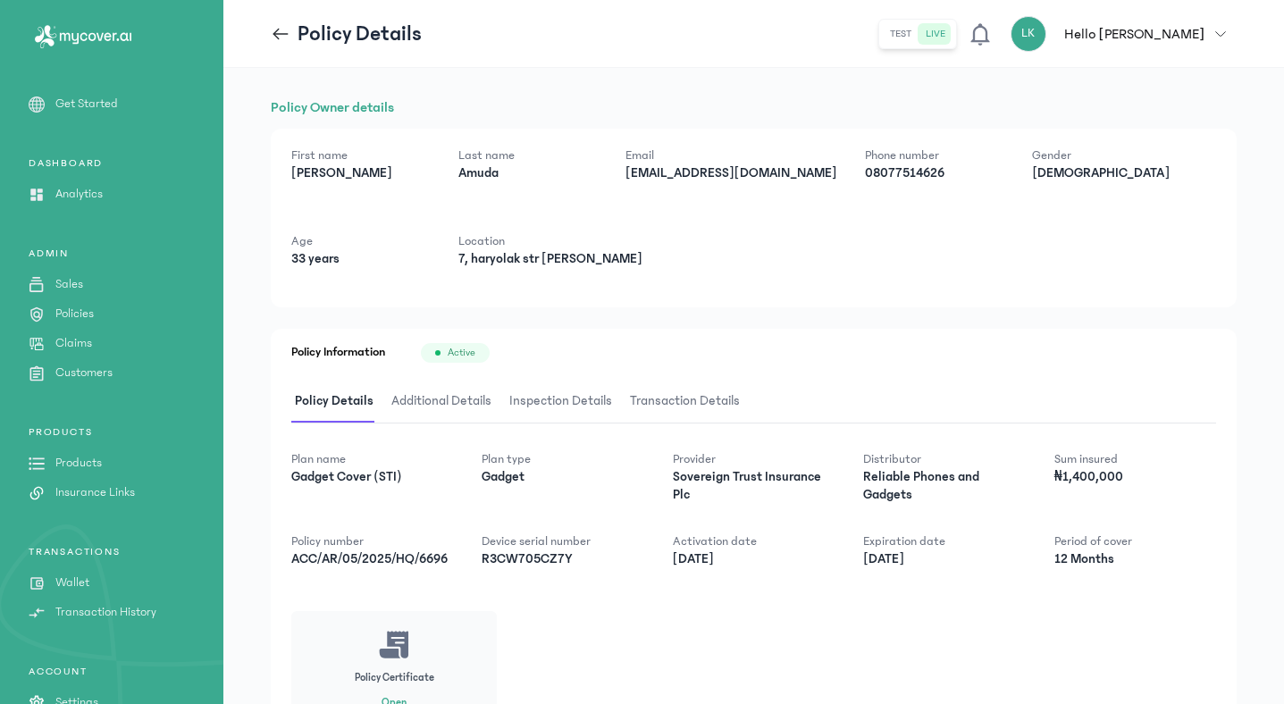
click at [574, 400] on span "Inspection Details" at bounding box center [561, 402] width 110 height 42
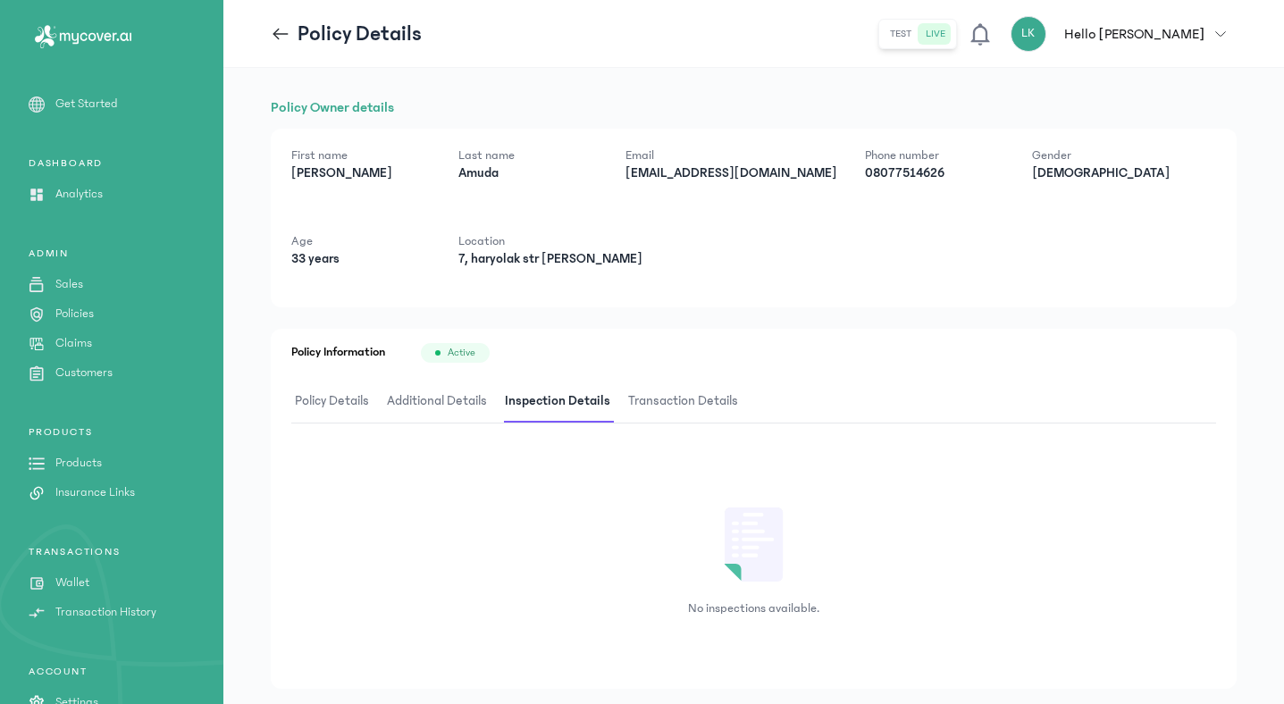
click at [348, 399] on span "Policy Details" at bounding box center [331, 402] width 81 height 42
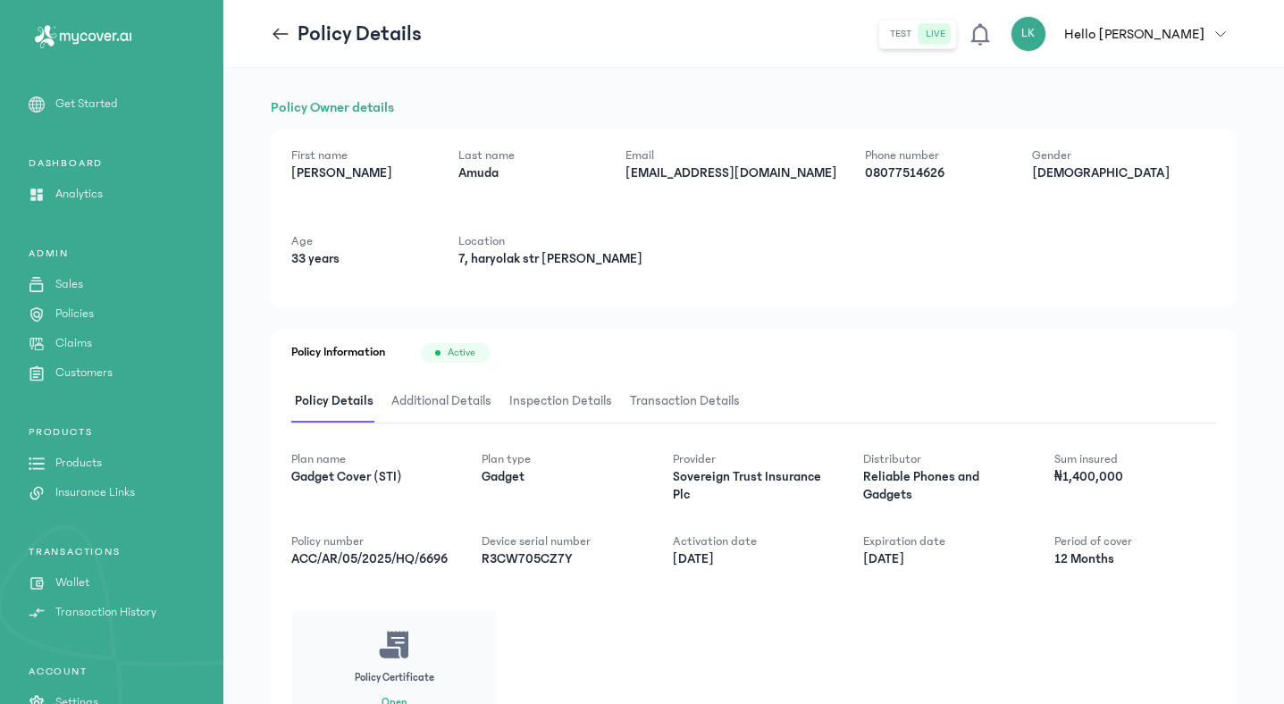
click at [565, 397] on span "Inspection Details" at bounding box center [561, 402] width 110 height 42
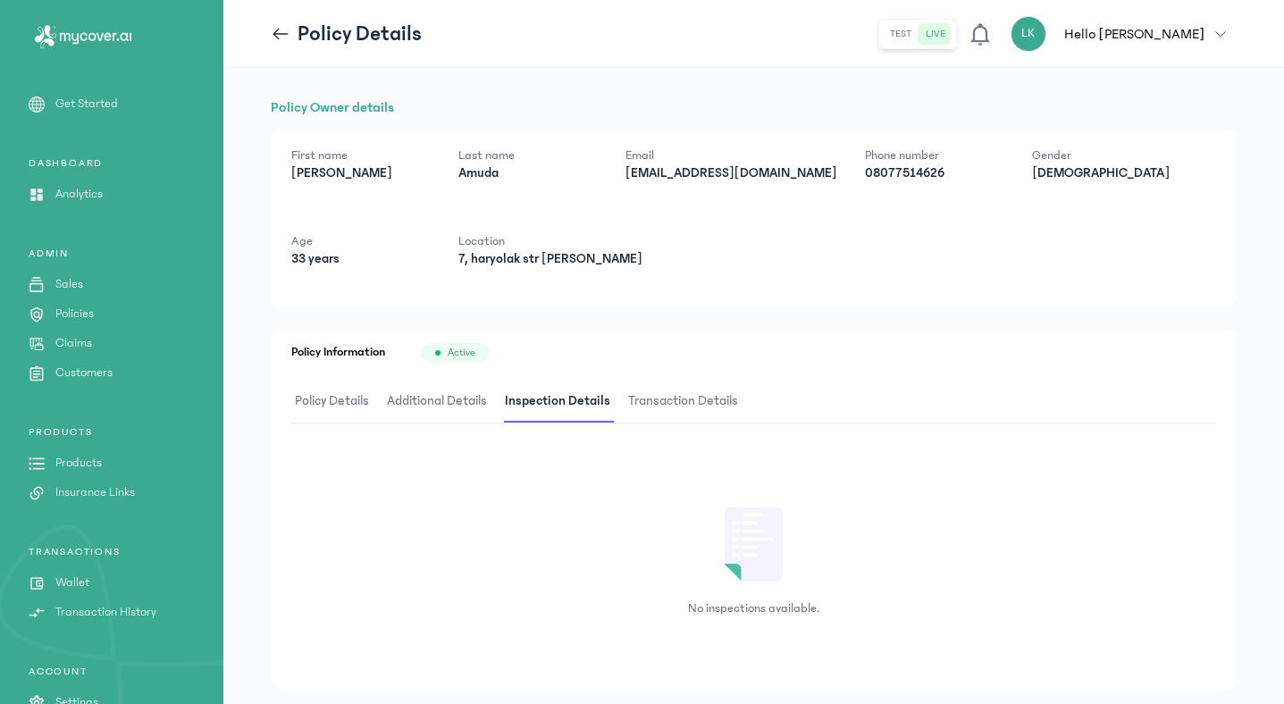
click at [320, 398] on span "Policy Details" at bounding box center [331, 402] width 81 height 42
